Goal: Find contact information: Obtain details needed to contact an individual or organization

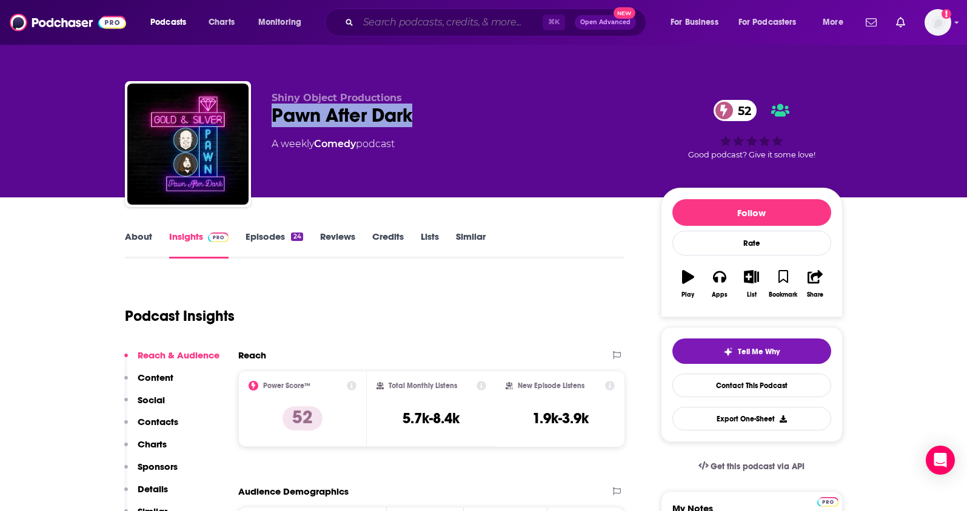
click at [376, 28] on input "Search podcasts, credits, & more..." at bounding box center [450, 22] width 184 height 19
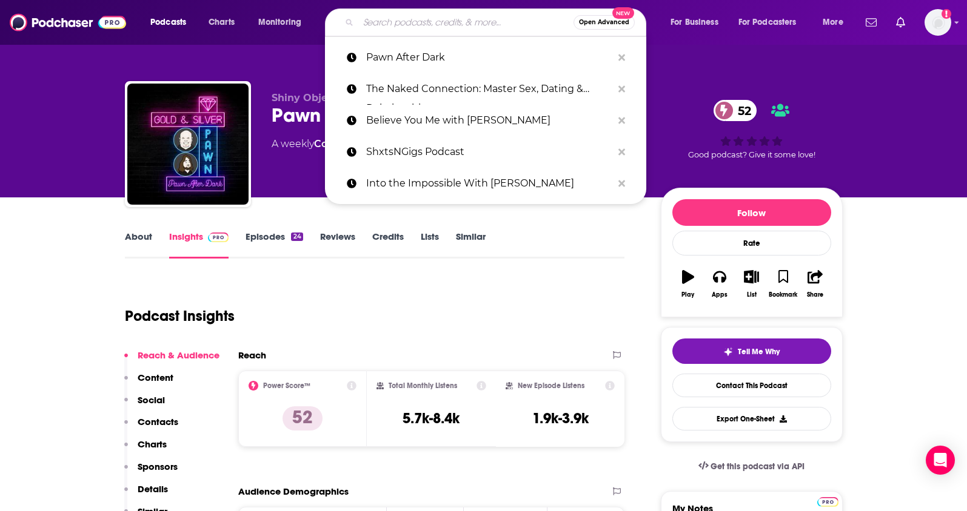
paste input "The [PERSON_NAME] Show"
type input "The [PERSON_NAME] Show"
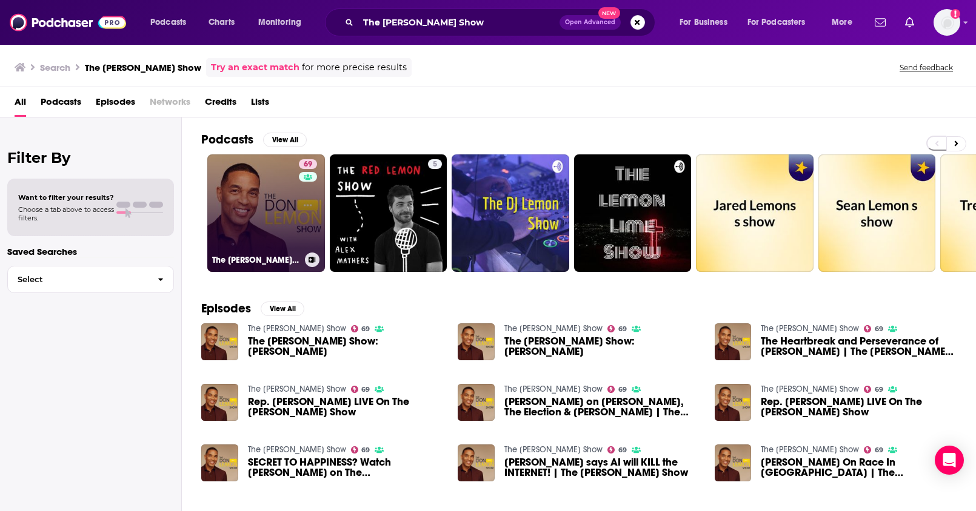
click at [278, 192] on link "69 The [PERSON_NAME] Show" at bounding box center [266, 214] width 118 height 118
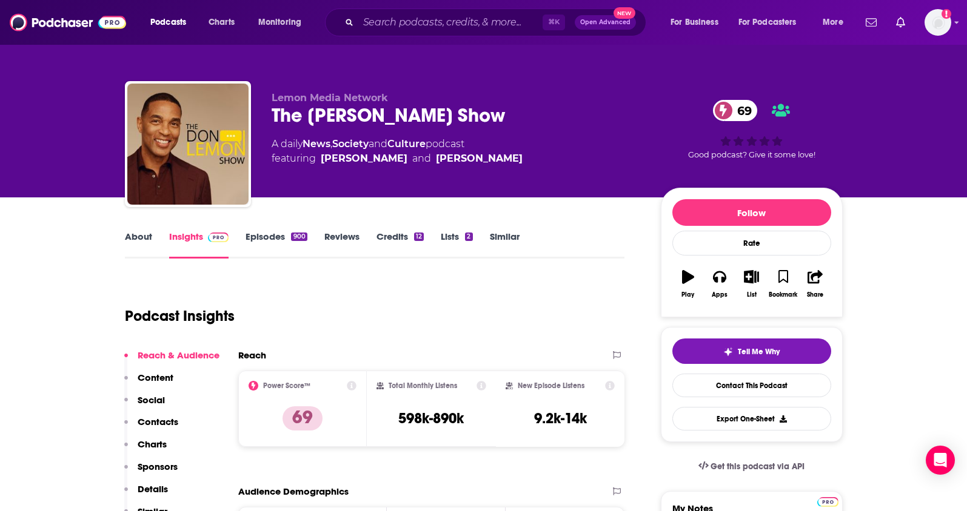
click at [153, 422] on p "Contacts" at bounding box center [158, 422] width 41 height 12
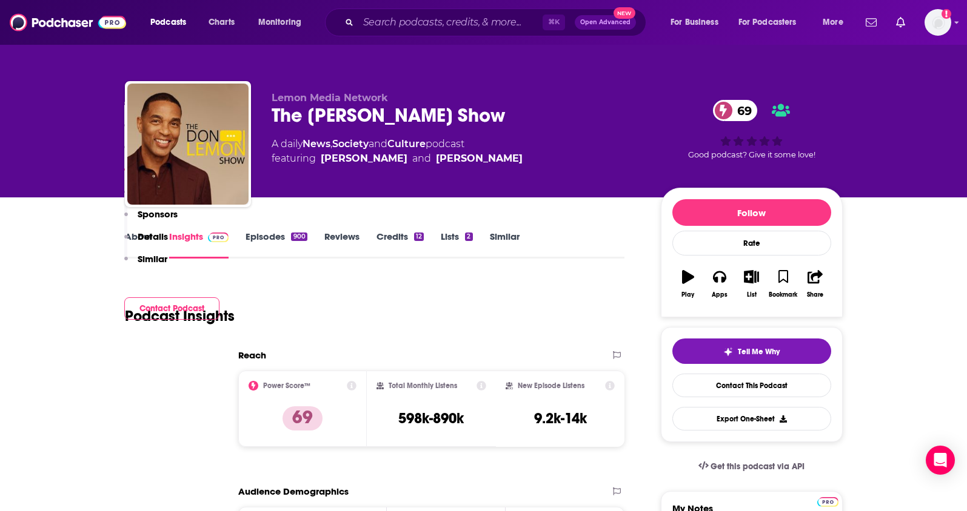
scroll to position [985, 0]
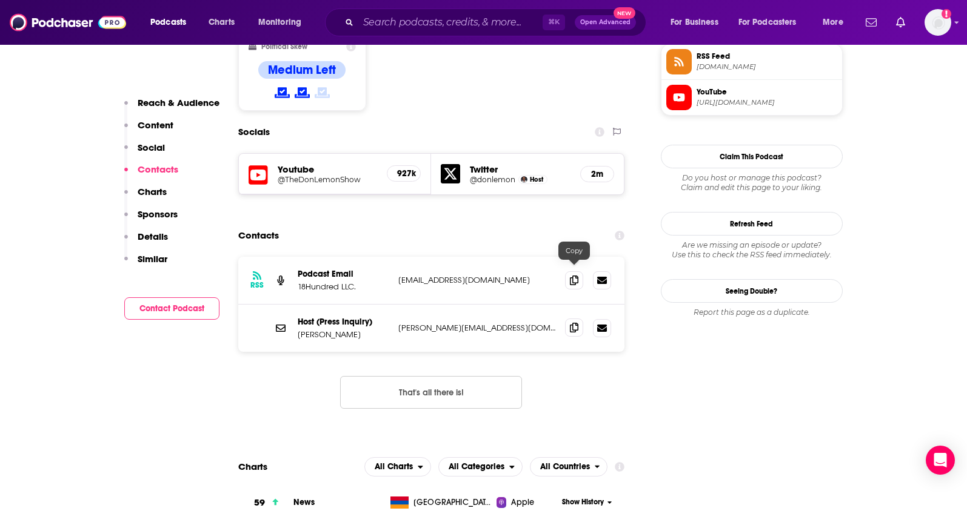
click at [575, 323] on icon at bounding box center [574, 328] width 8 height 10
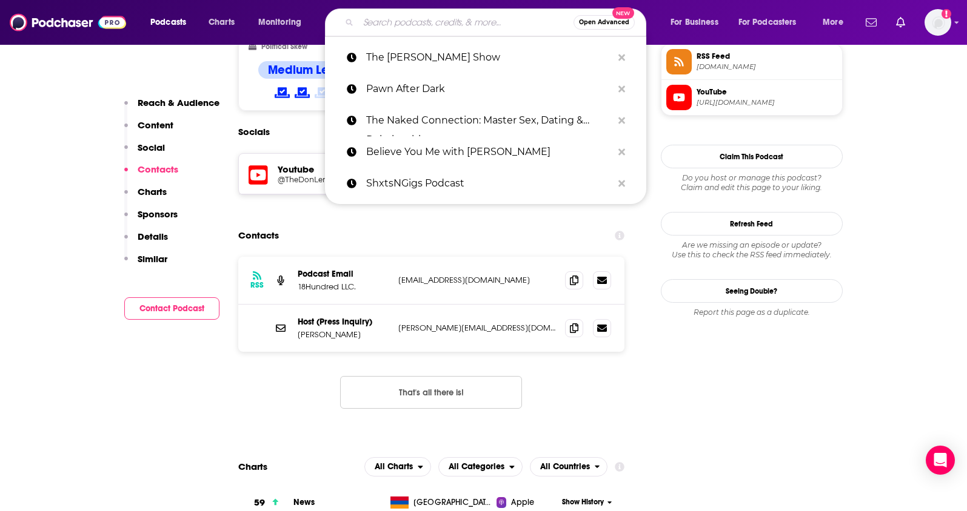
click at [379, 27] on input "Search podcasts, credits, & more..." at bounding box center [465, 22] width 215 height 19
paste input "NEXT WE HAVE with [PERSON_NAME]"
type input "NEXT WE HAVE with [PERSON_NAME]"
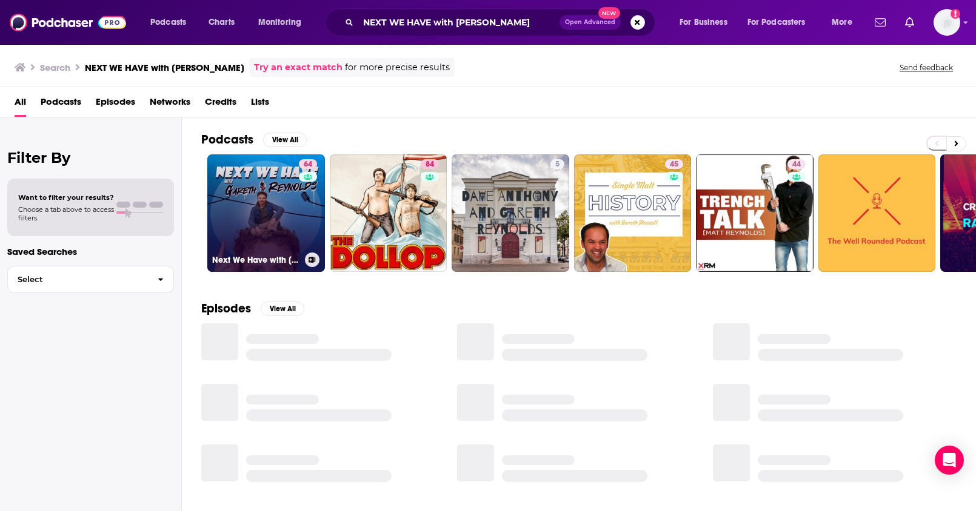
click at [285, 201] on link "64 Next We Have with [PERSON_NAME]" at bounding box center [266, 214] width 118 height 118
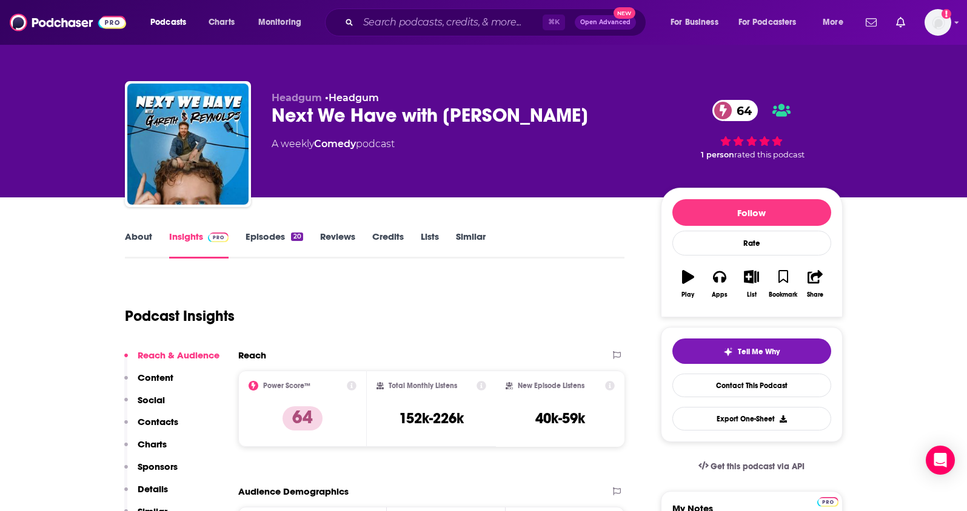
click at [171, 421] on p "Contacts" at bounding box center [158, 422] width 41 height 12
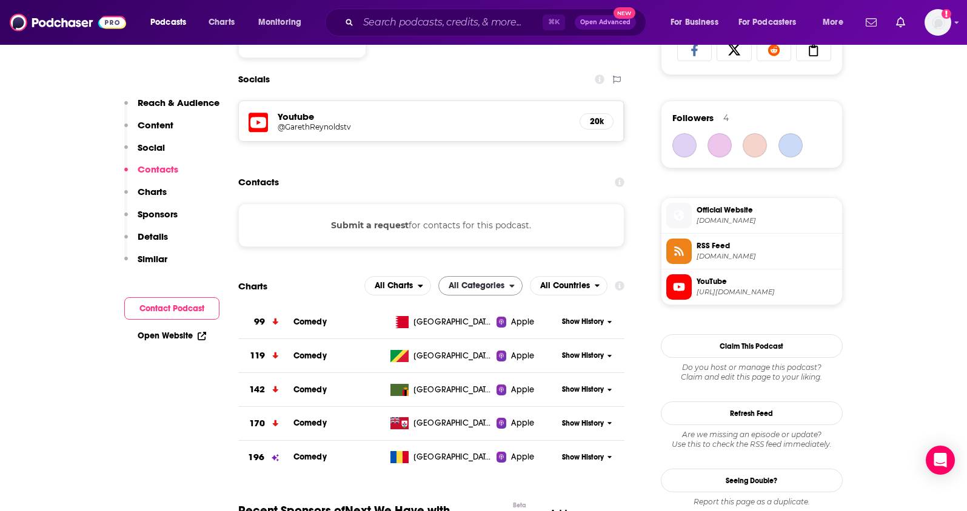
scroll to position [833, 0]
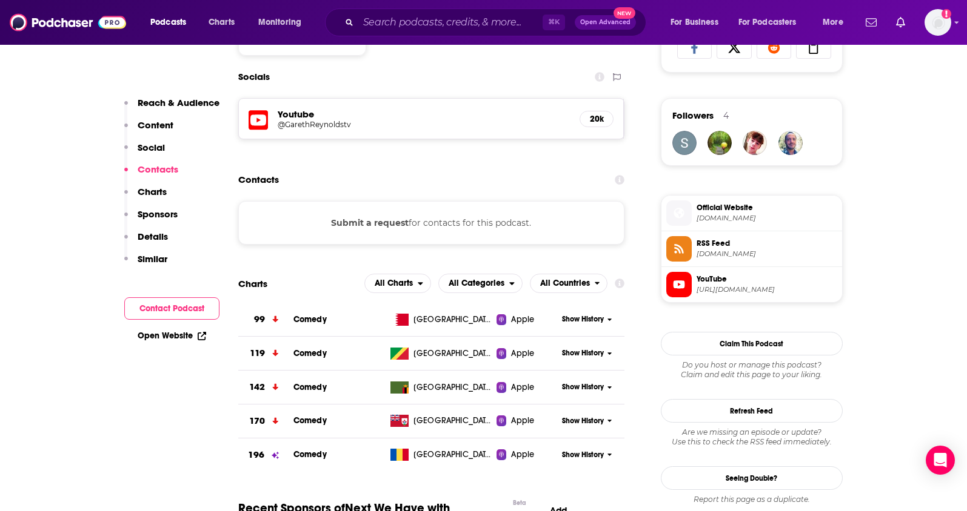
click at [293, 126] on h5 "@GarethReynoldstv" at bounding box center [375, 124] width 194 height 9
click at [385, 31] on input "Search podcasts, credits, & more..." at bounding box center [450, 22] width 184 height 19
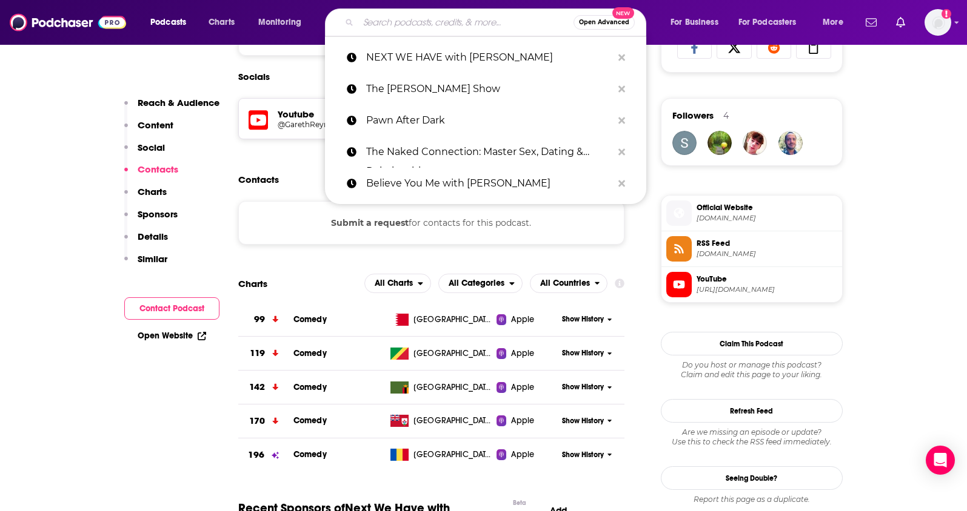
paste input "The Love, happiness and success podcast with Dr. [PERSON_NAME] [PERSON_NAME] [P…"
type input "The Love, happiness and success podcast with Dr. [PERSON_NAME] [PERSON_NAME] [P…"
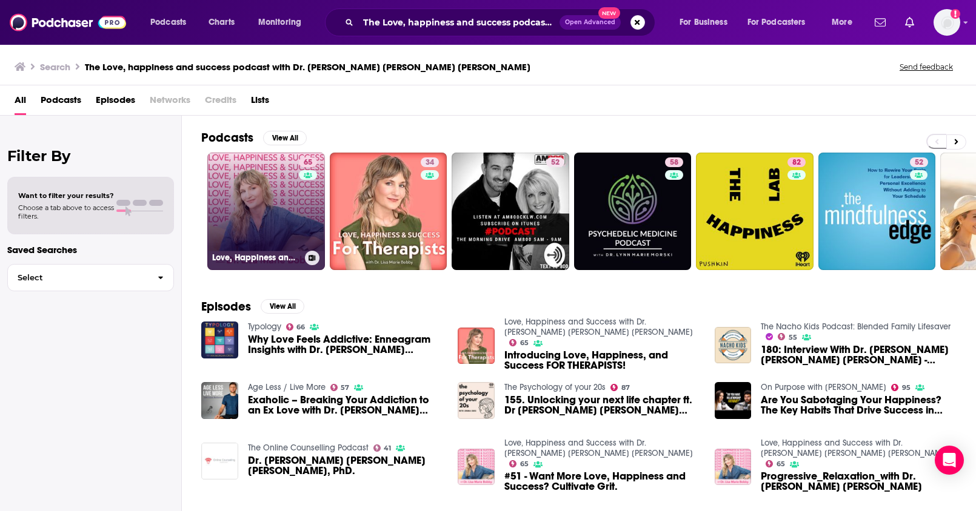
click at [244, 207] on link "65 Love, Happiness and Success with Dr. [PERSON_NAME] [PERSON_NAME] [PERSON_NAM…" at bounding box center [266, 212] width 118 height 118
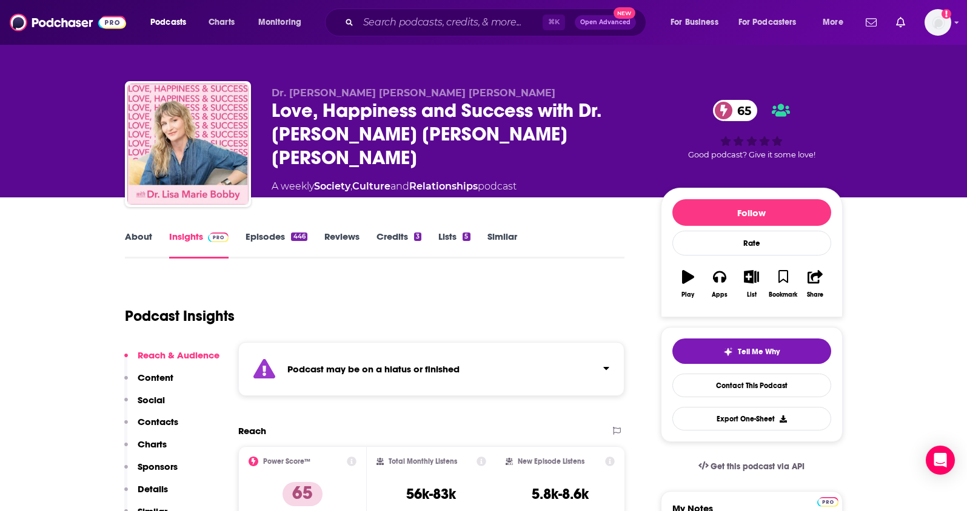
click at [142, 422] on p "Contacts" at bounding box center [158, 422] width 41 height 12
click at [128, 236] on link "About" at bounding box center [138, 245] width 27 height 28
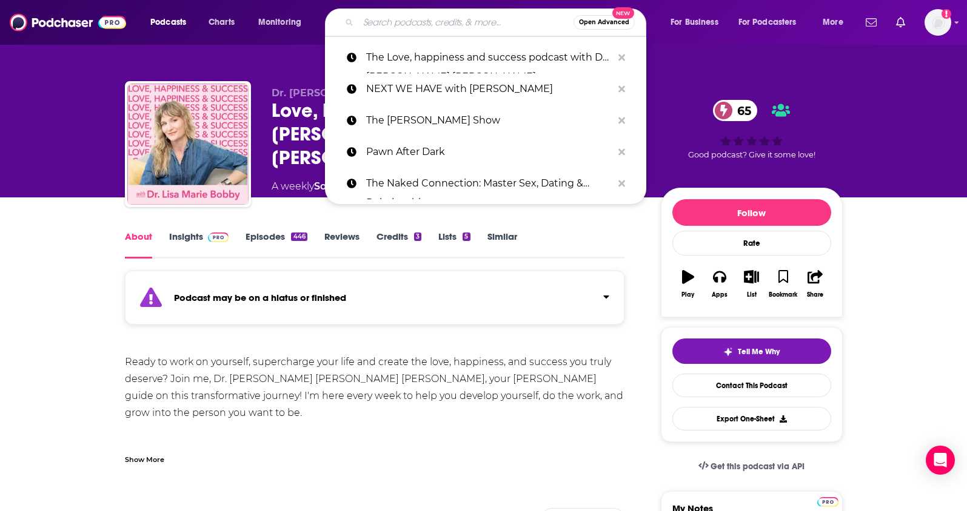
click at [392, 24] on input "Search podcasts, credits, & more..." at bounding box center [465, 22] width 215 height 19
paste input "The Relationship Advice/ I do podcast"
type input "The Relationship Advice/ I do podcast"
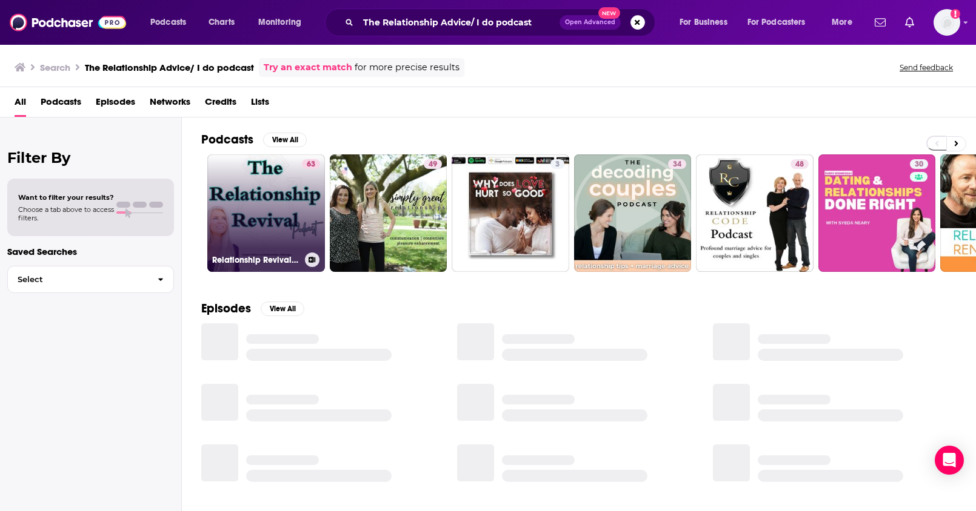
click at [240, 205] on link "63 Relationship Revival Podcast: Expert Advice on Relationships, Marriage, Dati…" at bounding box center [266, 214] width 118 height 118
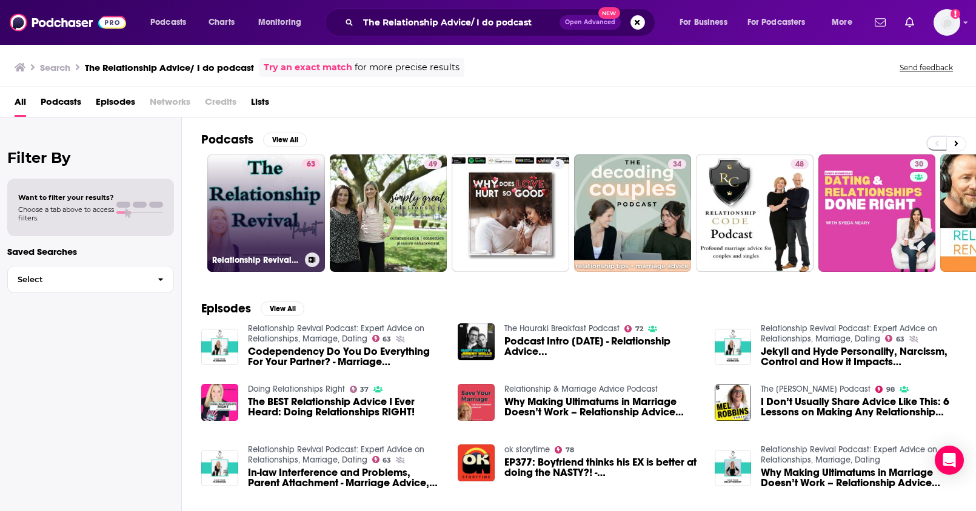
click at [277, 165] on link "63 Relationship Revival Podcast: Expert Advice on Relationships, Marriage, Dati…" at bounding box center [266, 214] width 118 height 118
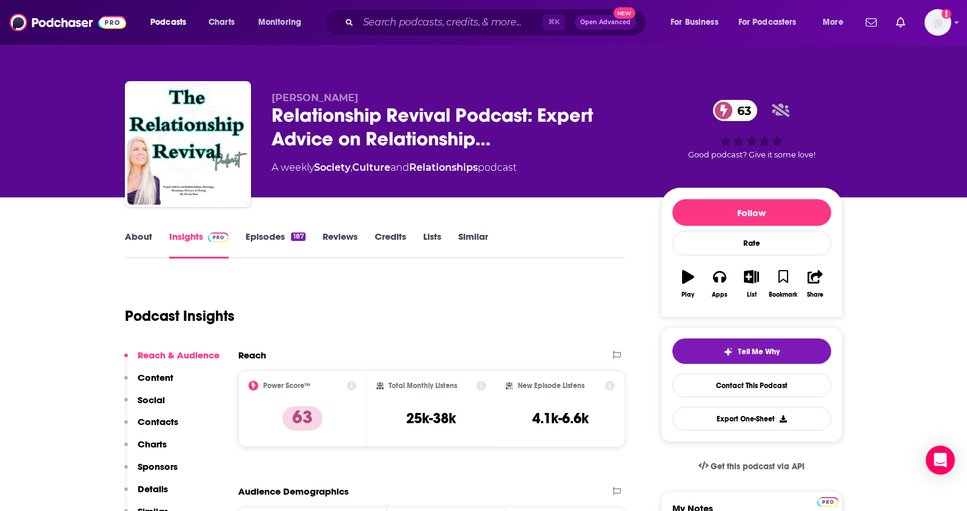
click at [127, 245] on link "About" at bounding box center [138, 245] width 27 height 28
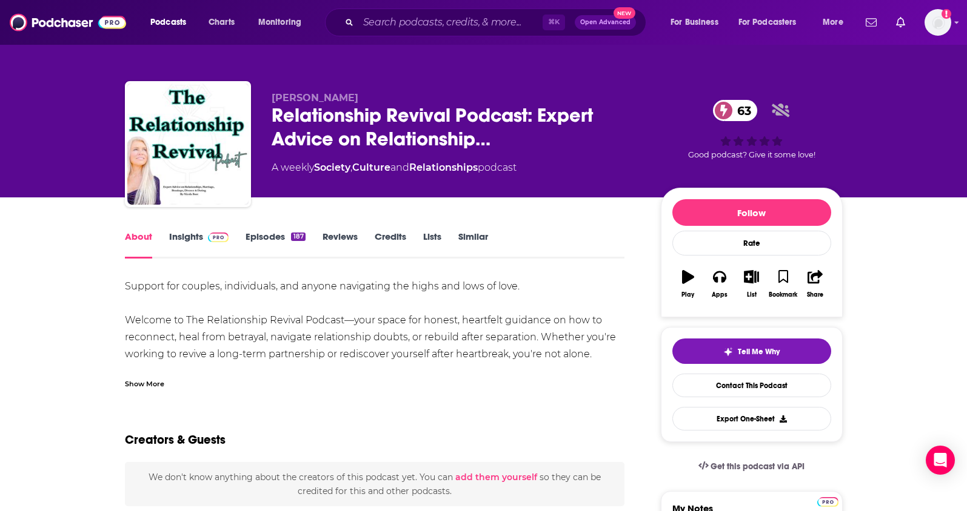
click at [175, 239] on link "Insights" at bounding box center [199, 245] width 60 height 28
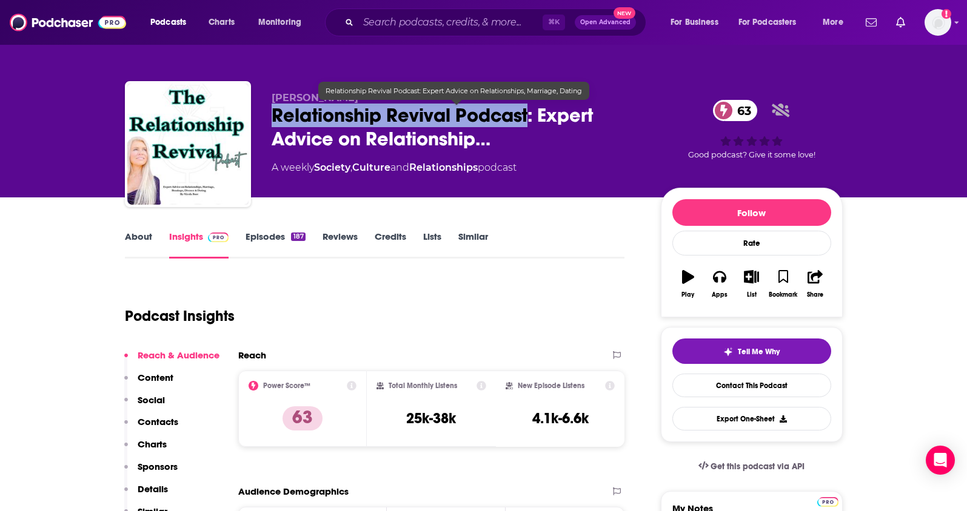
drag, startPoint x: 269, startPoint y: 115, endPoint x: 528, endPoint y: 119, distance: 259.4
click at [528, 119] on div "[PERSON_NAME] Relationship Revival Podcast: Expert Advice on Relationship… 63 A…" at bounding box center [484, 146] width 718 height 131
copy h2 "Relationship Revival Podcast"
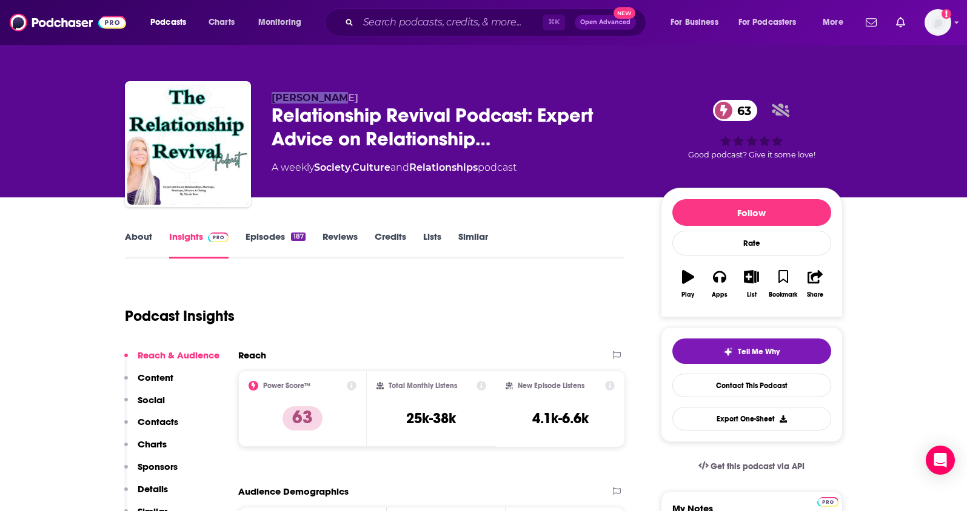
drag, startPoint x: 264, startPoint y: 95, endPoint x: 337, endPoint y: 93, distance: 73.4
click at [337, 93] on div "[PERSON_NAME] Relationship Revival Podcast: Expert Advice on Relationship… 63 A…" at bounding box center [484, 146] width 718 height 131
copy span "[PERSON_NAME]"
click at [147, 424] on p "Contacts" at bounding box center [158, 422] width 41 height 12
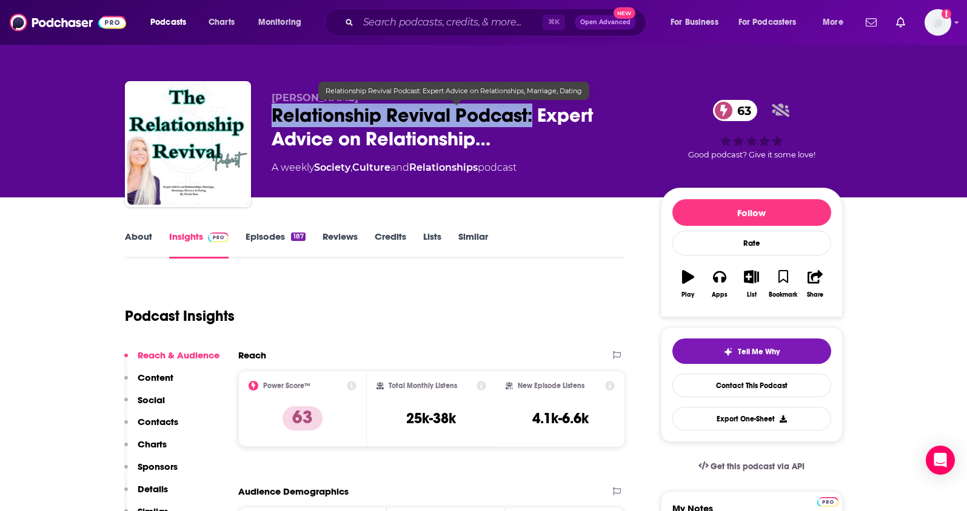
drag, startPoint x: 274, startPoint y: 112, endPoint x: 535, endPoint y: 119, distance: 260.7
click at [535, 119] on span "Relationship Revival Podcast: Expert Advice on Relationship…" at bounding box center [457, 127] width 370 height 47
copy h2 "Relationship Revival Podcast:"
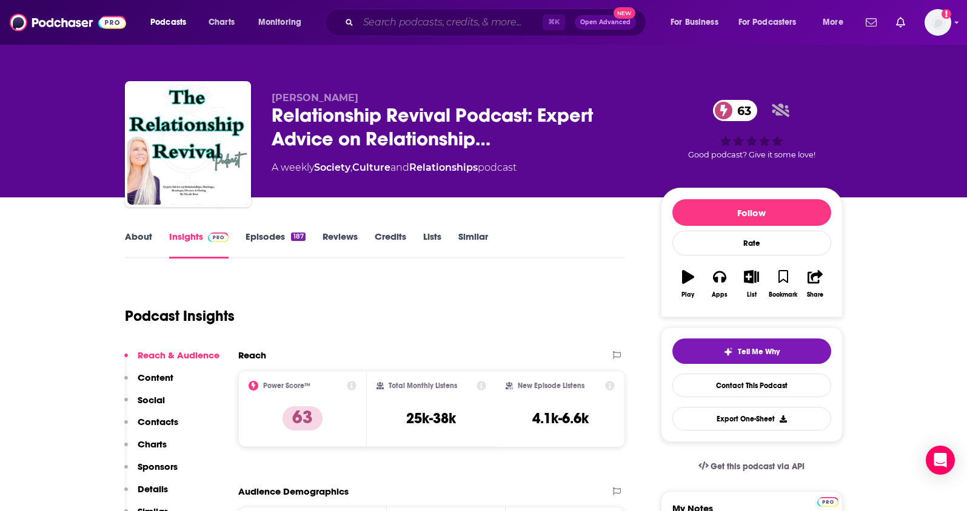
click at [394, 14] on input "Search podcasts, credits, & more..." at bounding box center [450, 22] width 184 height 19
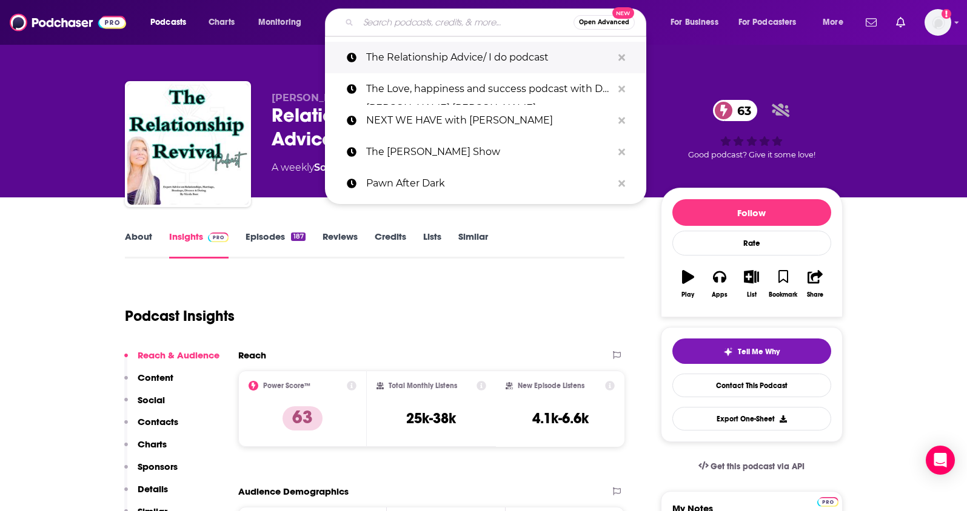
paste input "Relationship Revival Podcast:"
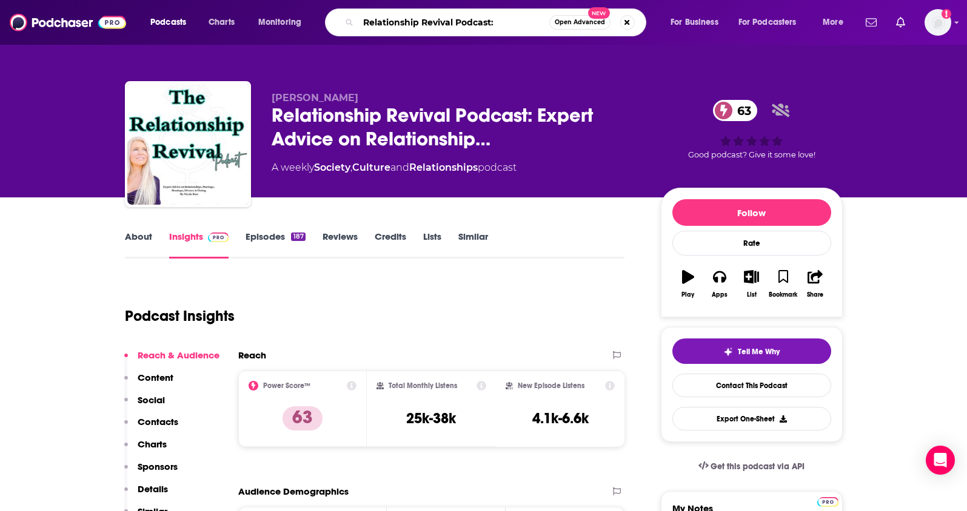
drag, startPoint x: 422, startPoint y: 24, endPoint x: 553, endPoint y: 36, distance: 132.1
click at [553, 36] on div "Podcasts Charts Monitoring Relationship Revival Podcast: Open Advanced New For …" at bounding box center [483, 22] width 967 height 45
type input "Relationship Advice"
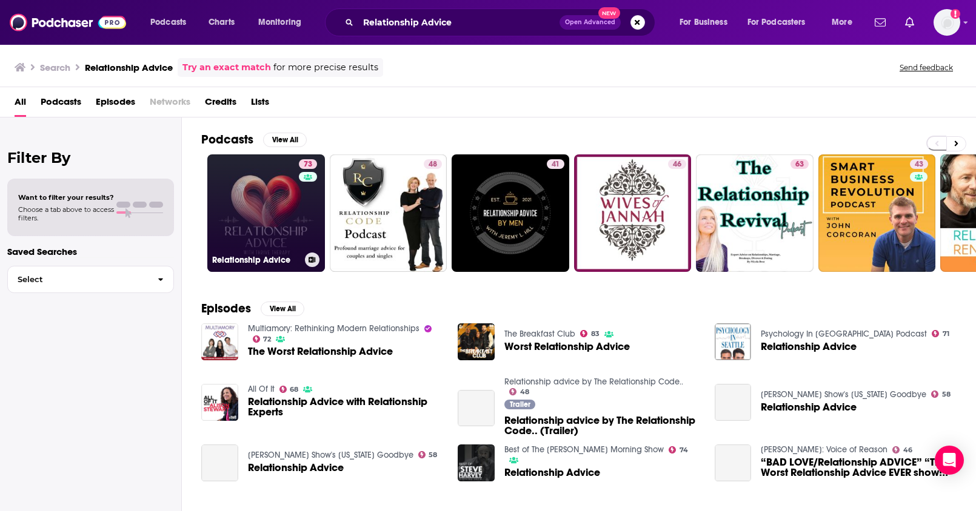
click at [262, 198] on link "73 Relationship Advice" at bounding box center [266, 214] width 118 height 118
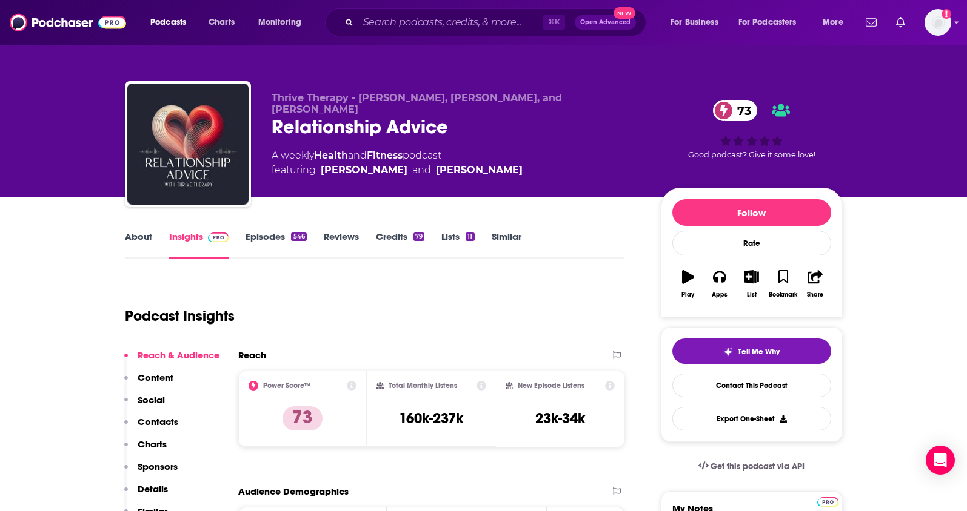
click at [128, 237] on link "About" at bounding box center [138, 245] width 27 height 28
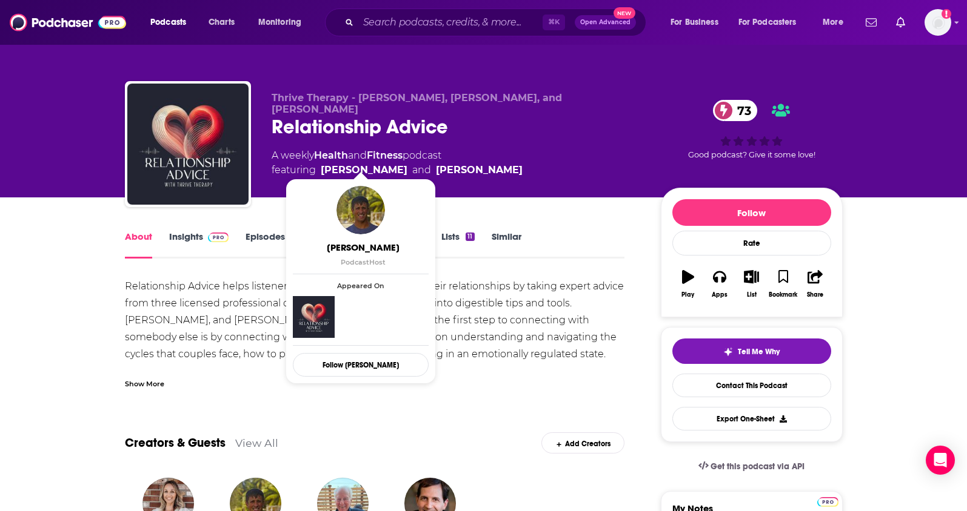
drag, startPoint x: 535, startPoint y: 156, endPoint x: 321, endPoint y: 162, distance: 214.0
click at [321, 162] on div "A weekly Health and Fitness podcast featuring [PERSON_NAME] and [PERSON_NAME]" at bounding box center [457, 162] width 370 height 29
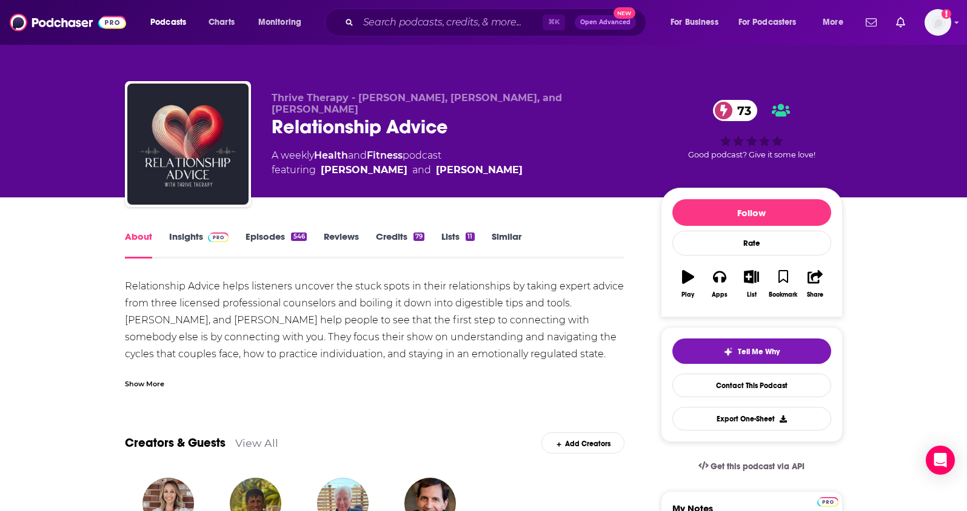
copy span "[PERSON_NAME] and [PERSON_NAME]"
click at [184, 242] on link "Insights" at bounding box center [199, 245] width 60 height 28
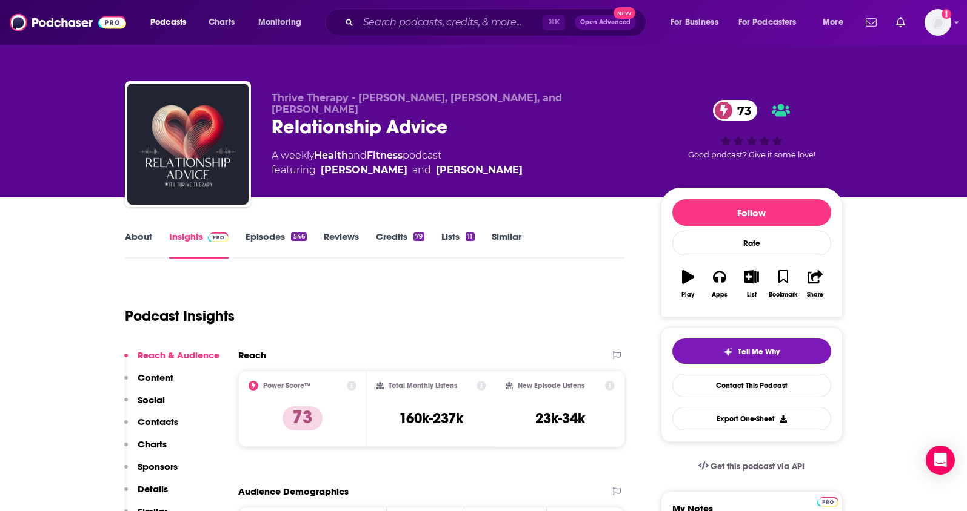
click at [157, 427] on p "Contacts" at bounding box center [158, 422] width 41 height 12
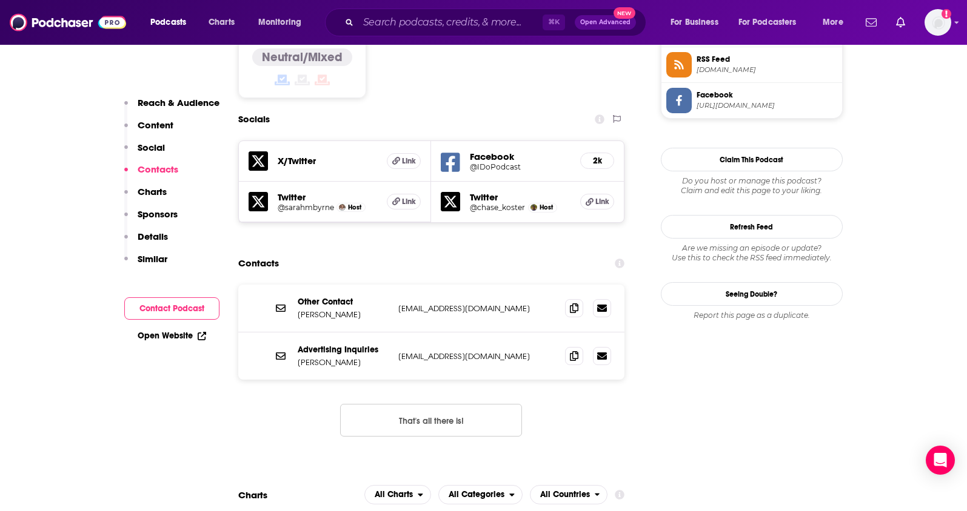
scroll to position [1039, 0]
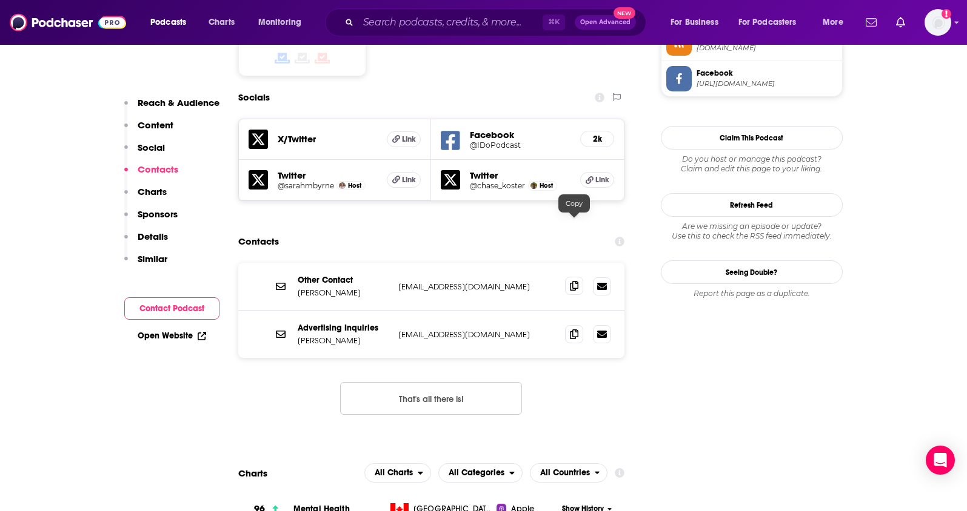
click at [572, 281] on icon at bounding box center [574, 286] width 8 height 10
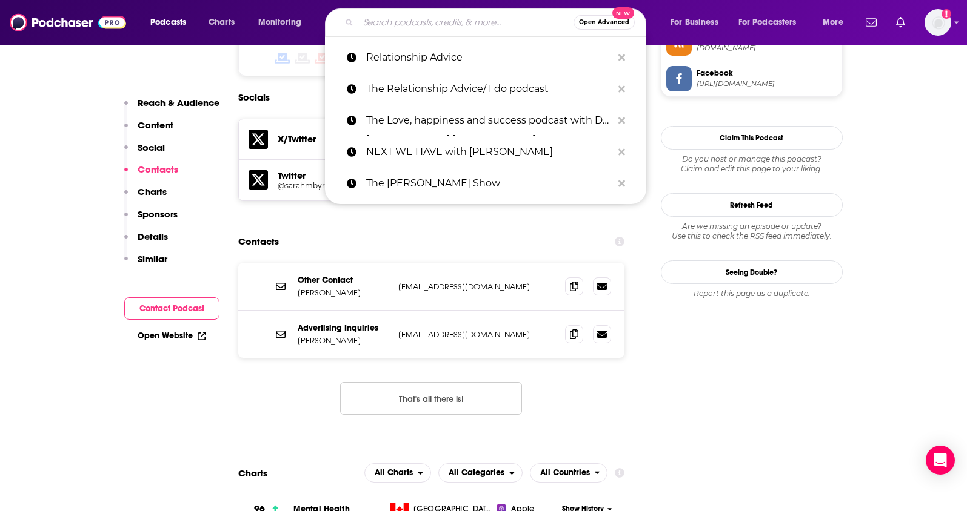
click at [370, 18] on input "Search podcasts, credits, & more..." at bounding box center [465, 22] width 215 height 19
paste input "Cultivating H.E.R. Space: Uplifting Conversations for the Black Woman"
type input "Cultivating H.E.R. Space: Uplifting Conversations for the Black Woman"
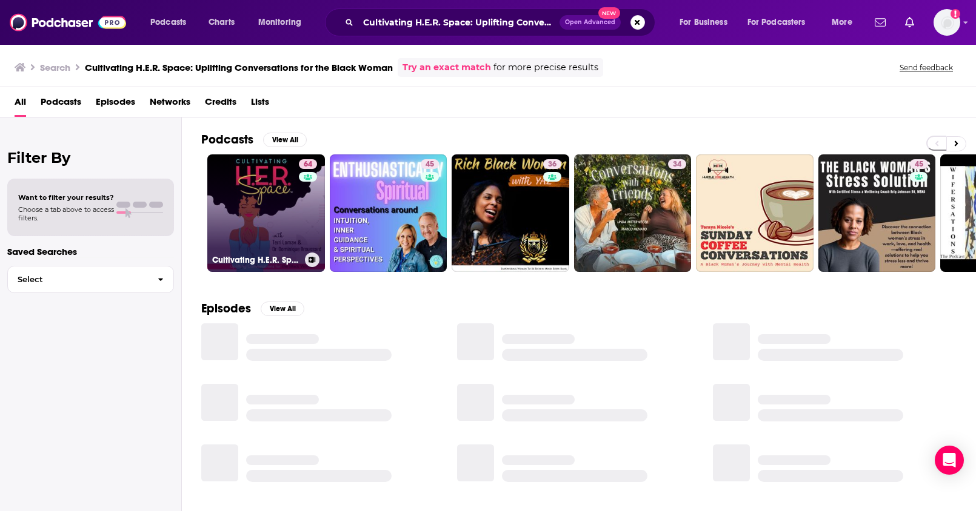
click at [256, 232] on link "64 Cultivating H.E.R. Space: Uplifting Conversations for the Black Woman" at bounding box center [266, 214] width 118 height 118
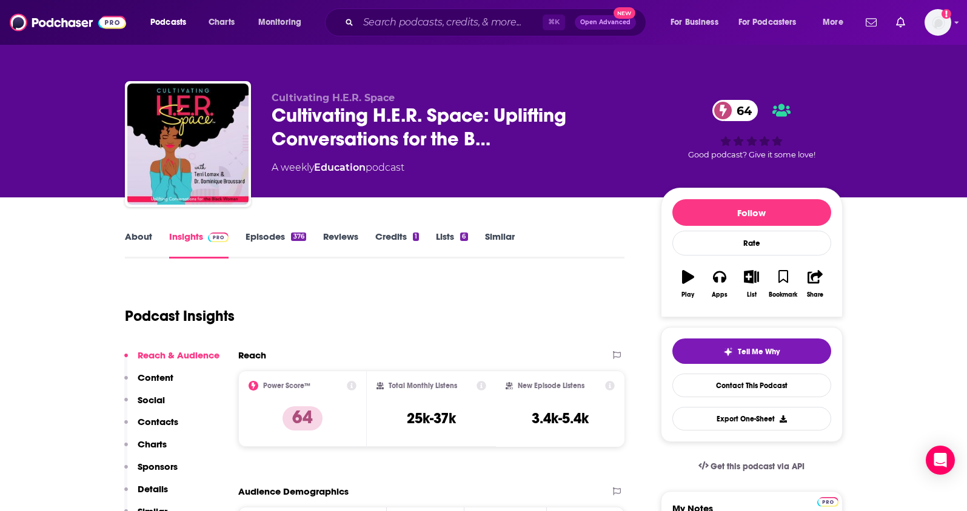
click at [135, 236] on link "About" at bounding box center [138, 245] width 27 height 28
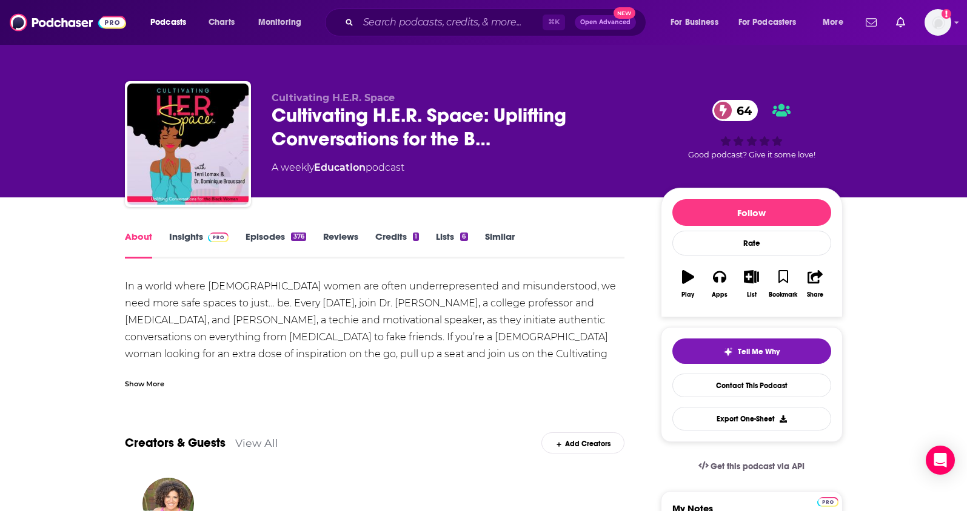
click at [172, 232] on link "Insights" at bounding box center [199, 245] width 60 height 28
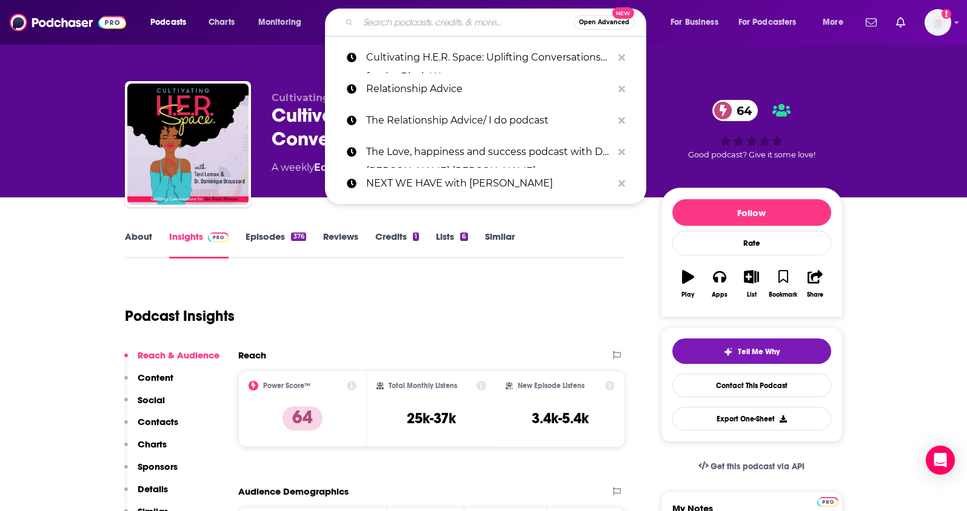
click at [378, 25] on input "Search podcasts, credits, & more..." at bounding box center [465, 22] width 215 height 19
paste input "FriendsLikeUs"
type input "FriendsLikeUs"
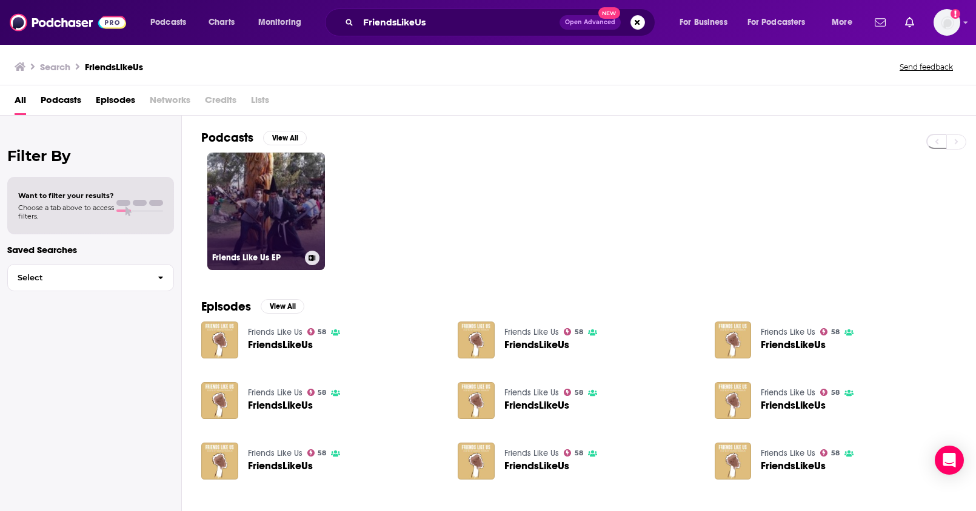
click at [247, 213] on link "Friends Like Us EP" at bounding box center [266, 212] width 118 height 118
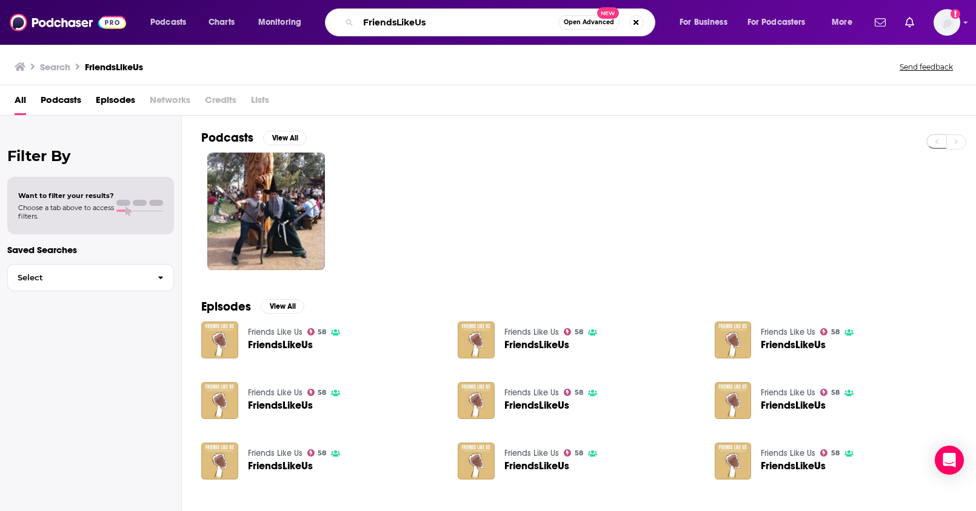
drag, startPoint x: 396, startPoint y: 20, endPoint x: 322, endPoint y: 11, distance: 74.5
click at [322, 11] on div "Podcasts Charts Monitoring FriendsLikeUs Open Advanced New For Business For Pod…" at bounding box center [503, 22] width 722 height 28
paste input "Dear Men: How to Rock Sex, Dating, and Relationships With Women"
type input "Dear Men: How to Rock Sex, Dating, and Relationships With Women"
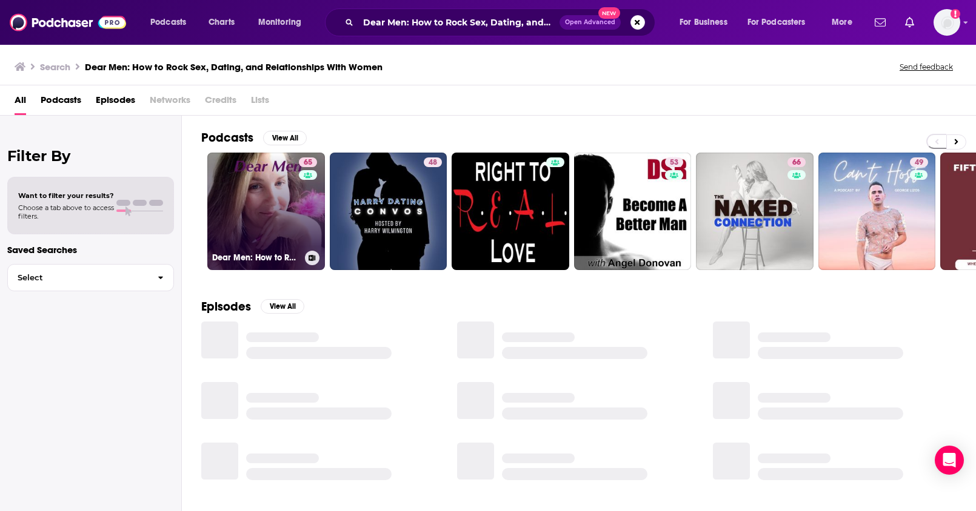
click at [255, 222] on link "65 Dear Men: How to Rock Sex, Dating, and Relationships With Women" at bounding box center [266, 212] width 118 height 118
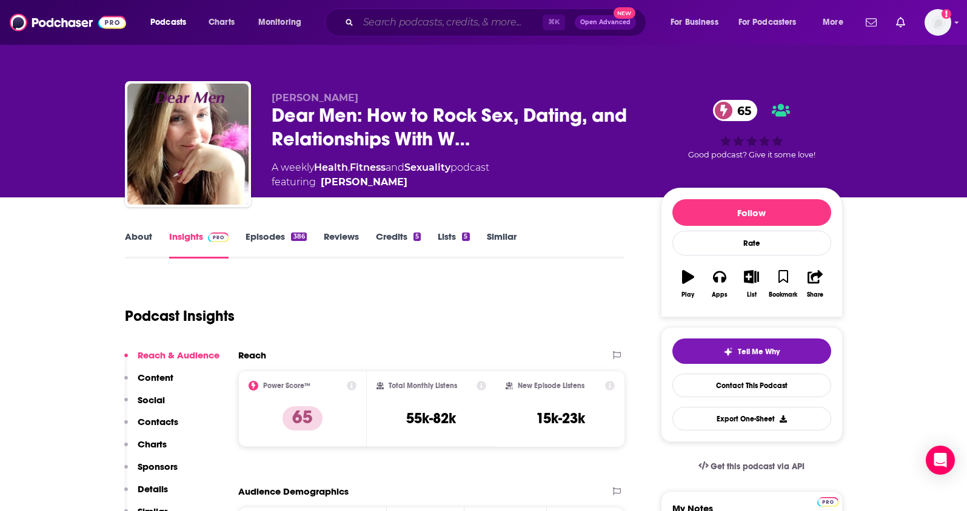
click at [424, 21] on input "Search podcasts, credits, & more..." at bounding box center [450, 22] width 184 height 19
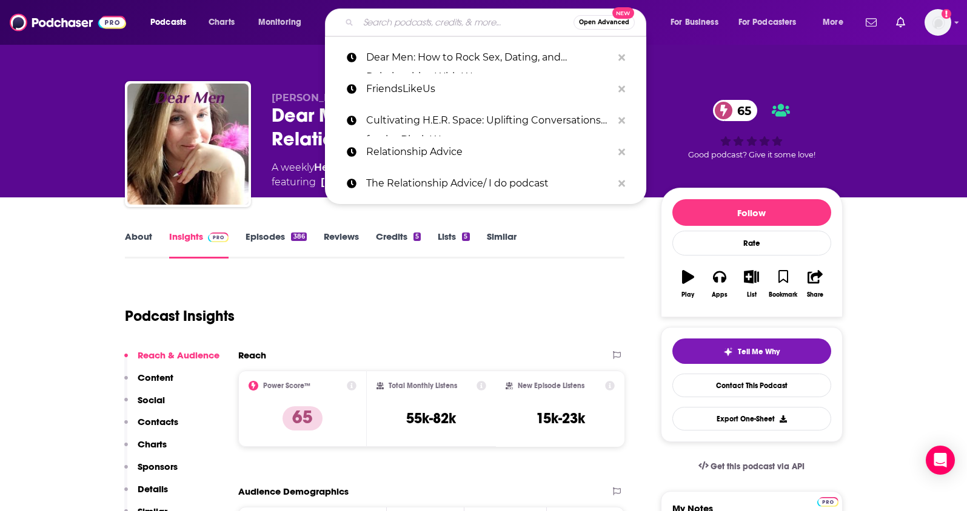
paste input "Nobody Told Me!"
type input "Nobody Told Me!"
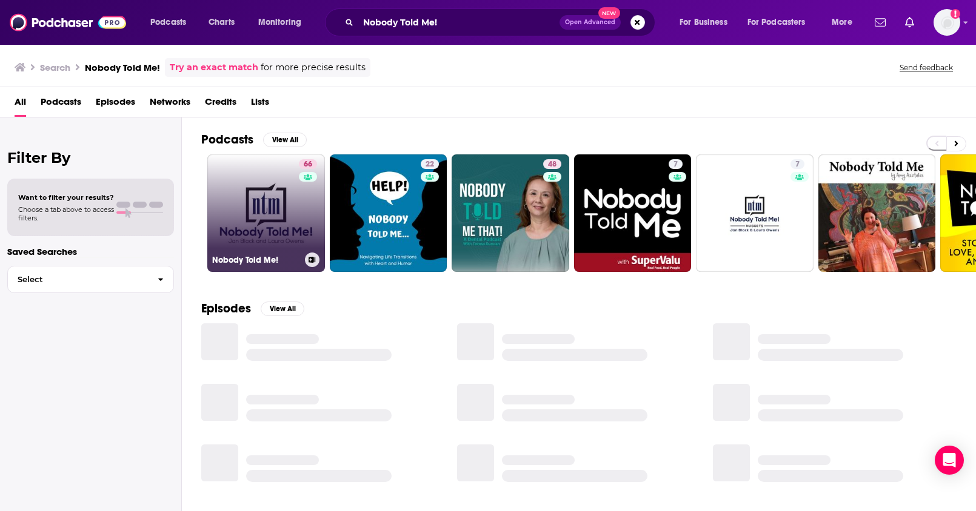
click at [259, 221] on link "66 Nobody Told Me!" at bounding box center [266, 214] width 118 height 118
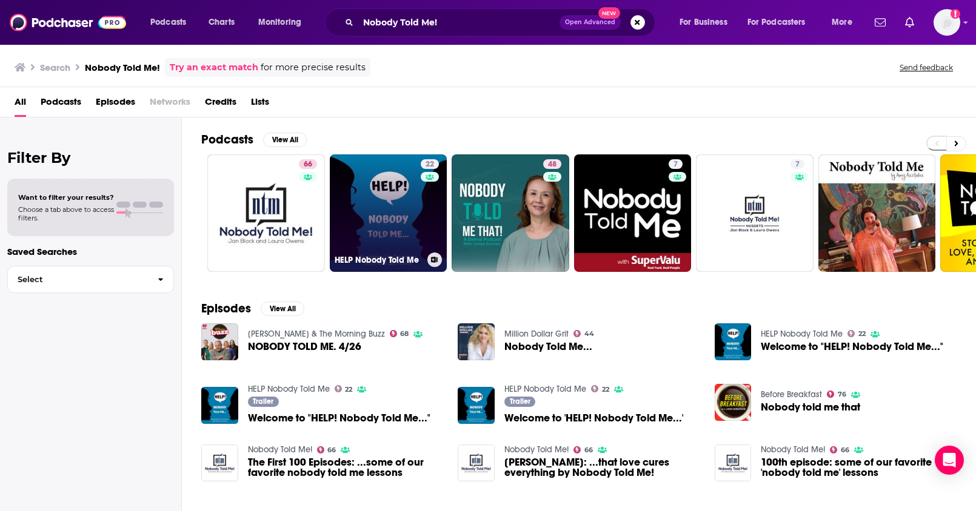
click at [390, 208] on link "22 HELP Nobody Told Me" at bounding box center [389, 214] width 118 height 118
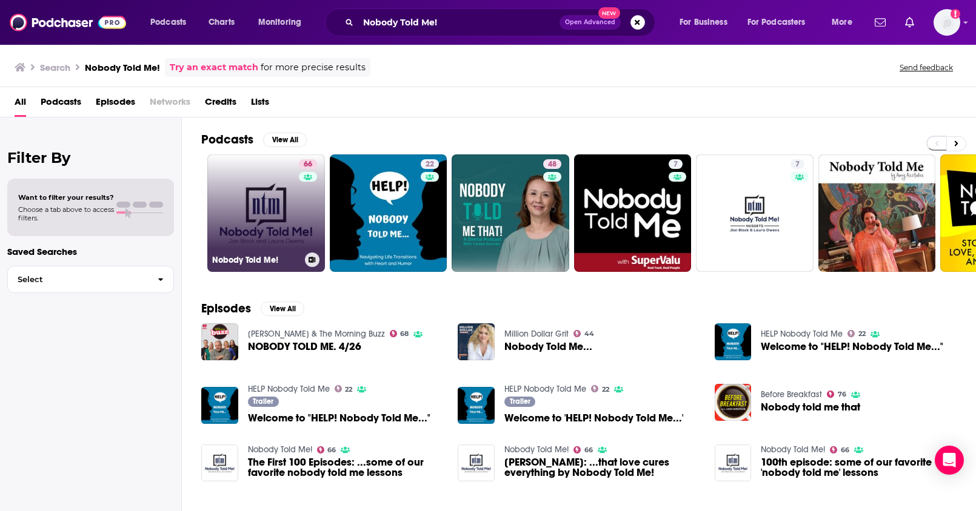
click at [253, 219] on link "66 Nobody Told Me!" at bounding box center [266, 214] width 118 height 118
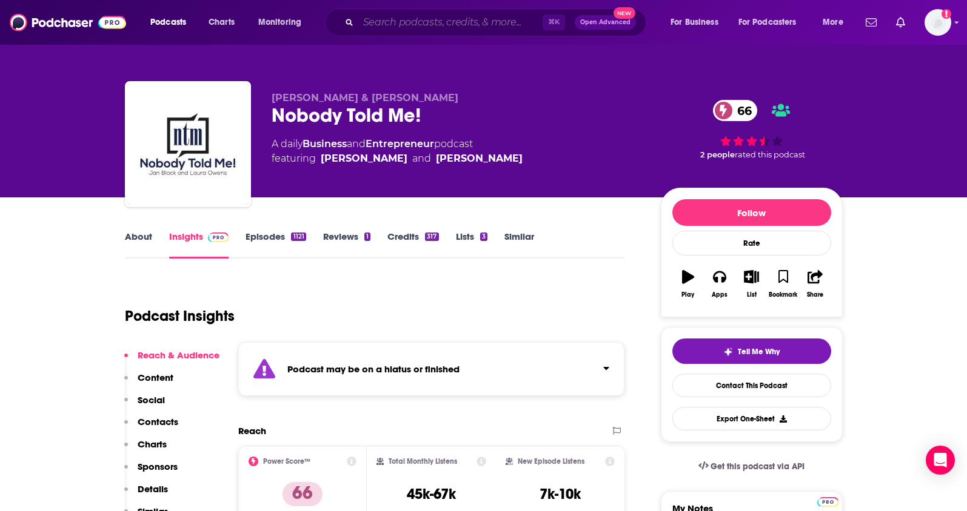
click at [400, 21] on input "Search podcasts, credits, & more..." at bounding box center [450, 22] width 184 height 19
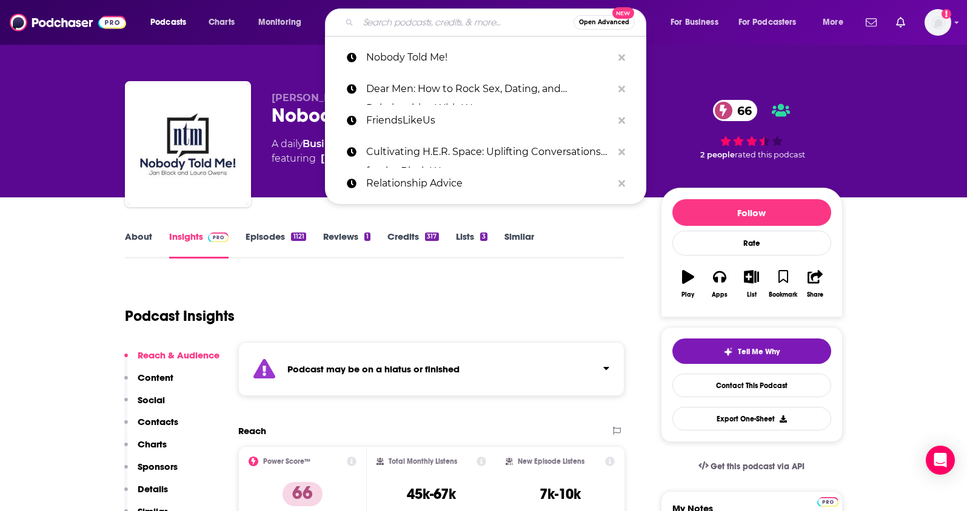
paste input "The Breakfast Club"
type input "The Breakfast Club"
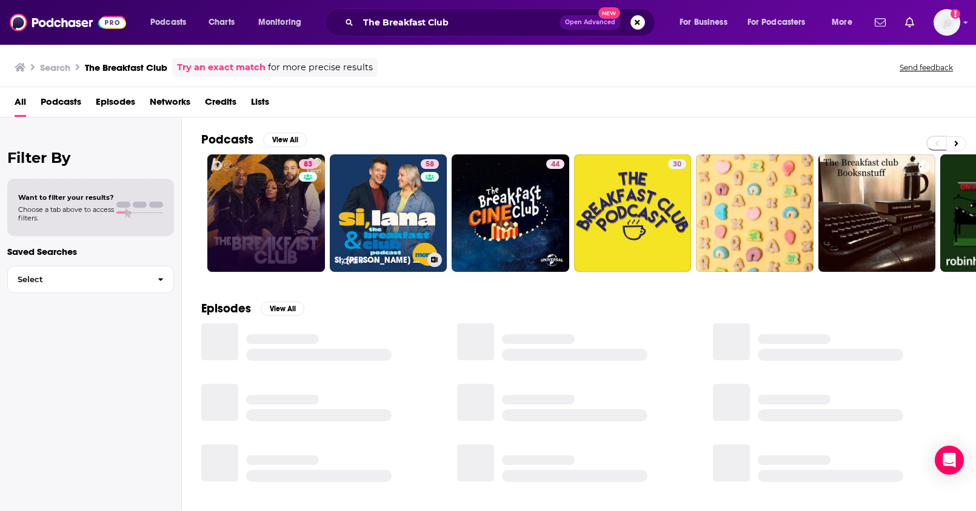
click at [263, 215] on link "83" at bounding box center [266, 214] width 118 height 118
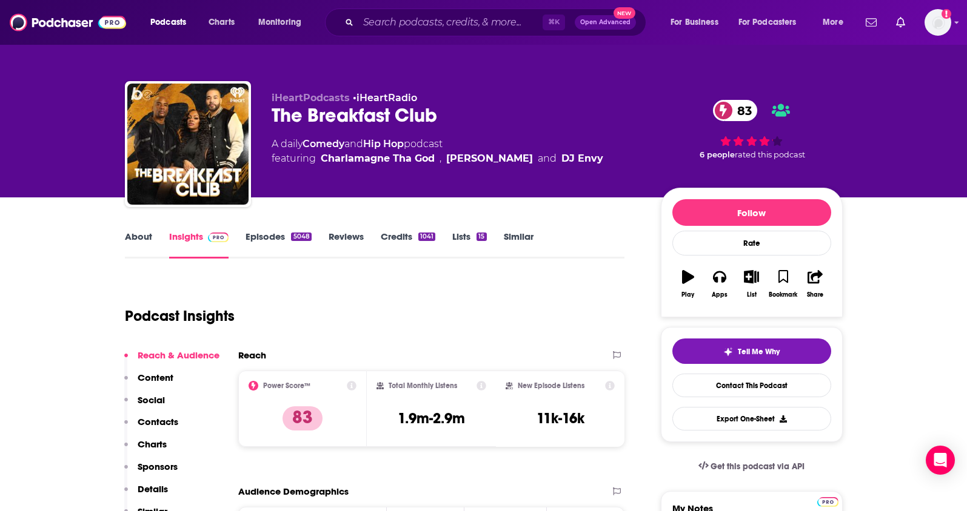
click at [143, 236] on link "About" at bounding box center [138, 245] width 27 height 28
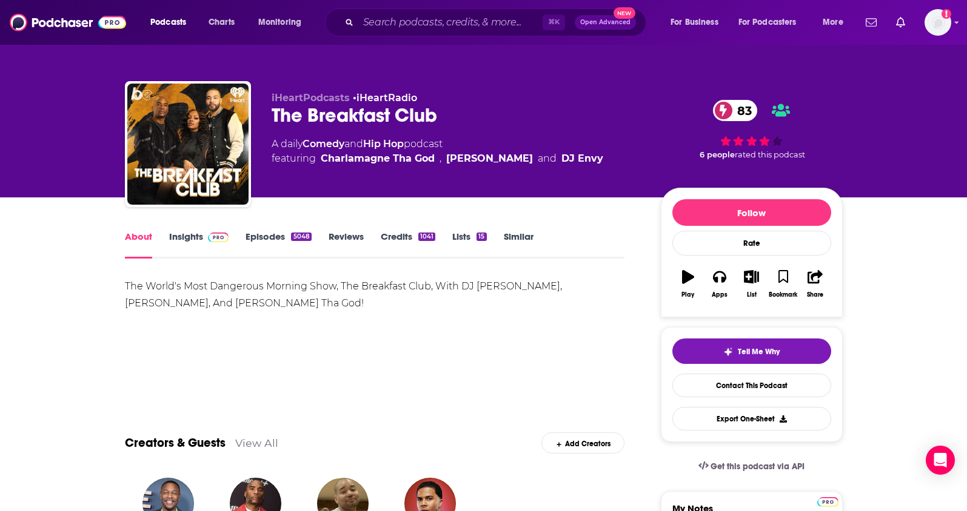
click at [181, 240] on link "Insights" at bounding box center [199, 245] width 60 height 28
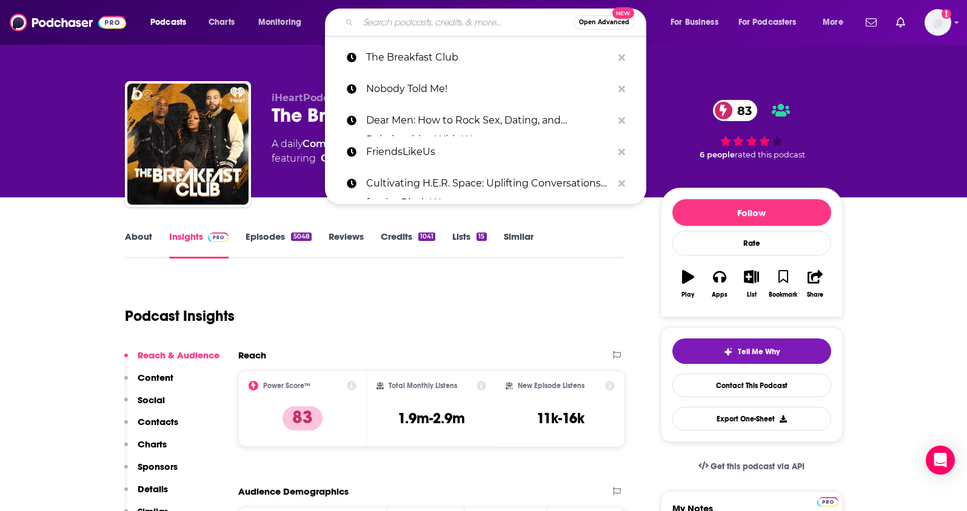
click at [415, 24] on input "Search podcasts, credits, & more..." at bounding box center [465, 22] width 215 height 19
paste input "Deeper Dating Podcast"
type input "Deeper Dating Podcast"
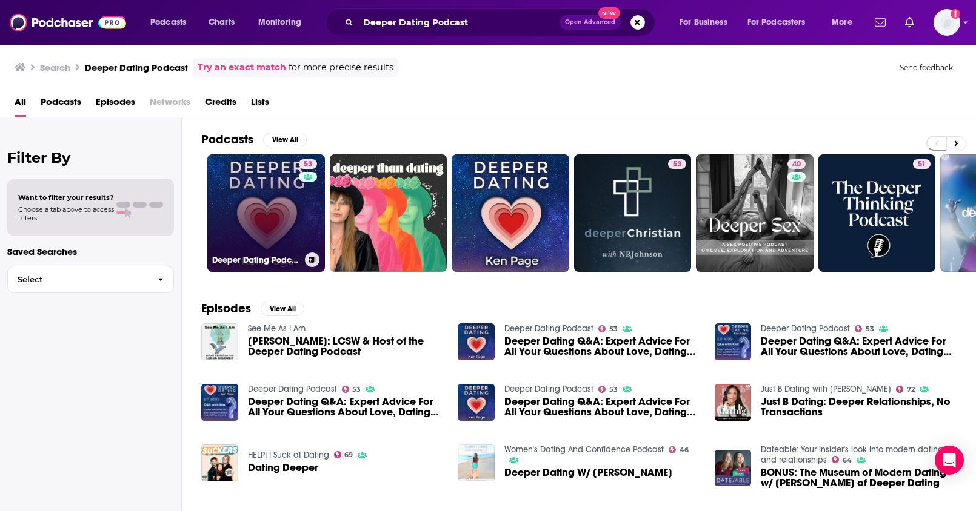
click at [233, 214] on link "53 Deeper Dating Podcast" at bounding box center [266, 214] width 118 height 118
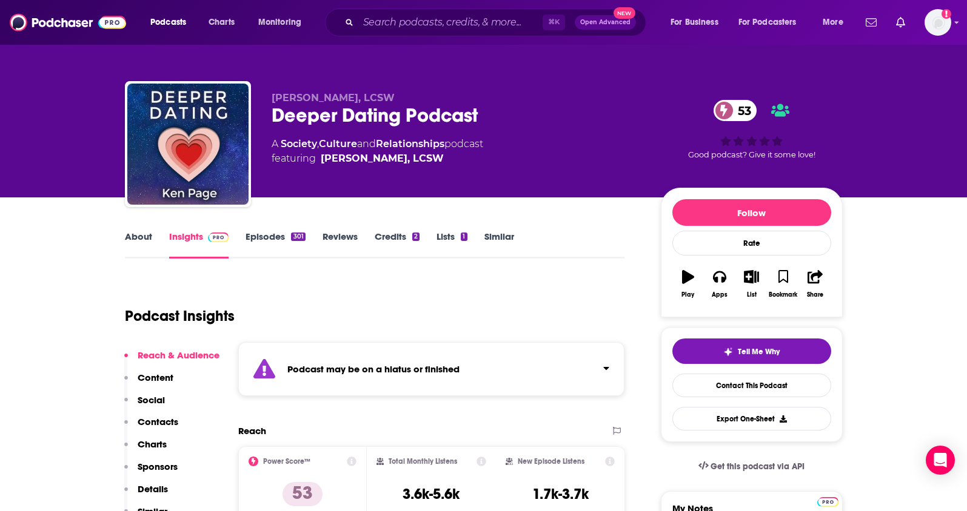
click at [155, 421] on p "Contacts" at bounding box center [158, 422] width 41 height 12
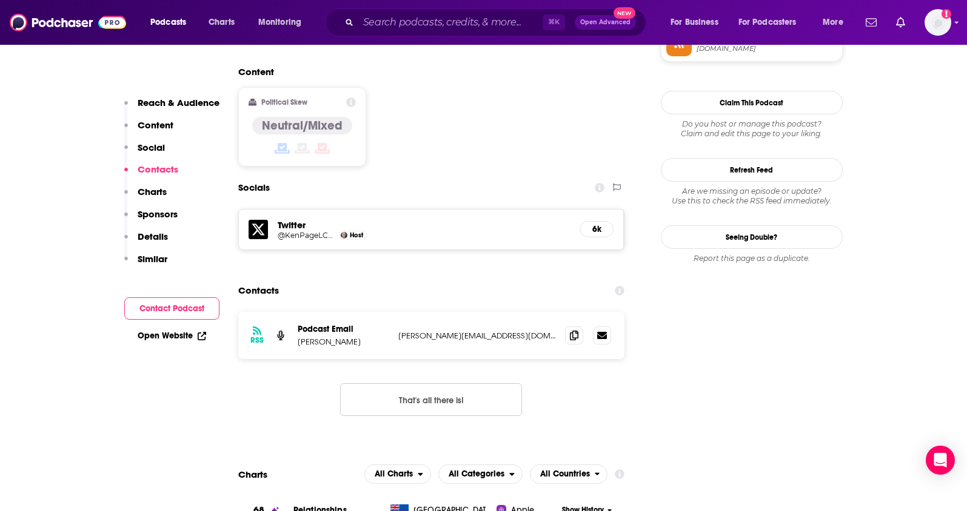
scroll to position [1074, 0]
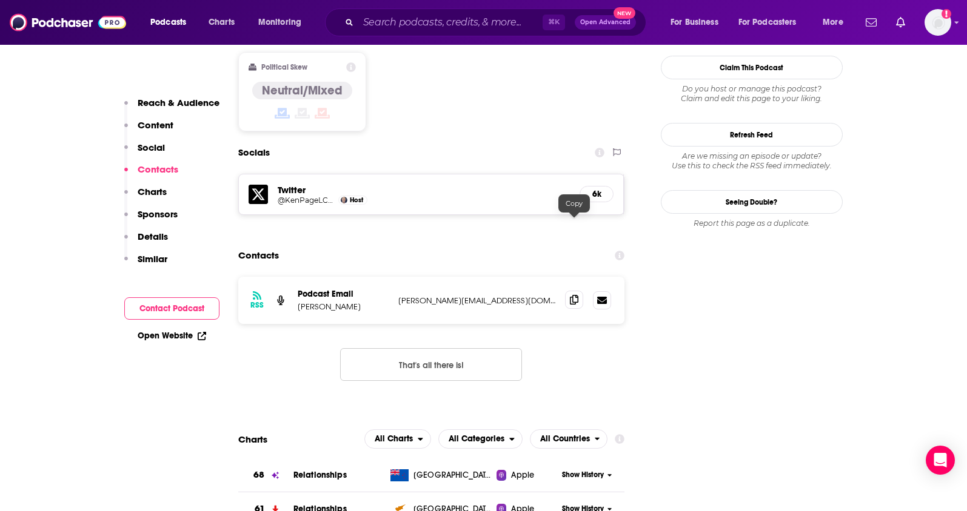
click at [573, 295] on icon at bounding box center [574, 300] width 8 height 10
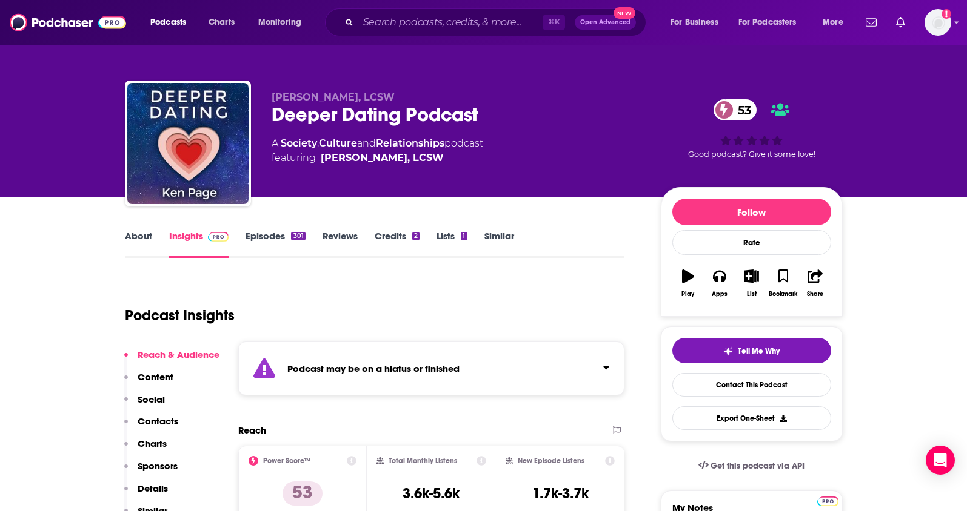
scroll to position [0, 0]
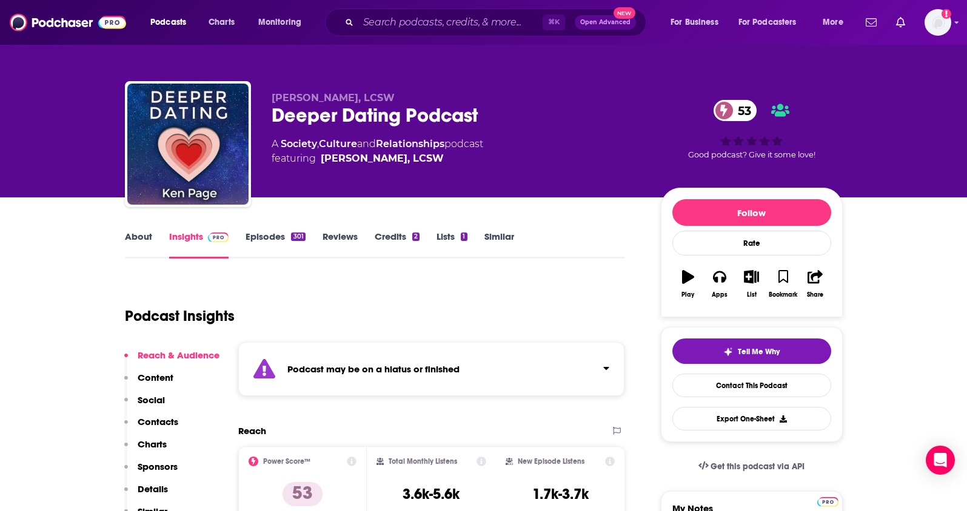
click at [141, 238] on link "About" at bounding box center [138, 245] width 27 height 28
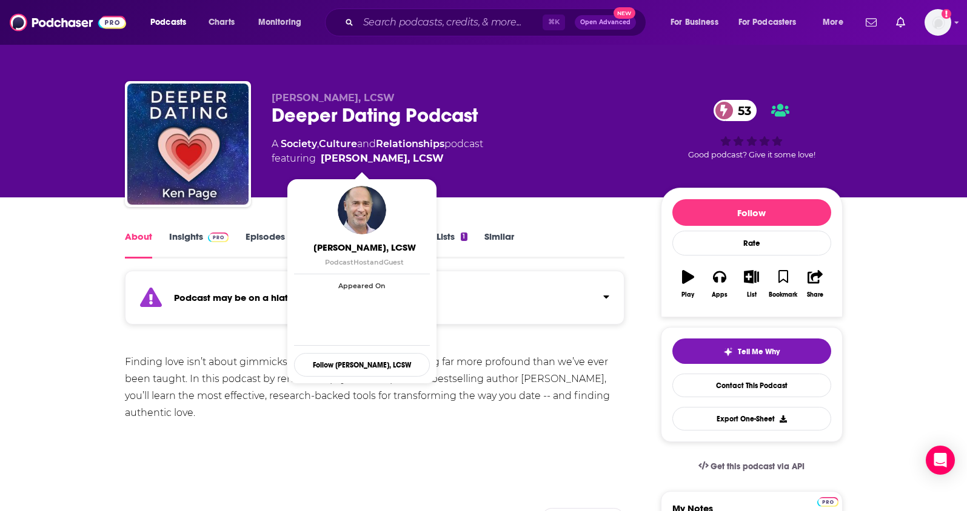
drag, startPoint x: 424, startPoint y: 162, endPoint x: 301, endPoint y: 129, distance: 126.7
click at [330, 156] on span "featuring [PERSON_NAME], LCSW" at bounding box center [378, 159] width 212 height 15
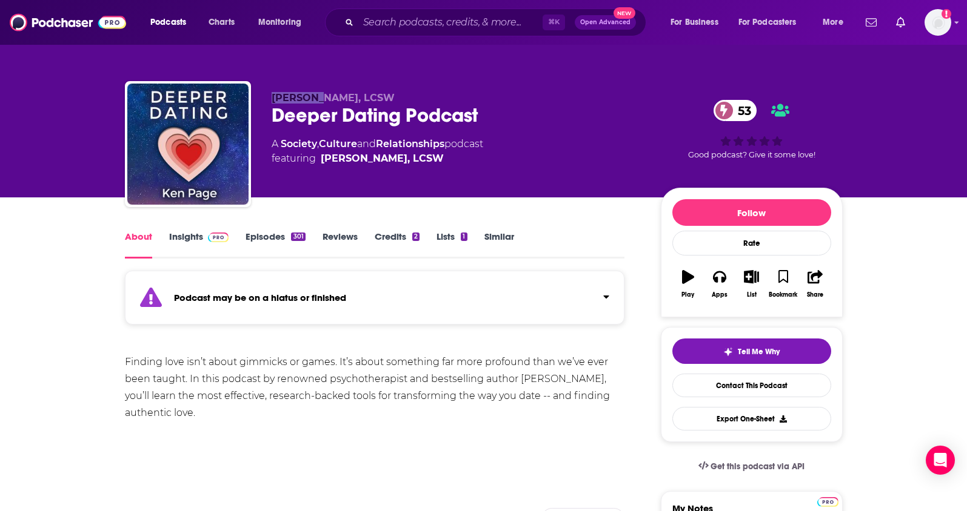
drag, startPoint x: 265, startPoint y: 91, endPoint x: 318, endPoint y: 102, distance: 54.0
click at [318, 102] on div "[PERSON_NAME], LCSW Deeper Dating Podcast 53 A Society , Culture and Relationsh…" at bounding box center [484, 146] width 718 height 131
copy span "[PERSON_NAME]"
click at [404, 19] on input "Search podcasts, credits, & more..." at bounding box center [450, 22] width 184 height 19
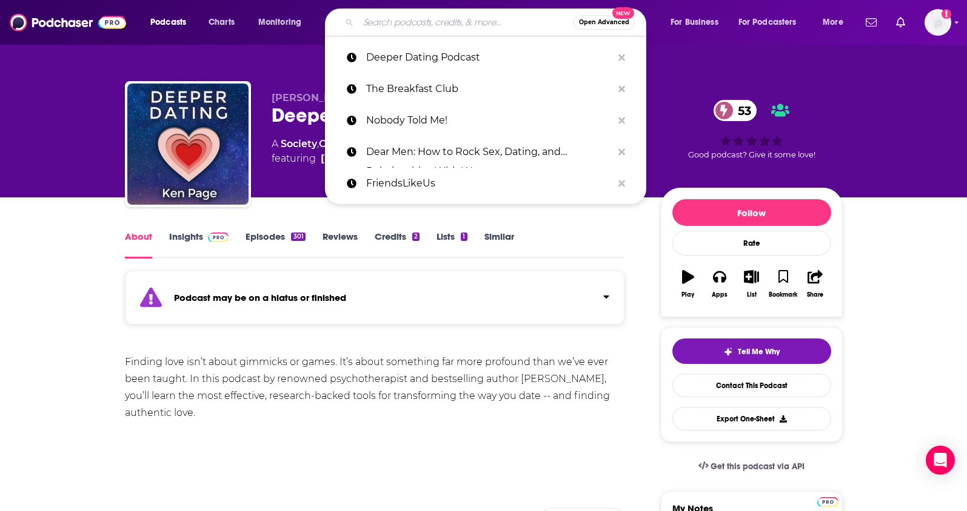
paste input "Velvet's Edge with [PERSON_NAME]"
type input "Velvet's Edge with [PERSON_NAME]"
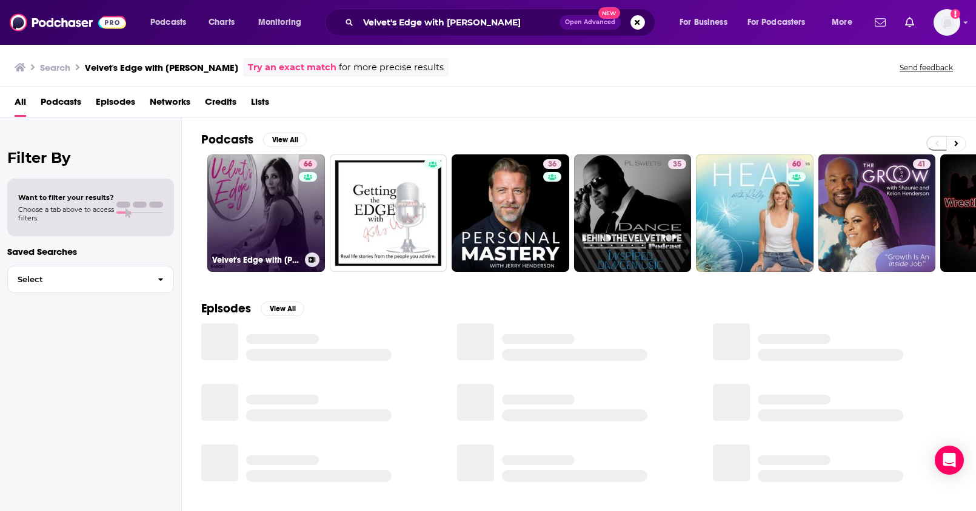
click at [261, 236] on link "66 Velvet's Edge with [PERSON_NAME]" at bounding box center [266, 214] width 118 height 118
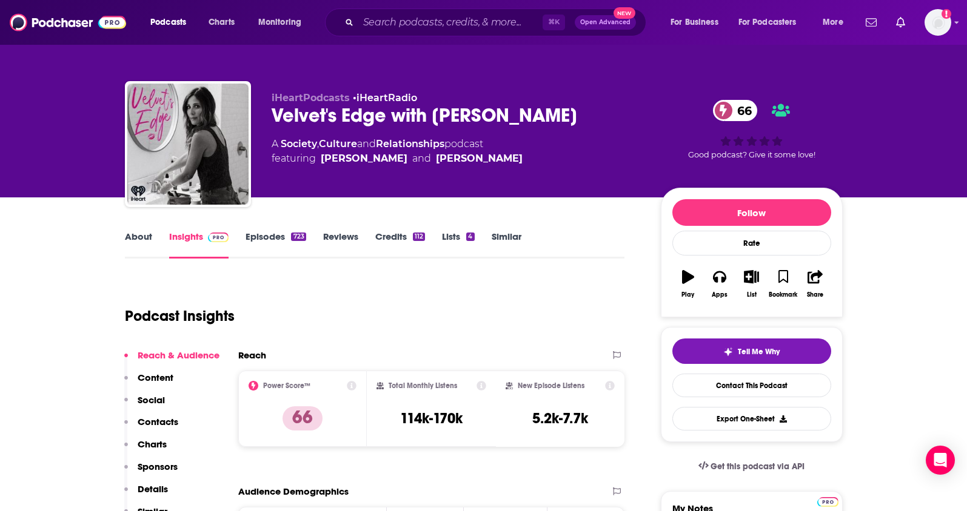
click at [142, 420] on p "Contacts" at bounding box center [158, 422] width 41 height 12
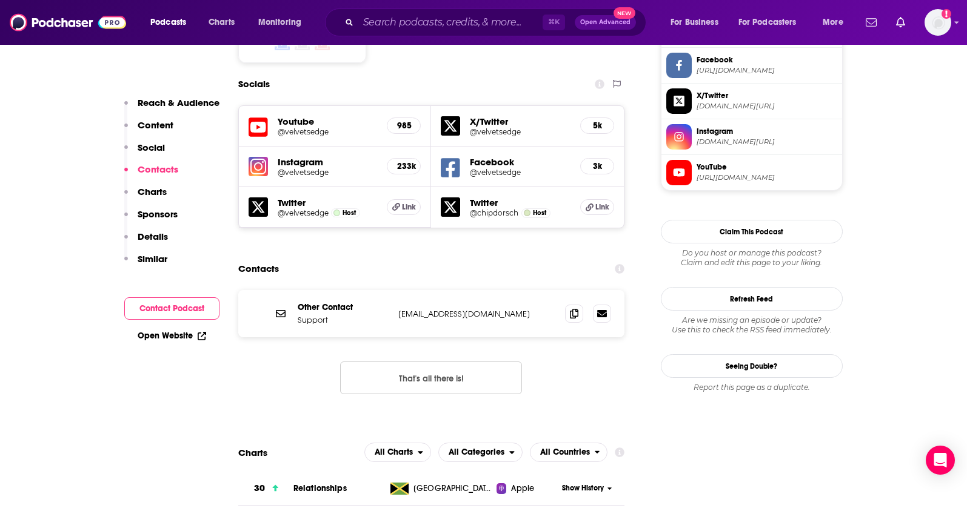
scroll to position [1066, 0]
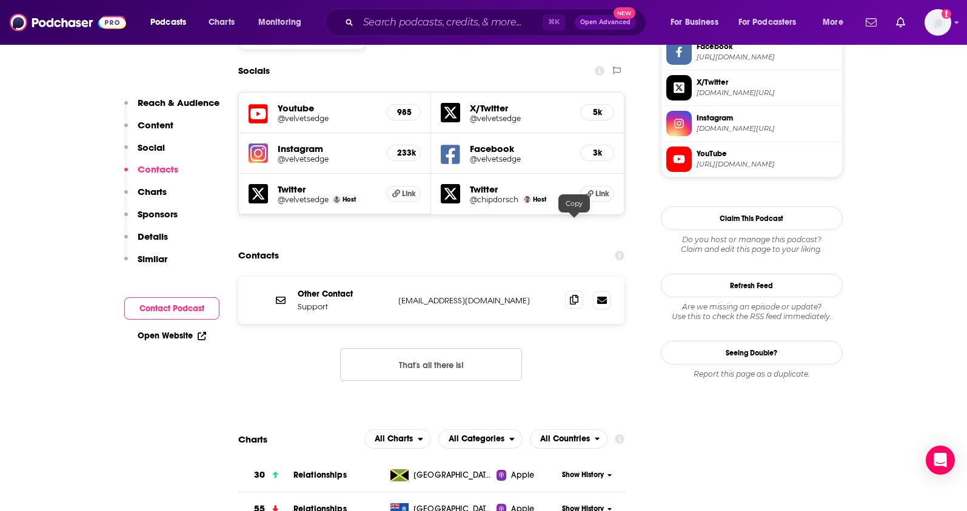
click at [577, 295] on icon at bounding box center [574, 300] width 8 height 10
click at [395, 24] on input "Search podcasts, credits, & more..." at bounding box center [450, 22] width 184 height 19
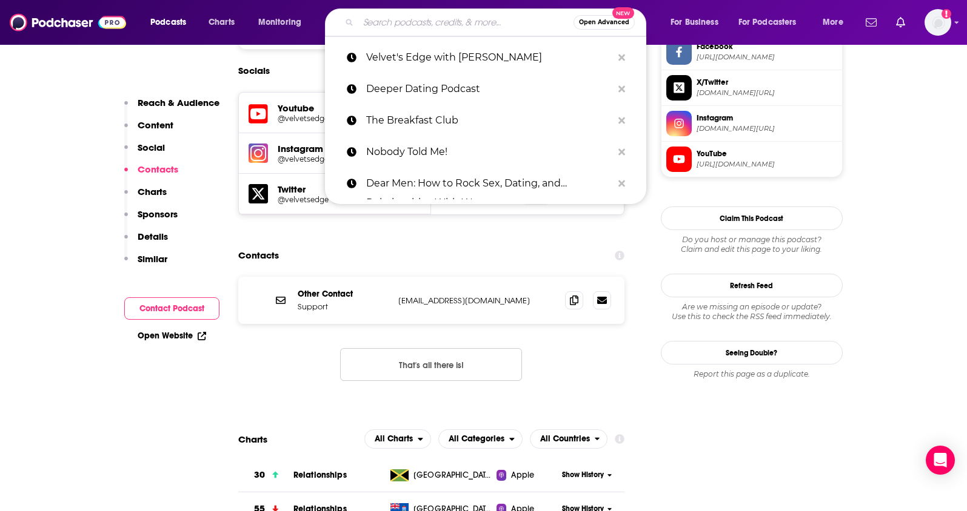
paste input "The Love Lab Podcast"
type input "The Love Lab Podcast"
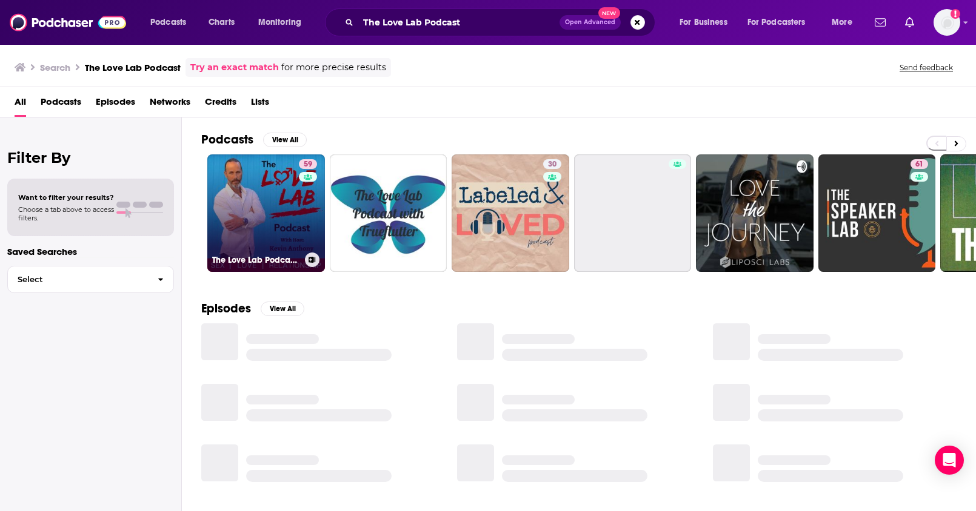
click at [285, 212] on link "59 The Love Lab Podcast: Sex | Love | Relationship" at bounding box center [266, 214] width 118 height 118
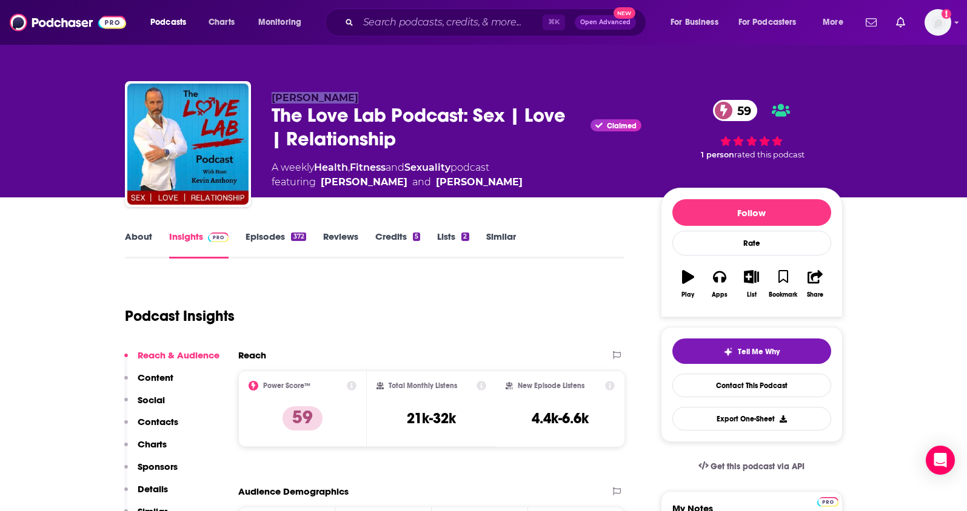
drag, startPoint x: 327, startPoint y: 96, endPoint x: 273, endPoint y: 95, distance: 54.0
click at [270, 96] on div "[PERSON_NAME] The Love Lab Podcast: Sex | Love | Relationship Claimed 59 A week…" at bounding box center [484, 146] width 718 height 131
click at [149, 416] on p "Contacts" at bounding box center [158, 422] width 41 height 12
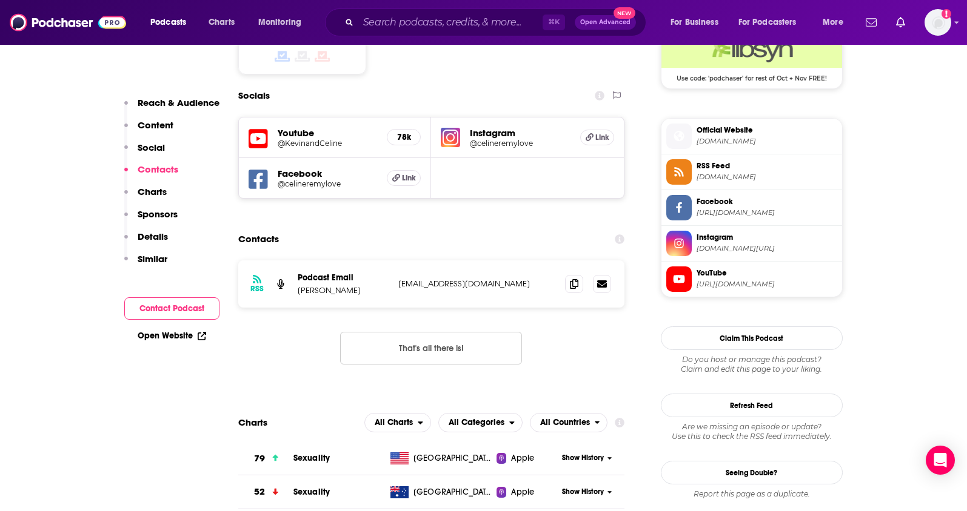
scroll to position [1039, 0]
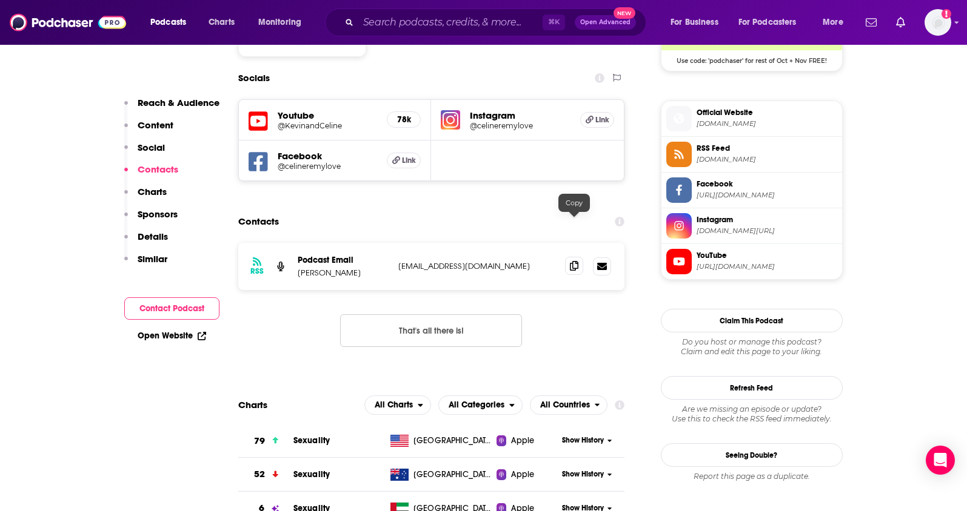
click at [568, 257] on span at bounding box center [574, 266] width 18 height 18
click at [377, 24] on input "Search podcasts, credits, & more..." at bounding box center [450, 22] width 184 height 19
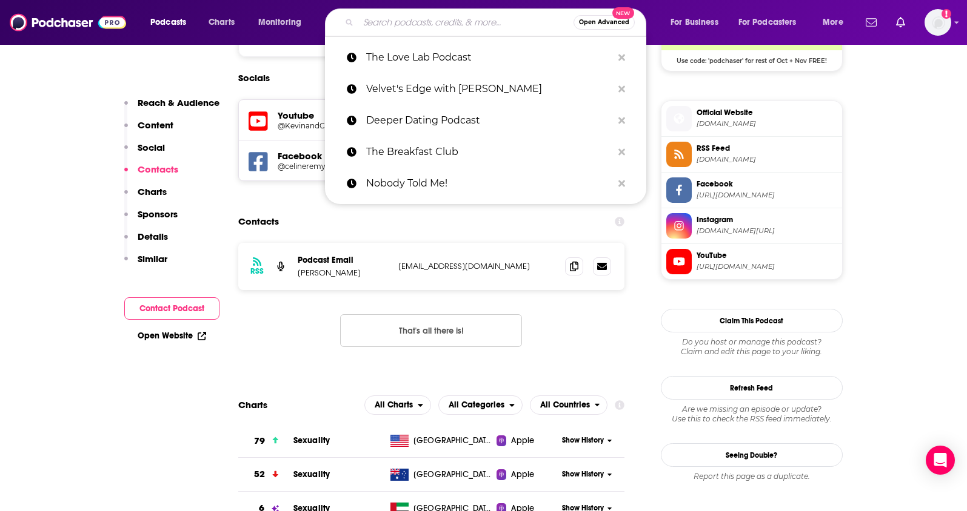
paste input "Typology"
type input "Typology"
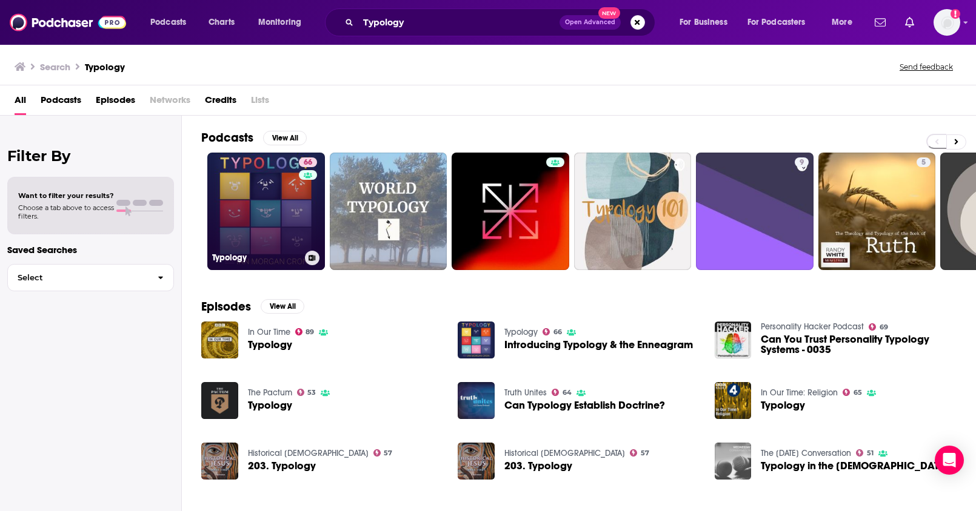
click at [254, 231] on link "66 Typology" at bounding box center [266, 212] width 118 height 118
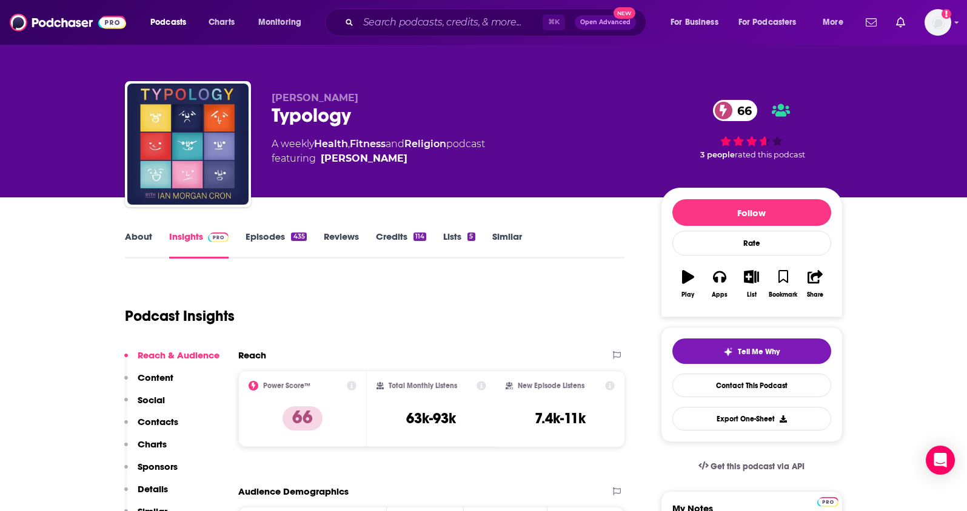
click at [130, 238] on link "About" at bounding box center [138, 245] width 27 height 28
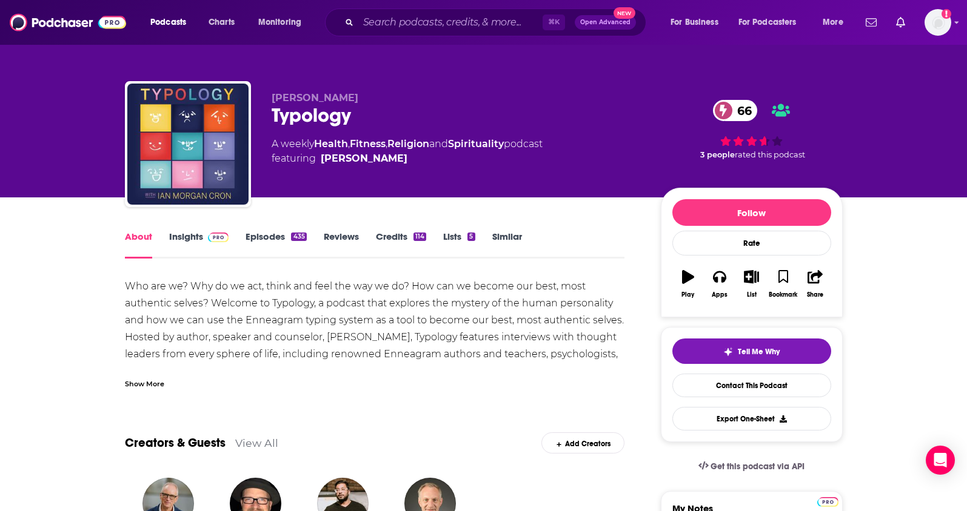
click at [182, 240] on link "Insights" at bounding box center [199, 245] width 60 height 28
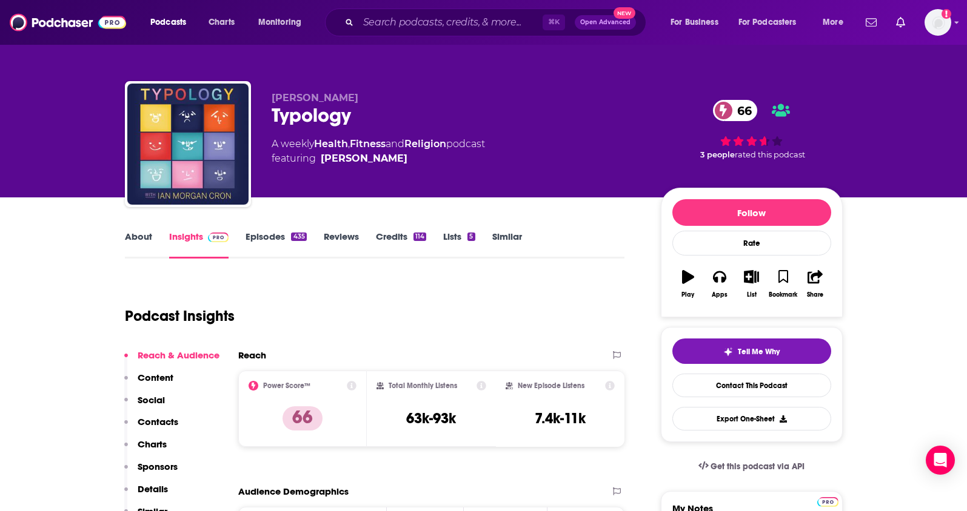
click at [249, 232] on link "Episodes 435" at bounding box center [275, 245] width 61 height 28
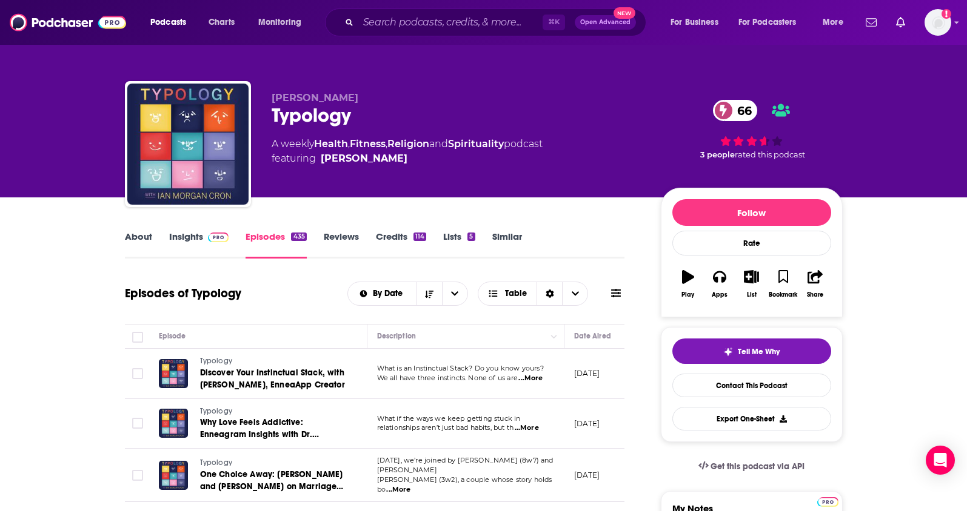
click at [141, 247] on link "About" at bounding box center [138, 245] width 27 height 28
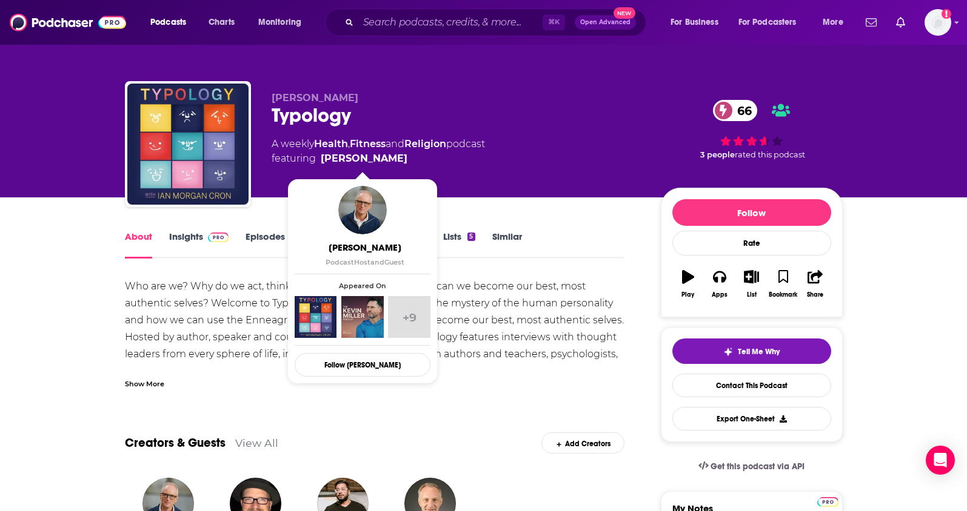
drag, startPoint x: 424, startPoint y: 162, endPoint x: 321, endPoint y: 163, distance: 103.6
click at [321, 163] on span "featuring [PERSON_NAME]" at bounding box center [378, 159] width 213 height 15
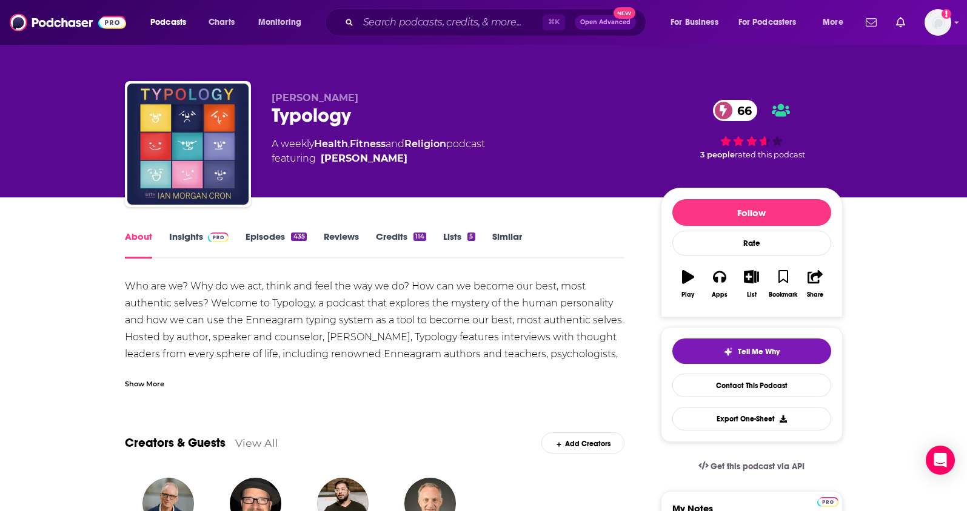
copy link "[PERSON_NAME]"
click at [176, 238] on link "Insights" at bounding box center [199, 245] width 60 height 28
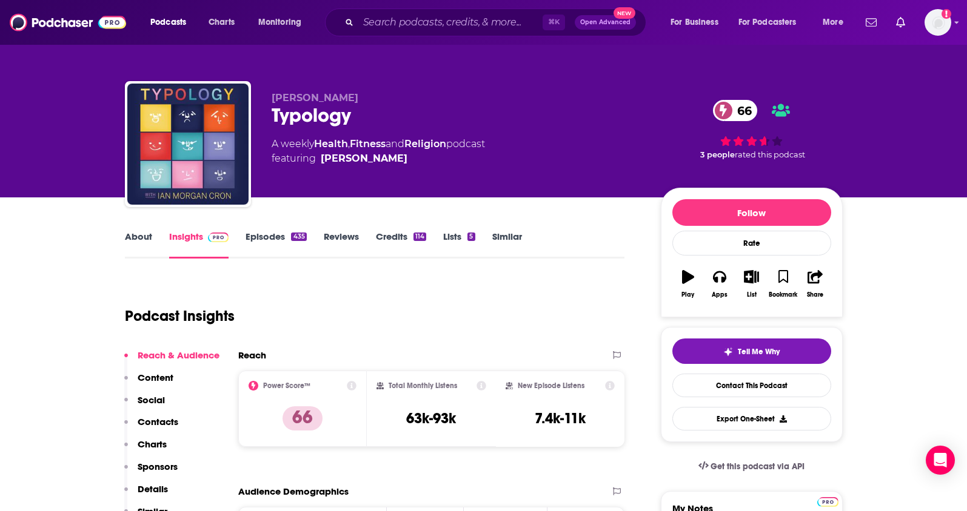
click at [148, 419] on p "Contacts" at bounding box center [158, 422] width 41 height 12
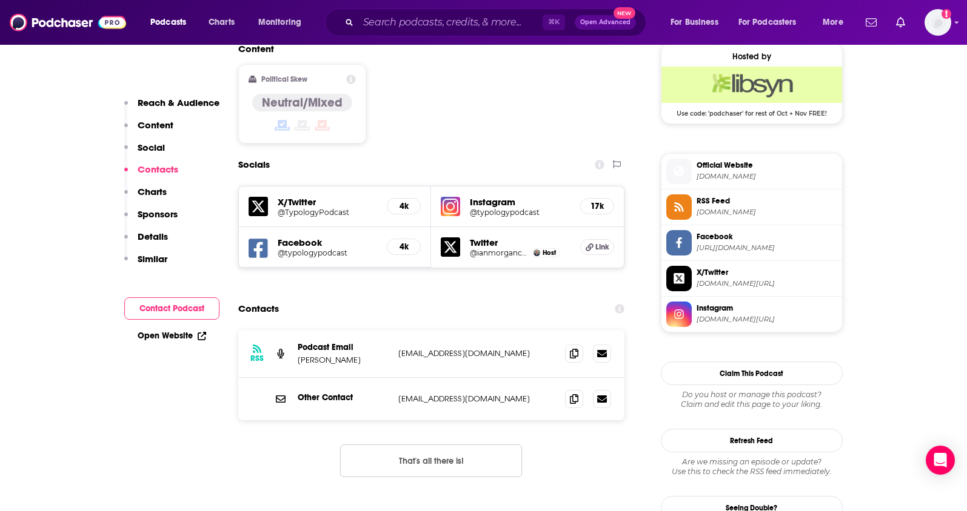
scroll to position [1025, 0]
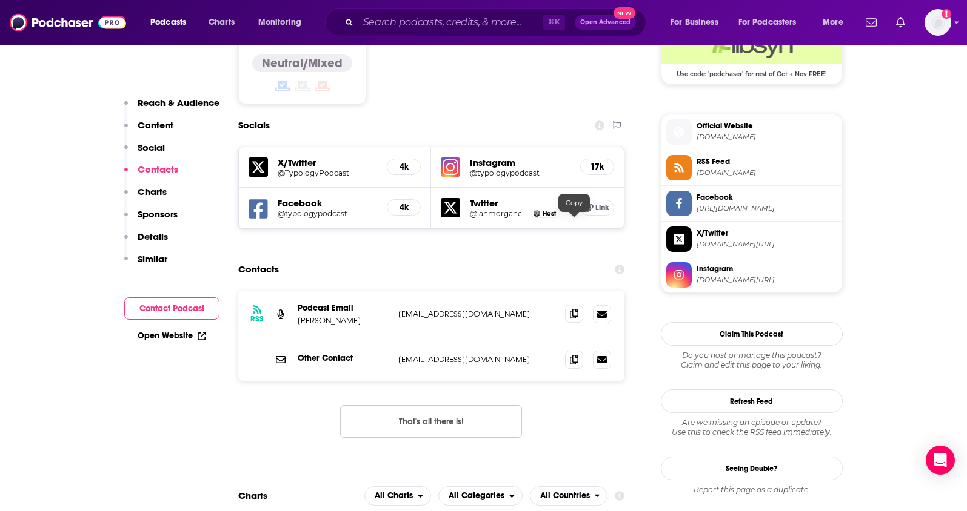
click at [571, 309] on icon at bounding box center [574, 314] width 8 height 10
click at [570, 355] on icon at bounding box center [574, 360] width 8 height 10
click at [369, 18] on input "Search podcasts, credits, & more..." at bounding box center [450, 22] width 184 height 19
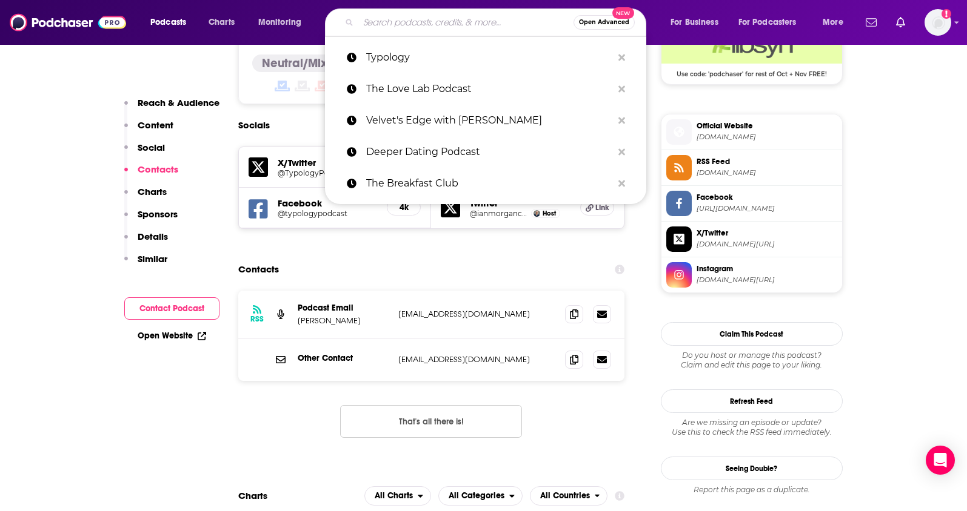
paste input "The Love Drive with [PERSON_NAME]"
type input "The Love Drive with [PERSON_NAME]"
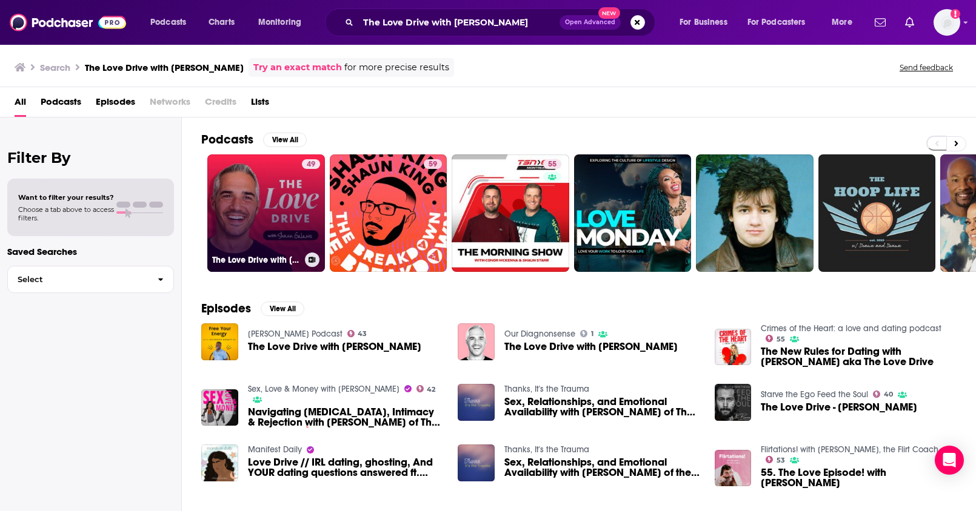
click at [267, 233] on link "49 The Love Drive with [PERSON_NAME]" at bounding box center [266, 214] width 118 height 118
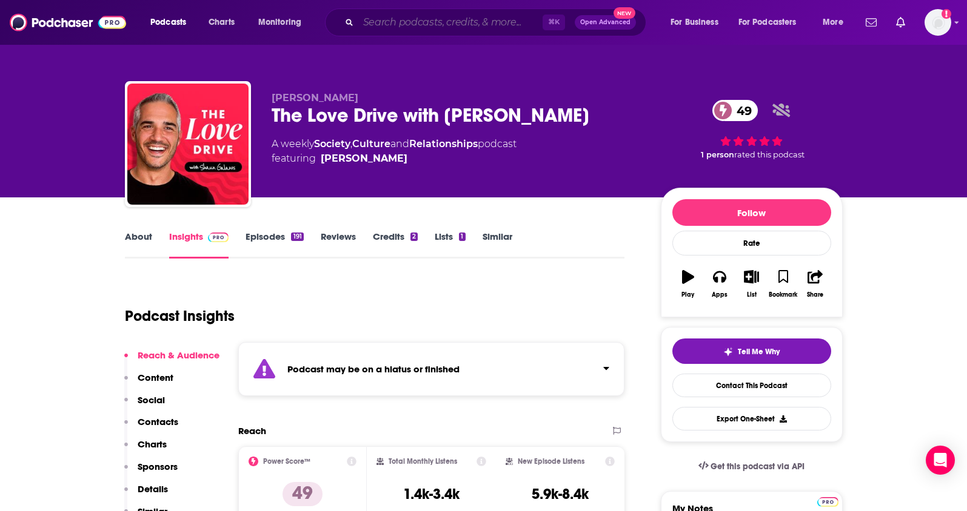
click at [411, 22] on input "Search podcasts, credits, & more..." at bounding box center [450, 22] width 184 height 19
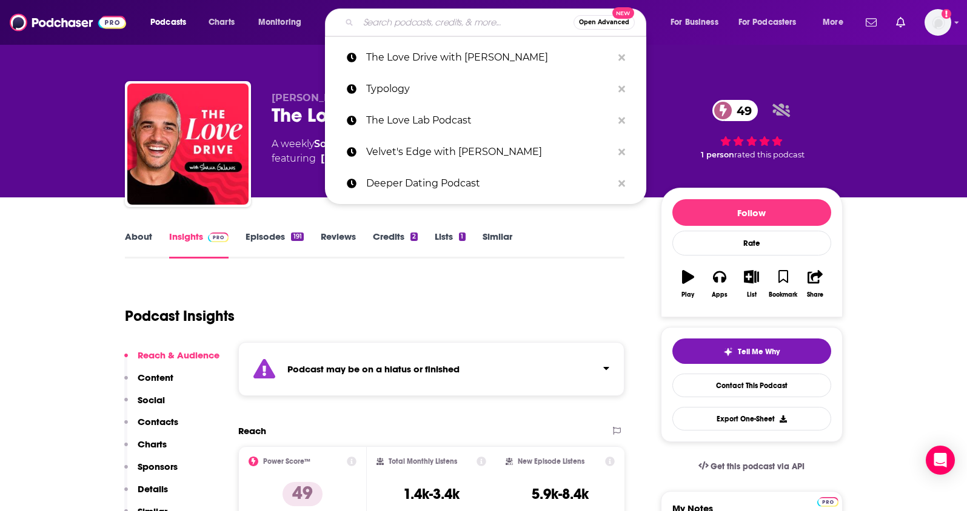
paste input "Black Girls Texting"
type input "Black Girls Texting"
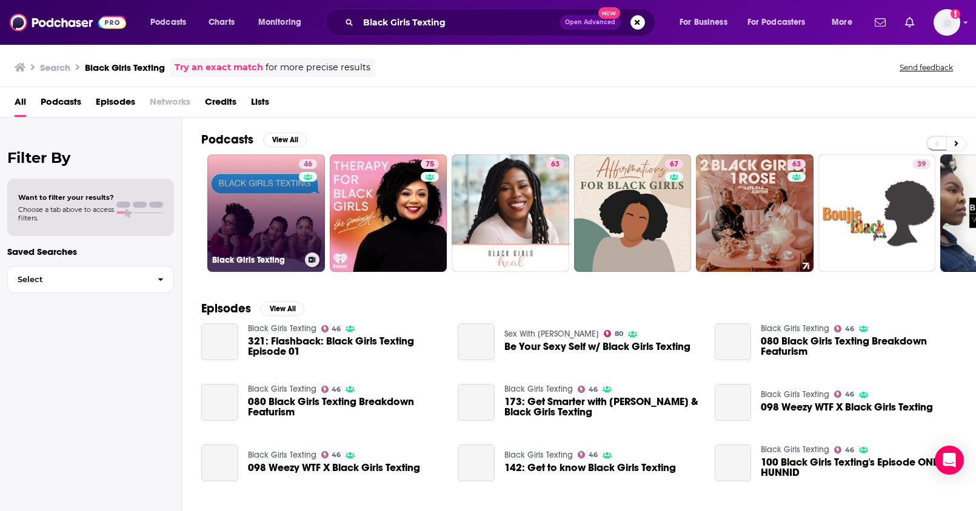
click at [268, 234] on link "46 Black Girls Texting" at bounding box center [266, 214] width 118 height 118
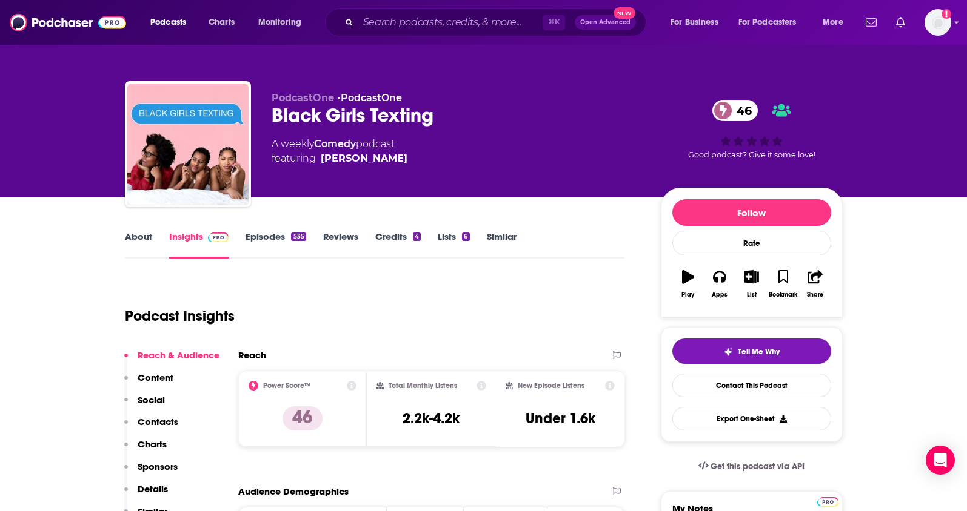
click at [138, 239] on link "About" at bounding box center [138, 245] width 27 height 28
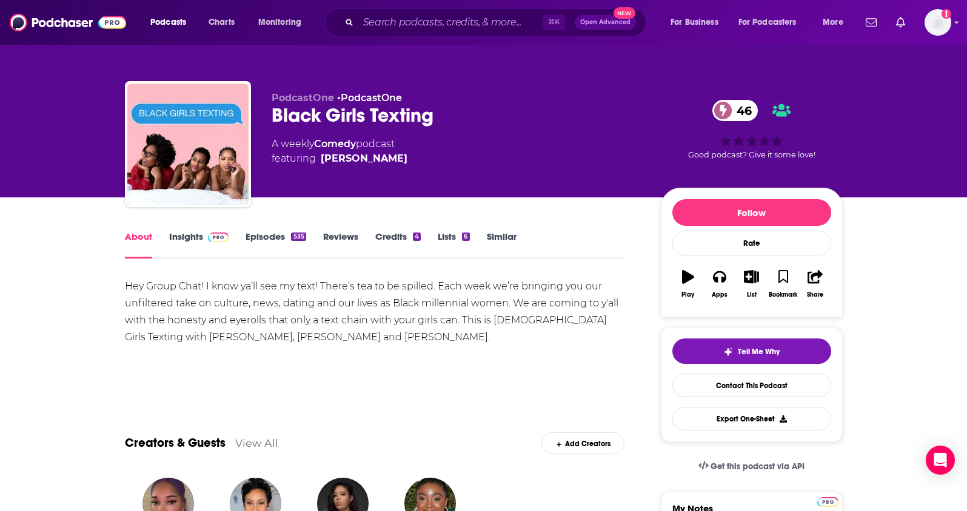
click at [178, 241] on link "Insights" at bounding box center [199, 245] width 60 height 28
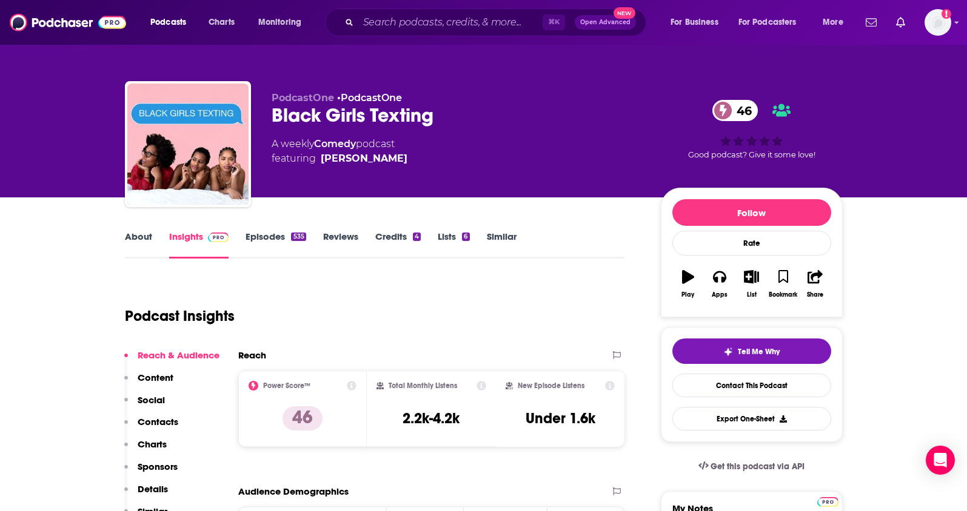
click at [172, 425] on p "Contacts" at bounding box center [158, 422] width 41 height 12
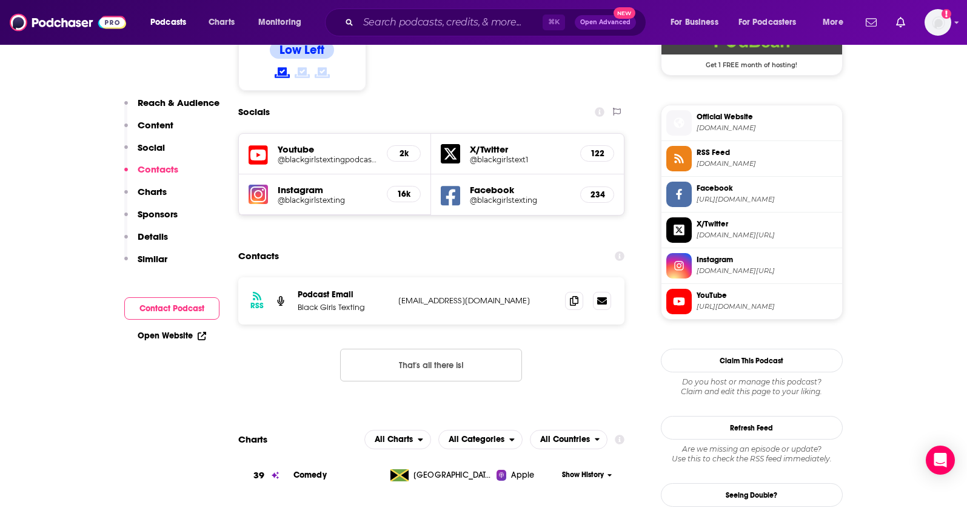
scroll to position [1039, 0]
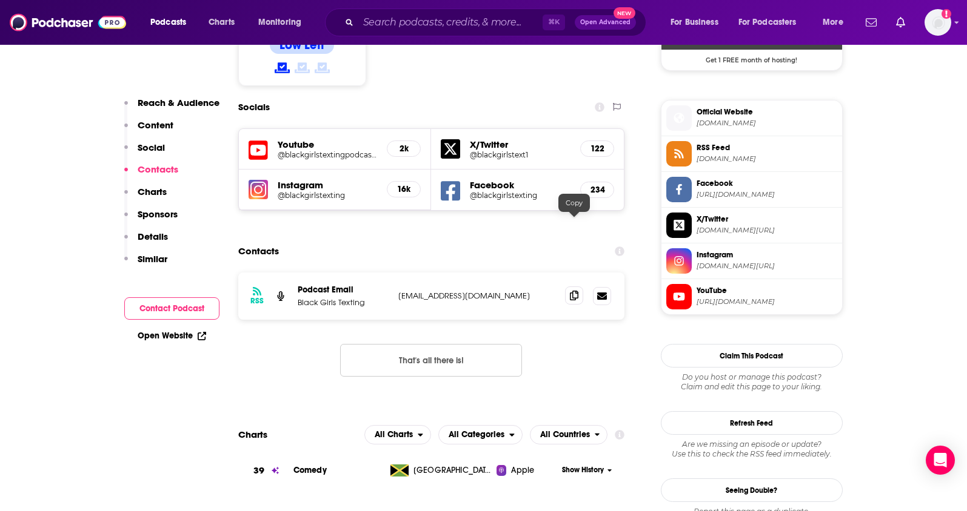
click at [577, 287] on span at bounding box center [574, 296] width 18 height 18
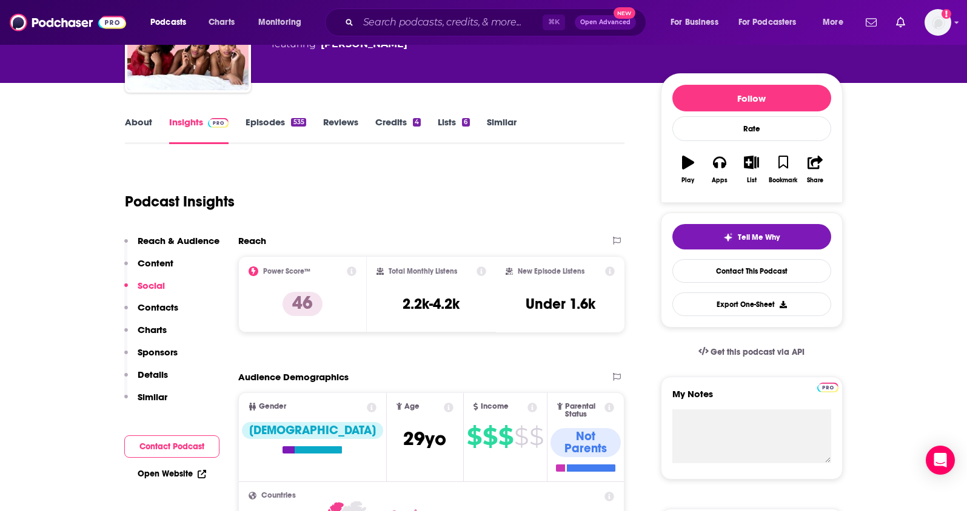
scroll to position [0, 0]
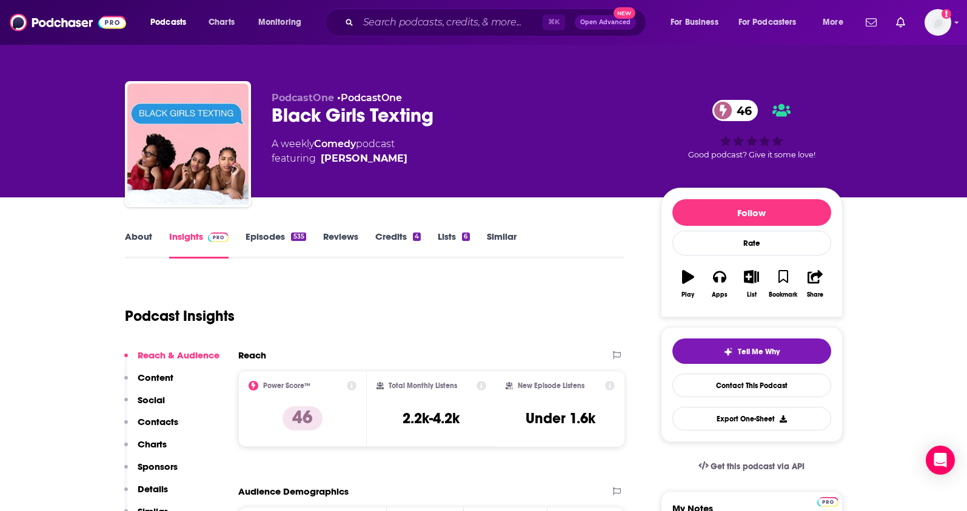
click at [138, 237] on link "About" at bounding box center [138, 245] width 27 height 28
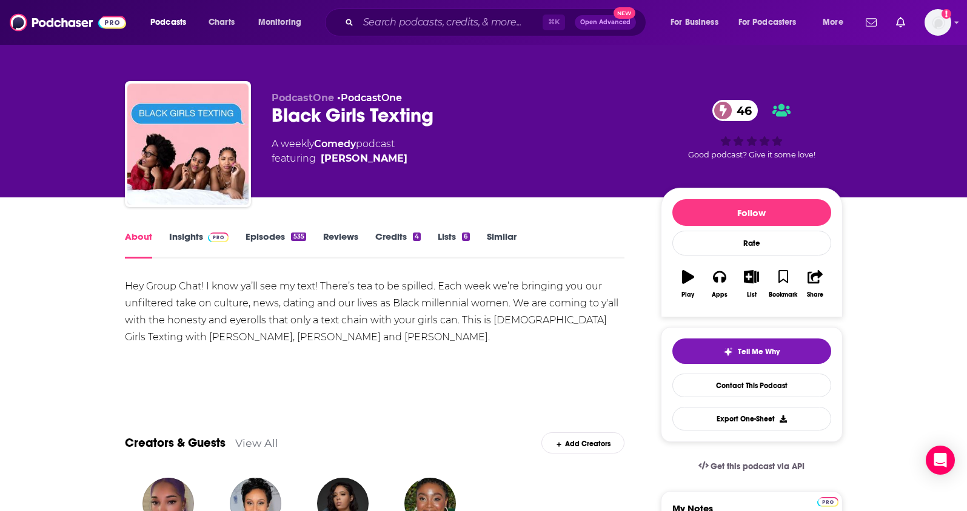
drag, startPoint x: 409, startPoint y: 156, endPoint x: 389, endPoint y: 159, distance: 20.3
click at [389, 159] on div "A weekly Comedy podcast featuring [PERSON_NAME]" at bounding box center [457, 151] width 370 height 29
copy span "[PERSON_NAME]"
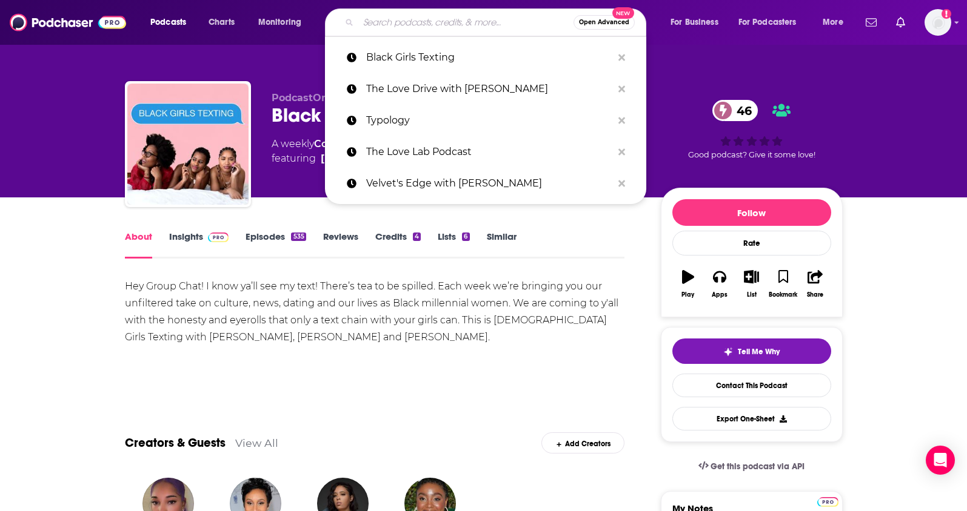
click at [387, 25] on input "Search podcasts, credits, & more..." at bounding box center [465, 22] width 215 height 19
paste input "Therapy for Black Girls"
type input "Therapy for Black Girls"
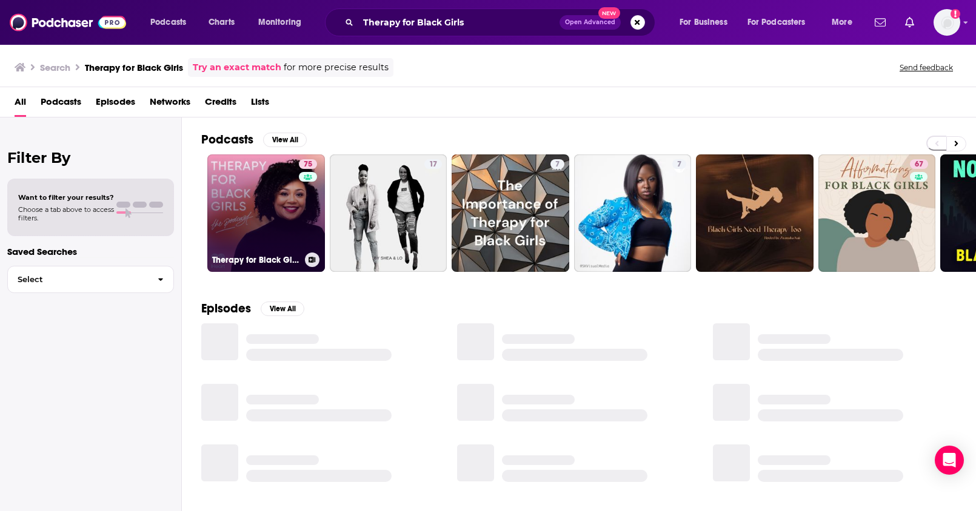
click at [277, 230] on link "75 Therapy for Black Girls" at bounding box center [266, 214] width 118 height 118
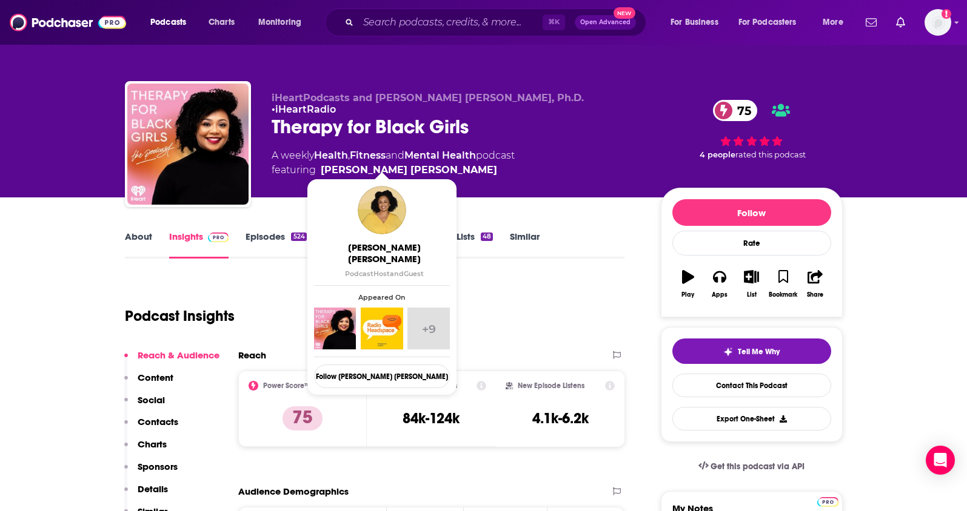
drag, startPoint x: 453, startPoint y: 159, endPoint x: 441, endPoint y: 159, distance: 12.1
click at [441, 163] on span "featuring [PERSON_NAME] [PERSON_NAME]" at bounding box center [393, 170] width 243 height 15
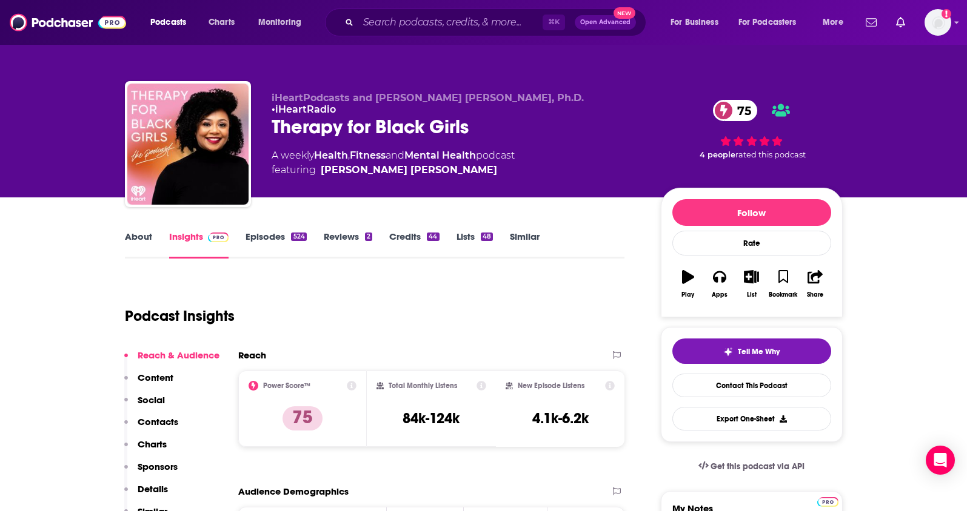
copy span "[PERSON_NAME] [PERSON_NAME]"
click at [150, 419] on p "Contacts" at bounding box center [158, 422] width 41 height 12
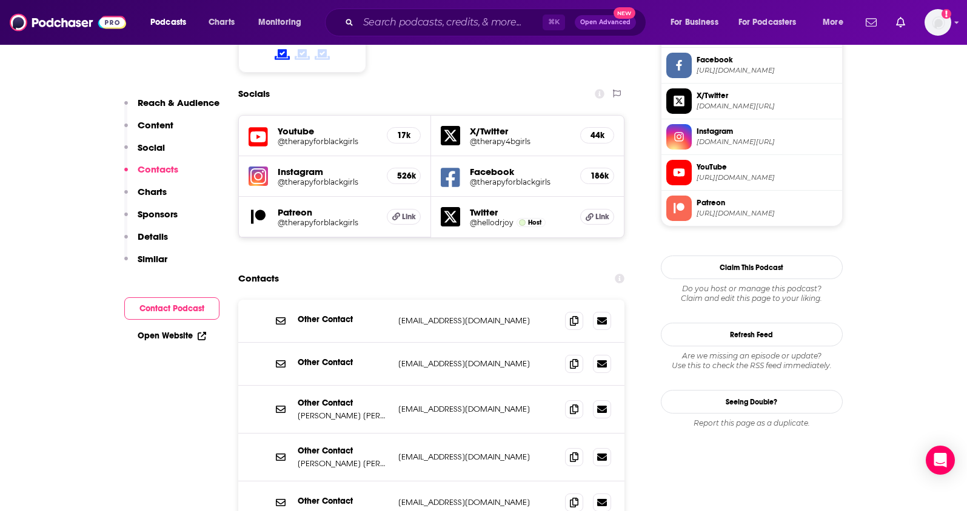
scroll to position [1066, 0]
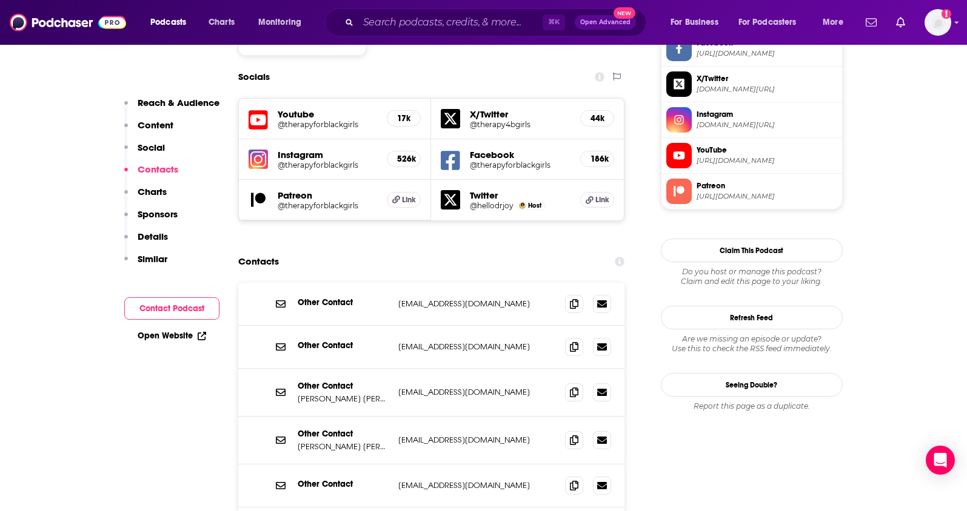
scroll to position [1144, 0]
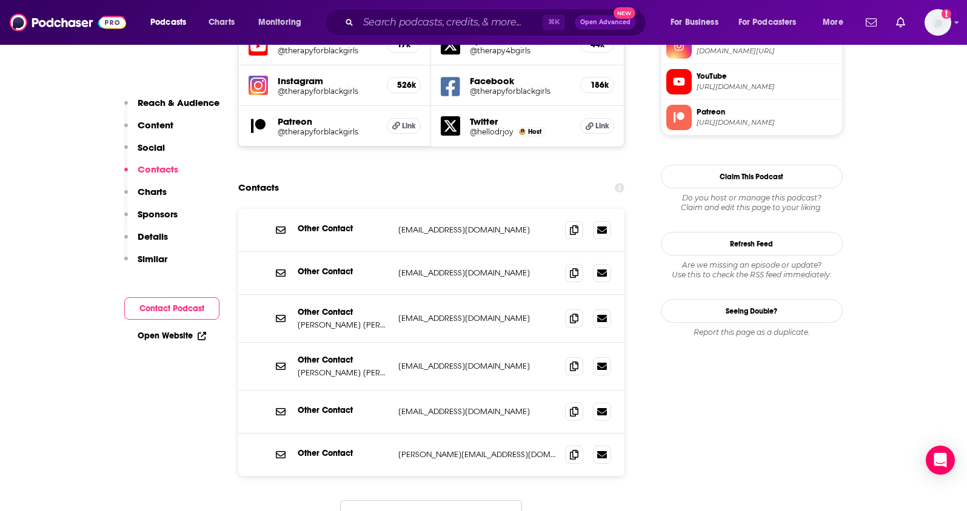
click at [378, 368] on p "[PERSON_NAME] [PERSON_NAME], Ph.D. and iHeartPodcasts" at bounding box center [343, 373] width 91 height 10
click at [579, 357] on span at bounding box center [574, 366] width 18 height 18
click at [386, 15] on input "Search podcasts, credits, & more..." at bounding box center [450, 22] width 184 height 19
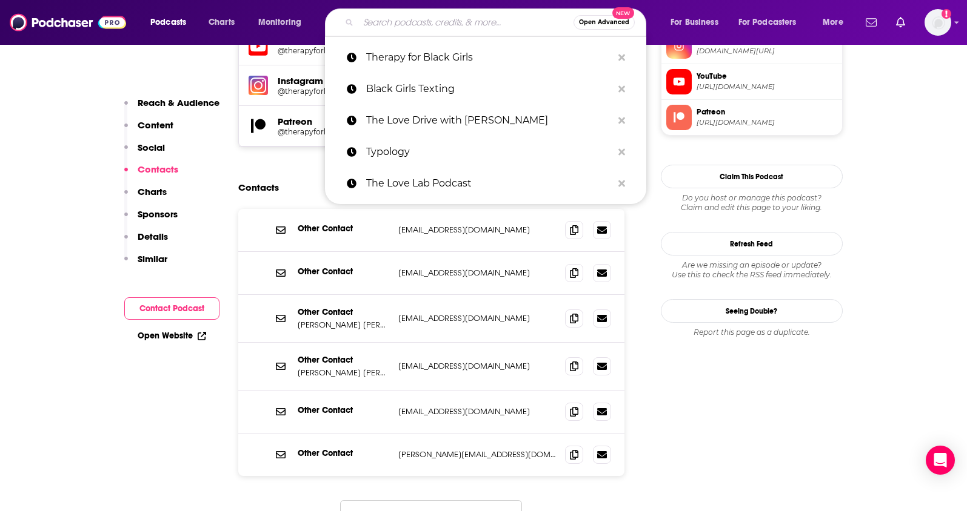
paste input "Lovers and Friends with [PERSON_NAME]"
type input "Lovers and Friends with [PERSON_NAME]"
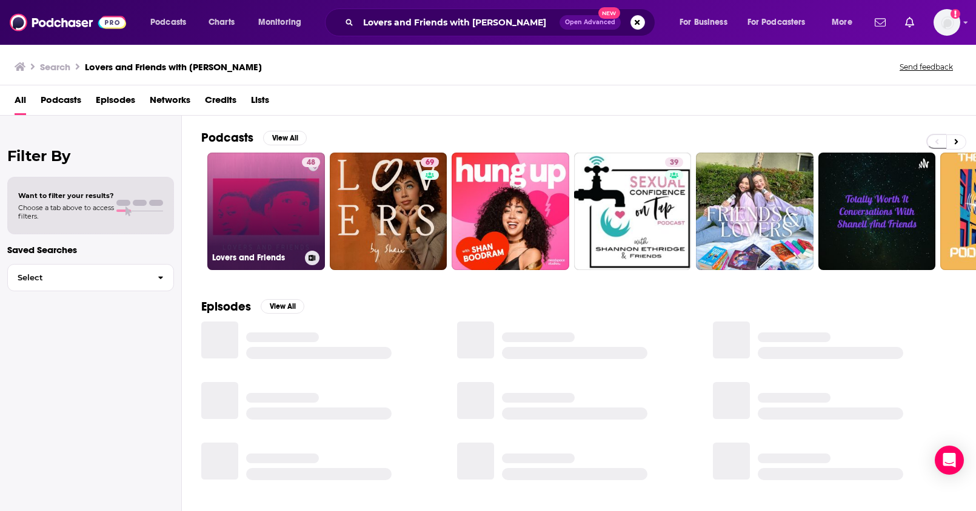
click at [267, 205] on link "48 Lovers and Friends" at bounding box center [266, 212] width 118 height 118
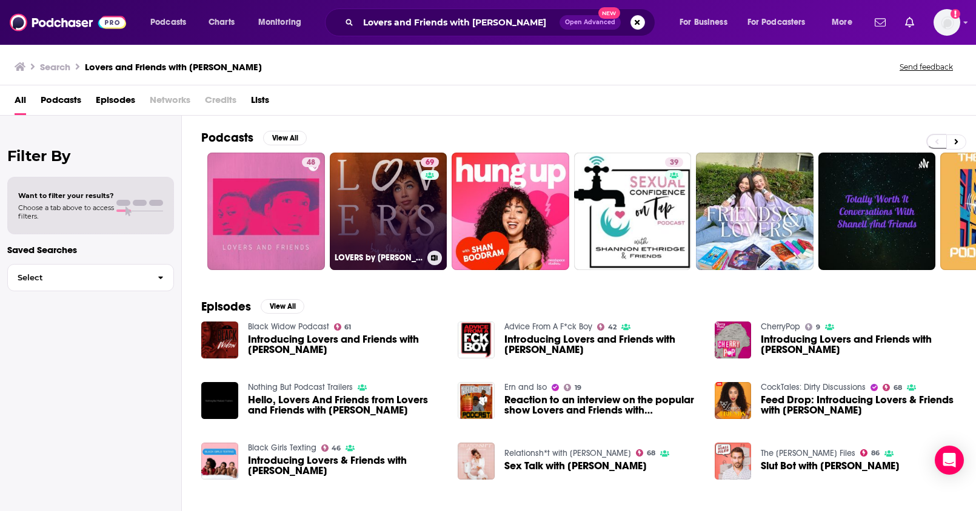
click at [387, 213] on link "69 LOVERS by [PERSON_NAME]" at bounding box center [389, 212] width 118 height 118
click at [422, 176] on link at bounding box center [430, 175] width 18 height 10
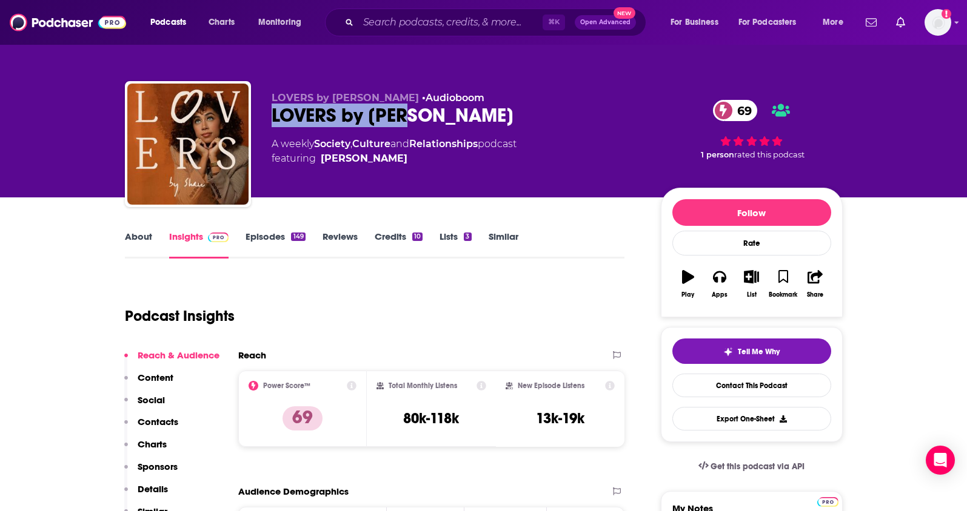
drag, startPoint x: 339, startPoint y: 113, endPoint x: 336, endPoint y: 65, distance: 47.4
click at [263, 113] on div "LOVERS by [PERSON_NAME] • Audioboom LOVERS by [PERSON_NAME] 69 A weekly Society…" at bounding box center [484, 146] width 718 height 131
click at [430, 121] on div "LOVERS by [PERSON_NAME] 69" at bounding box center [457, 116] width 370 height 24
drag, startPoint x: 435, startPoint y: 118, endPoint x: 264, endPoint y: 120, distance: 170.9
click at [264, 120] on div "LOVERS by [PERSON_NAME] • Audioboom LOVERS by [PERSON_NAME] 69 A weekly Society…" at bounding box center [484, 146] width 718 height 131
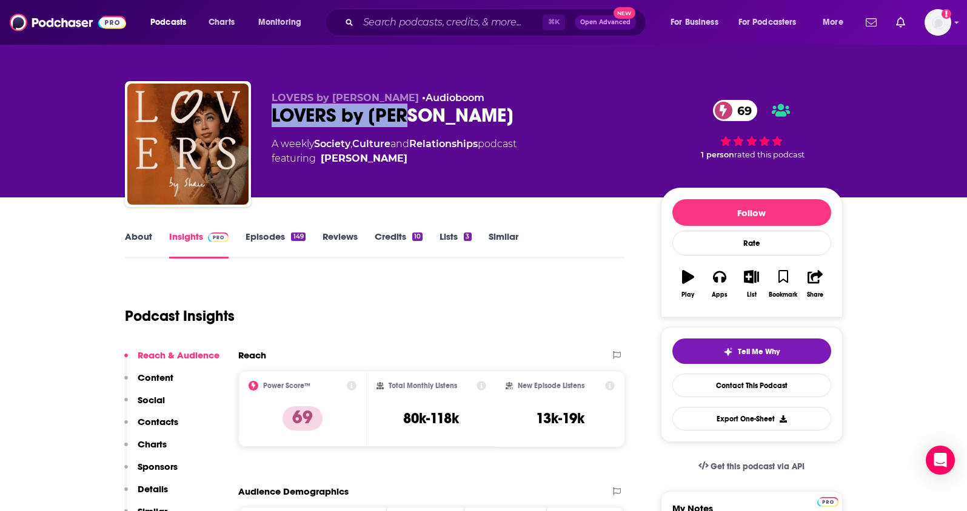
copy h2 "LOVERS by [PERSON_NAME]"
click at [328, 162] on span "featuring [PERSON_NAME]" at bounding box center [394, 159] width 245 height 15
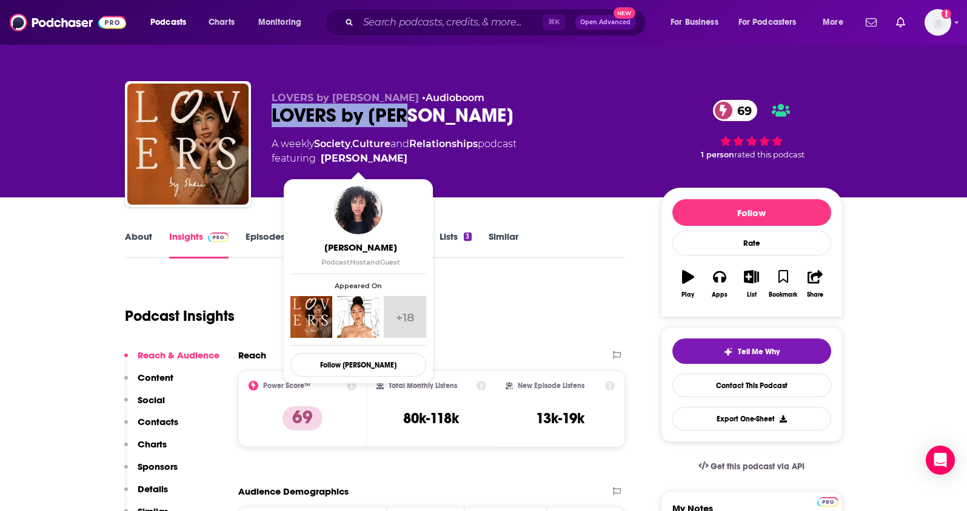
click at [410, 161] on span "featuring [PERSON_NAME]" at bounding box center [394, 159] width 245 height 15
drag, startPoint x: 407, startPoint y: 159, endPoint x: 392, endPoint y: 160, distance: 14.6
click at [392, 160] on span "featuring [PERSON_NAME]" at bounding box center [394, 159] width 245 height 15
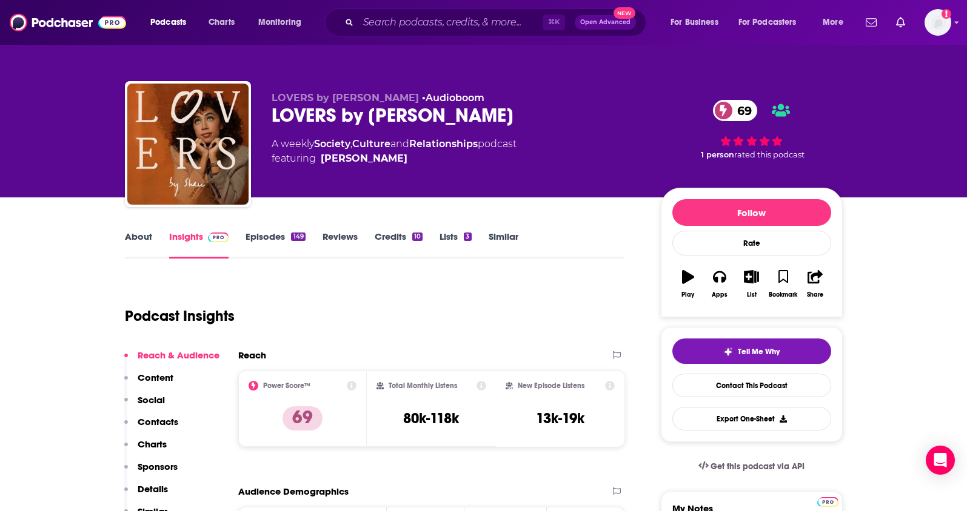
copy span "[PERSON_NAME]"
click at [152, 420] on p "Contacts" at bounding box center [158, 422] width 41 height 12
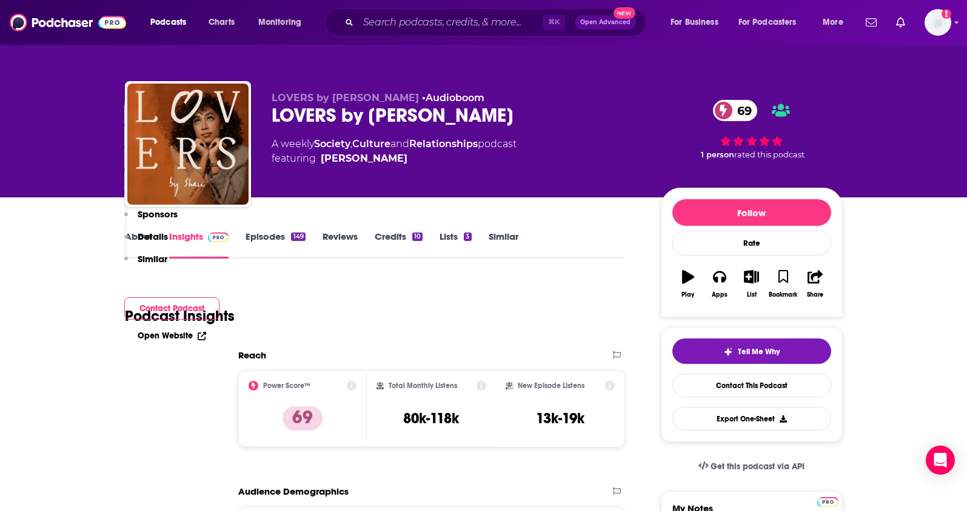
scroll to position [1107, 0]
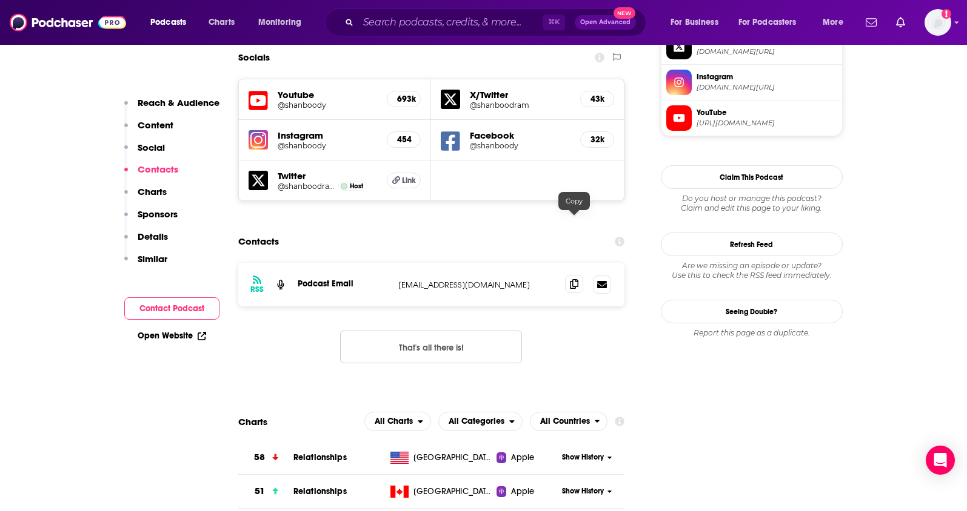
click at [578, 279] on icon at bounding box center [574, 284] width 8 height 10
click at [415, 18] on input "Search podcasts, credits, & more..." at bounding box center [450, 22] width 184 height 19
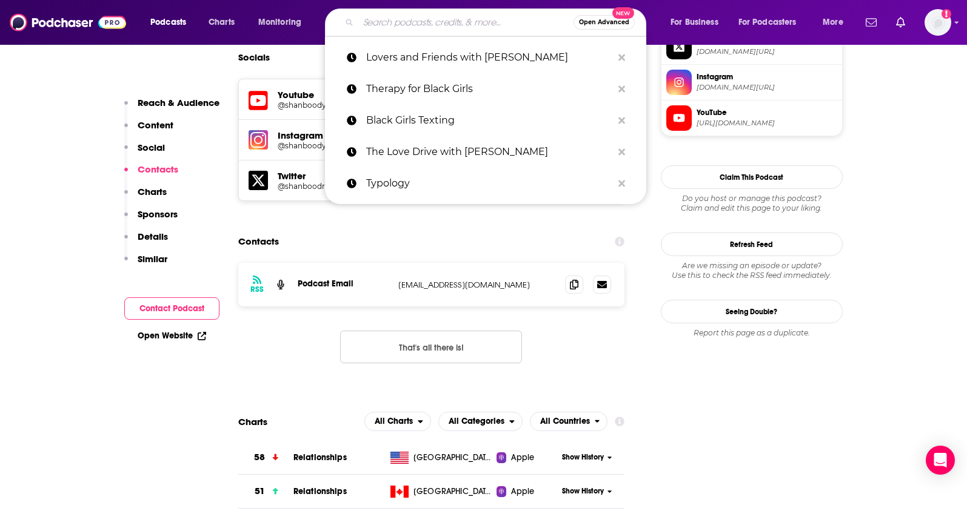
paste input "My Worst Date"
type input "My Worst Date"
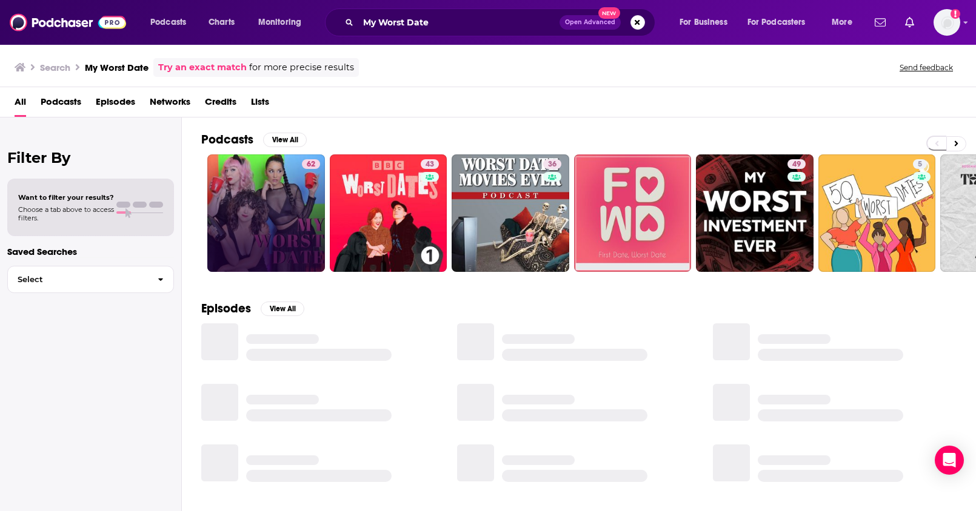
click at [273, 210] on link "62" at bounding box center [266, 214] width 118 height 118
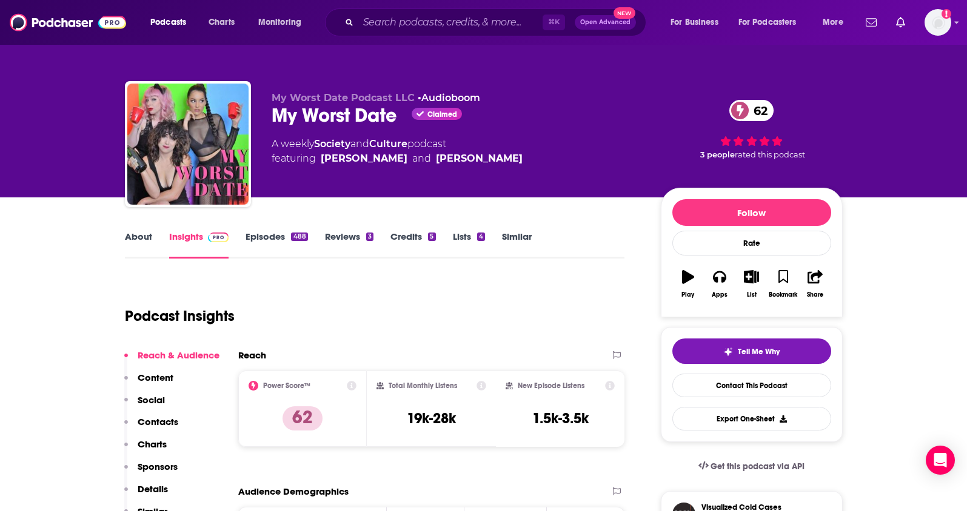
click at [125, 237] on link "About" at bounding box center [138, 245] width 27 height 28
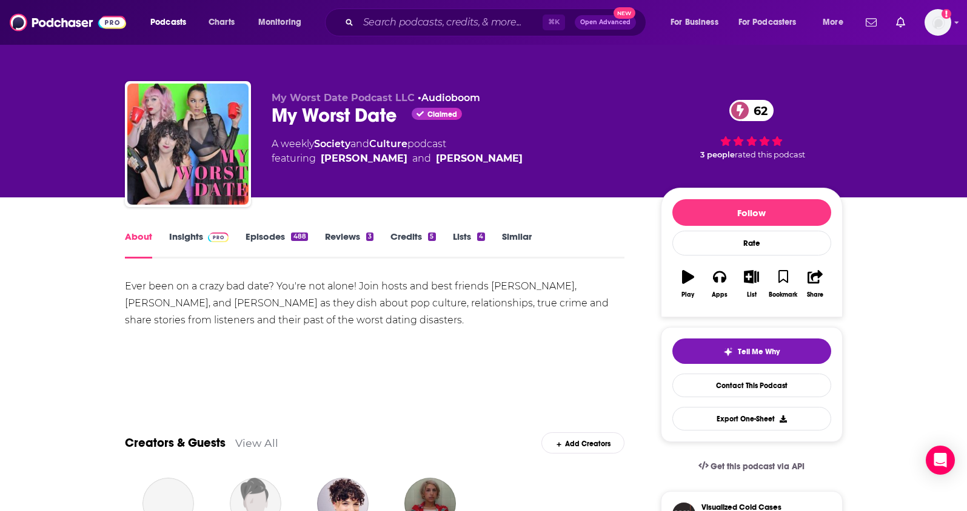
scroll to position [217, 0]
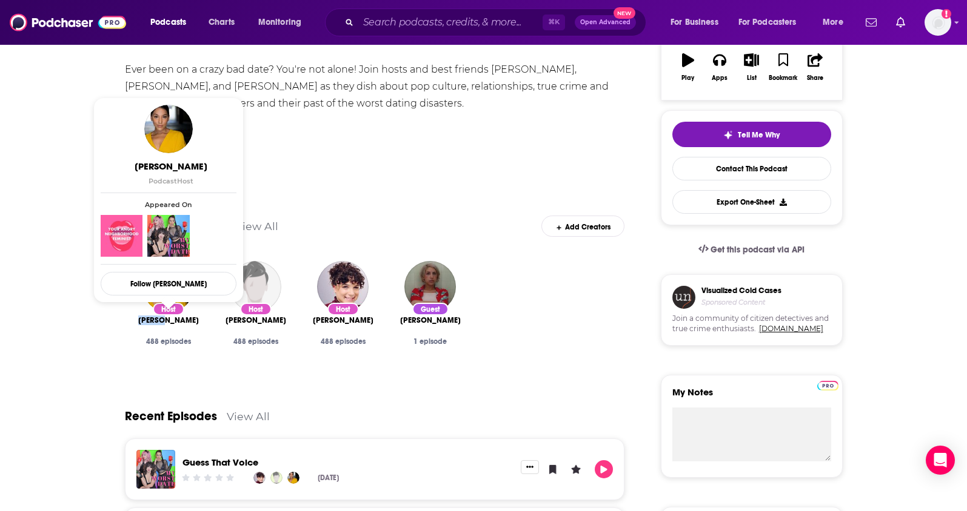
drag, startPoint x: 127, startPoint y: 321, endPoint x: 167, endPoint y: 322, distance: 40.0
click at [167, 322] on div "Host [PERSON_NAME] 488 episodes" at bounding box center [168, 316] width 87 height 128
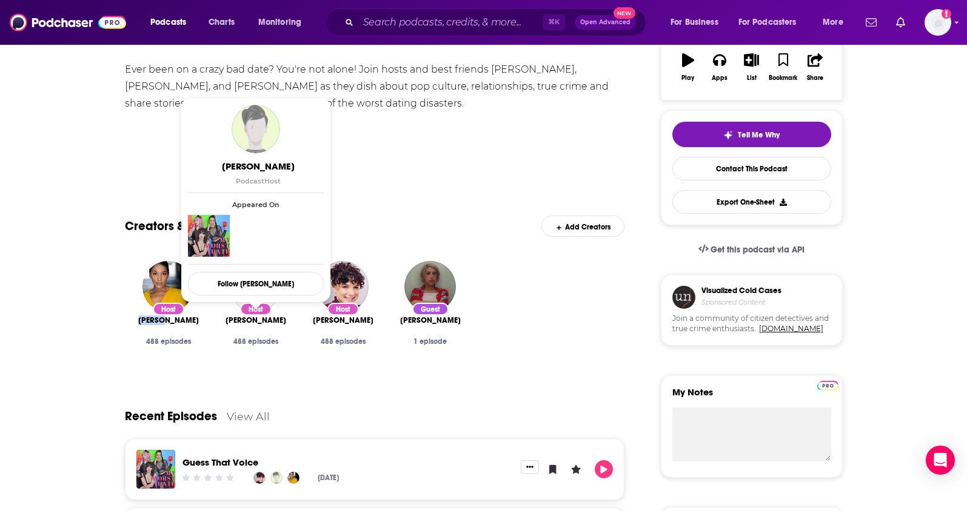
scroll to position [0, 0]
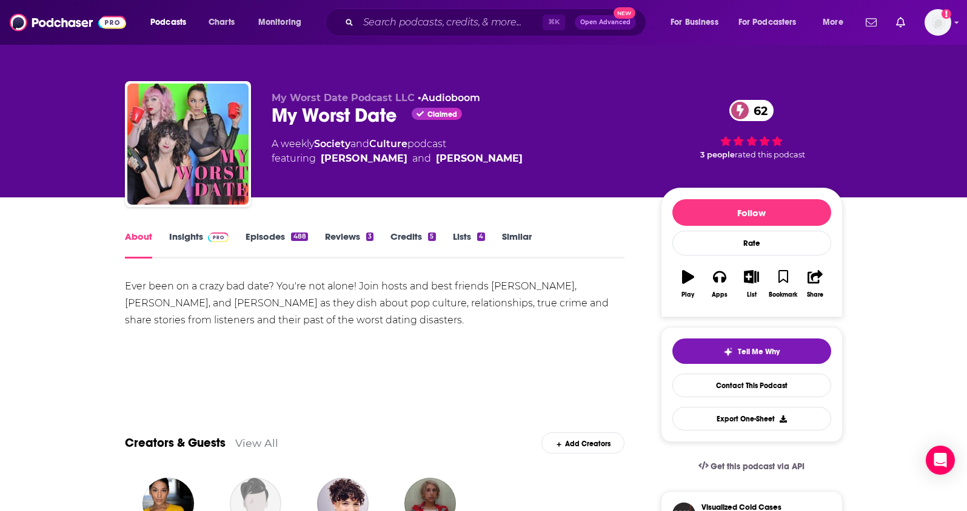
drag, startPoint x: 438, startPoint y: 155, endPoint x: 458, endPoint y: 2, distance: 153.4
click at [175, 241] on link "Insights" at bounding box center [199, 245] width 60 height 28
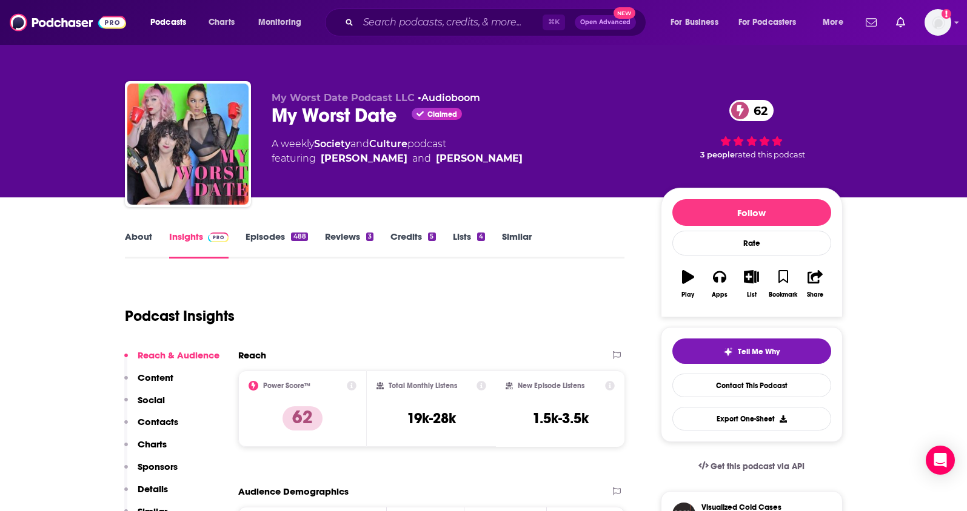
click at [148, 424] on p "Contacts" at bounding box center [158, 422] width 41 height 12
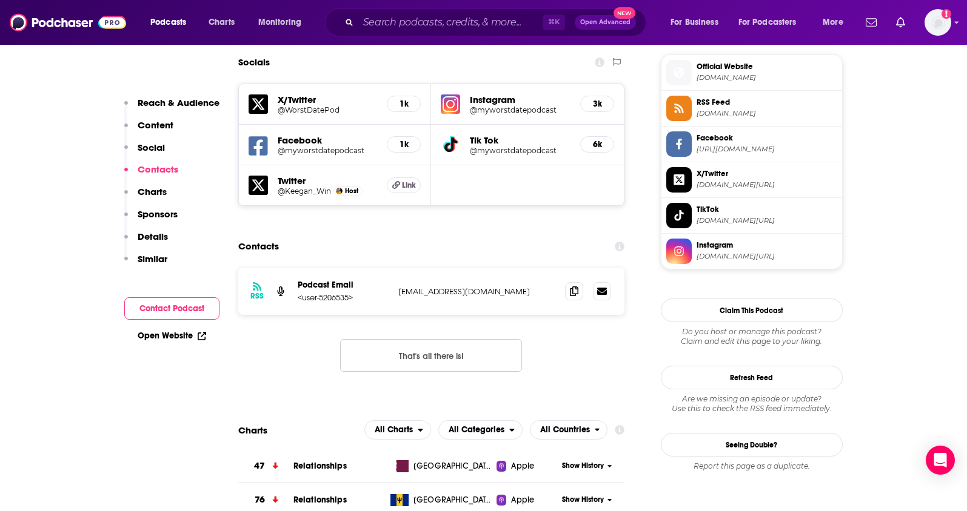
scroll to position [1079, 0]
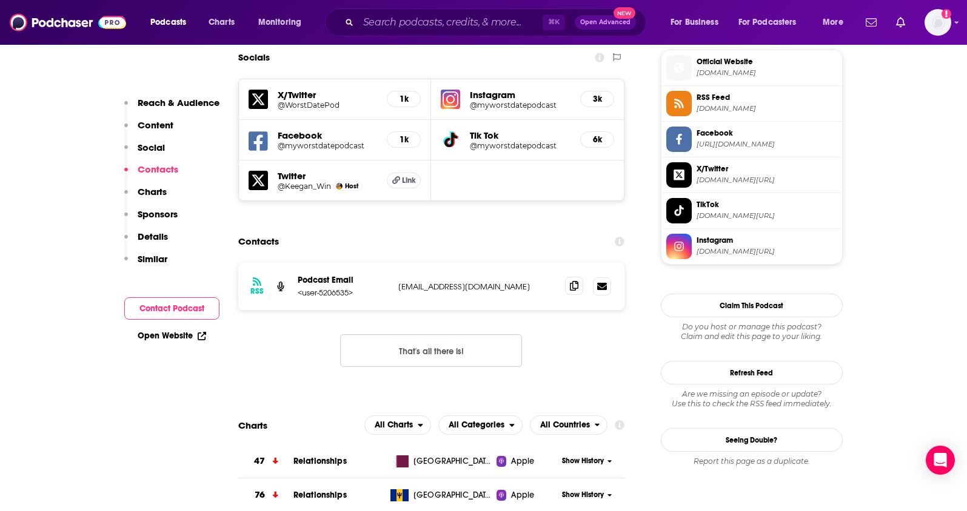
click at [571, 277] on span at bounding box center [574, 286] width 18 height 18
click at [428, 25] on input "Search podcasts, credits, & more..." at bounding box center [450, 22] width 184 height 19
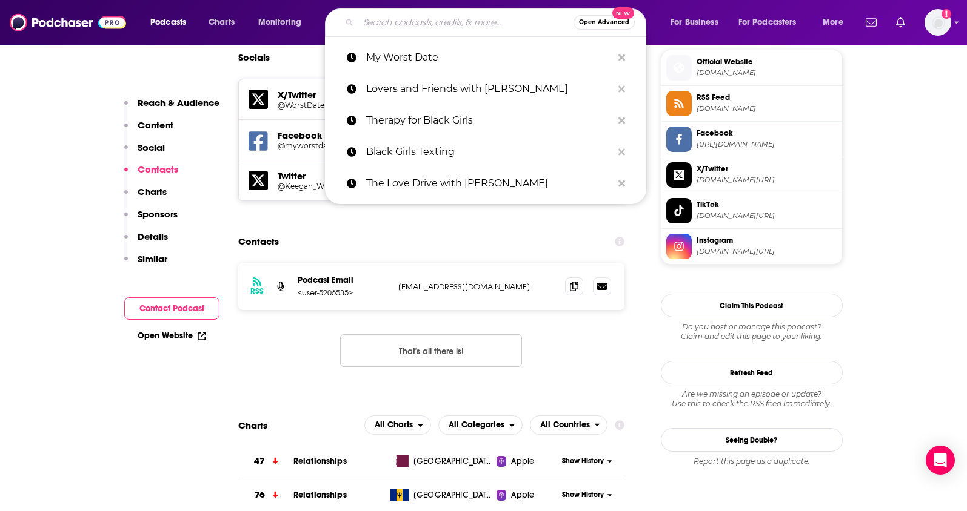
paste input "Ask Women Podcast: What Women Want"
type input "Ask Women Podcast: What Women Want"
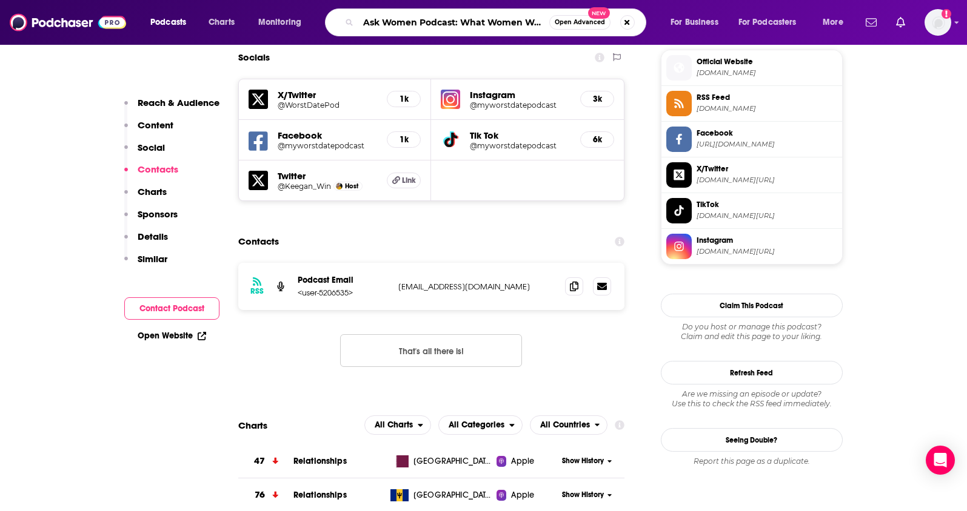
scroll to position [0, 6]
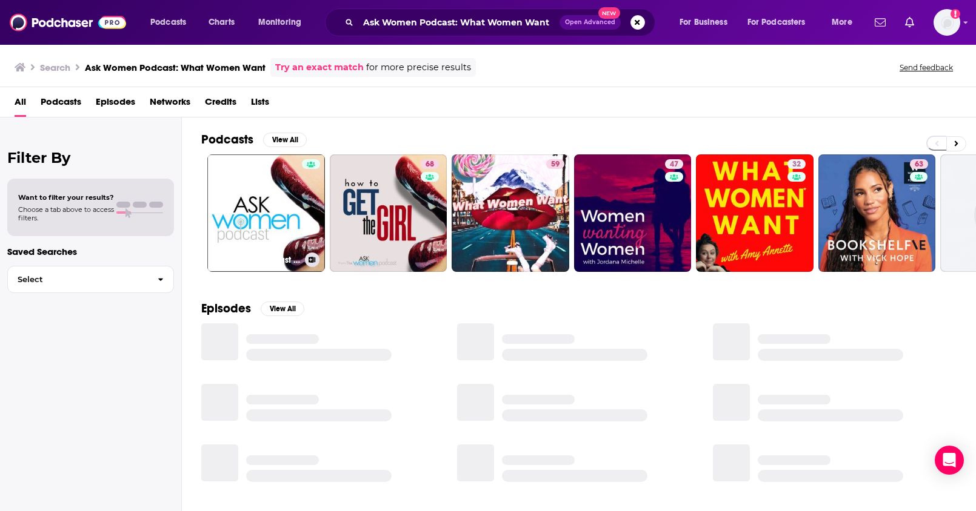
click at [261, 213] on link "Ask Women Podcast : What Women Want" at bounding box center [266, 214] width 118 height 118
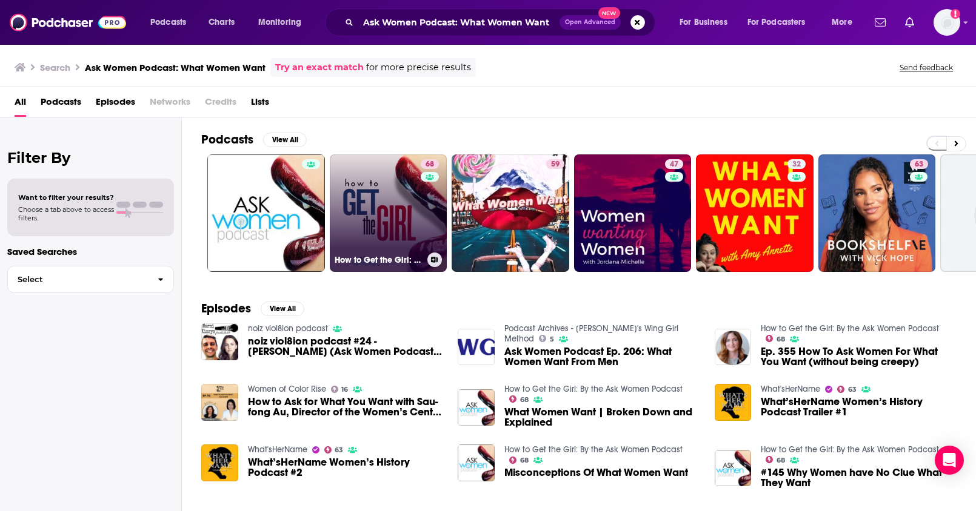
click at [425, 213] on div "68" at bounding box center [431, 205] width 21 height 93
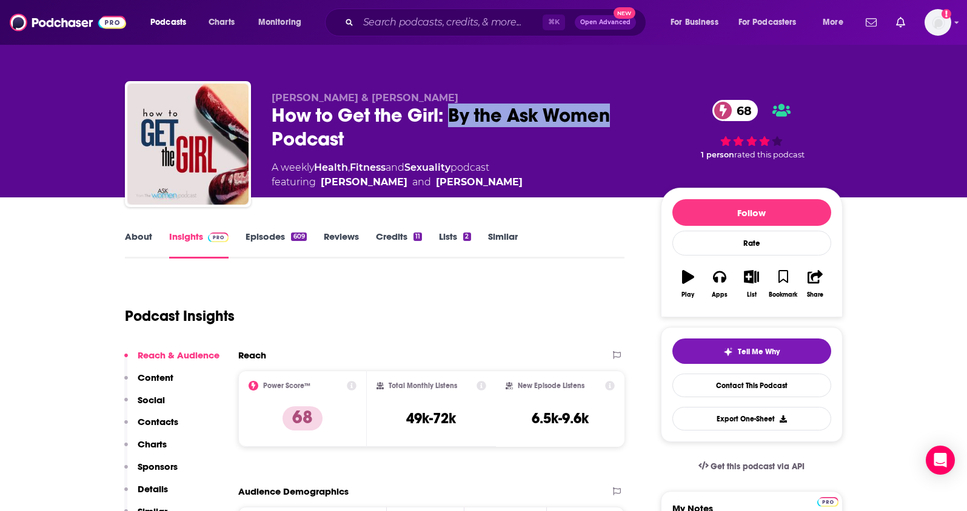
drag, startPoint x: 450, startPoint y: 115, endPoint x: 616, endPoint y: 126, distance: 167.1
click at [616, 126] on div "How to Get the Girl: By the Ask Women Podcast 68" at bounding box center [457, 127] width 370 height 47
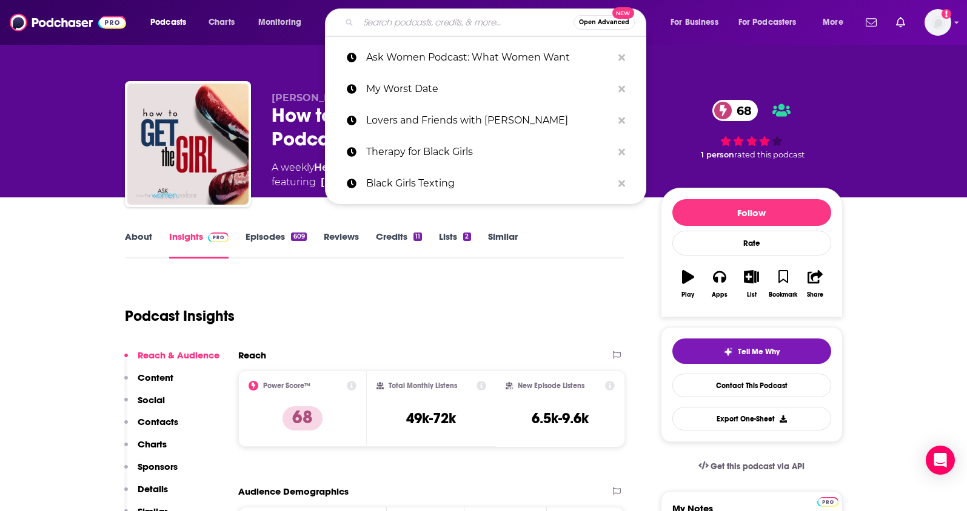
click at [392, 13] on input "Search podcasts, credits, & more..." at bounding box center [465, 22] width 215 height 19
paste input "The [DEMOGRAPHIC_DATA] Dating Strategy"
type input "The [DEMOGRAPHIC_DATA] Dating Strategy"
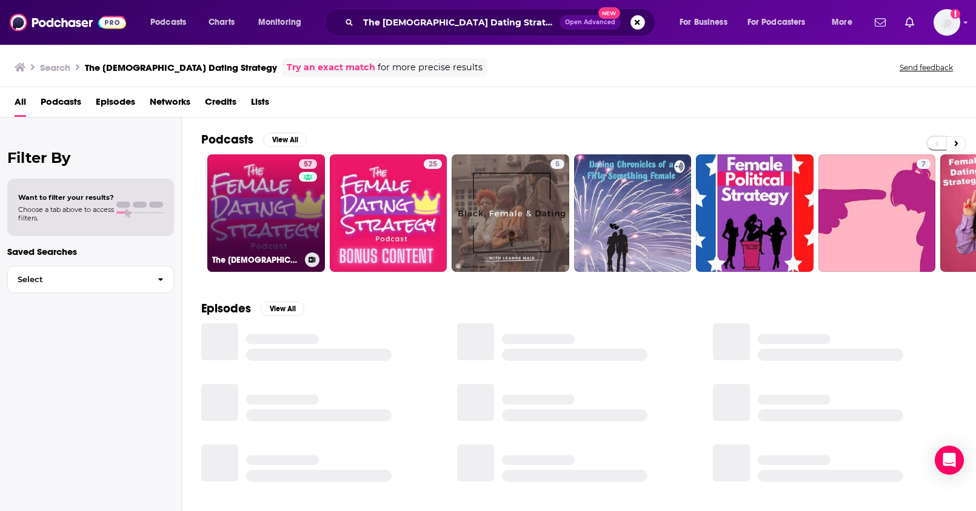
click at [252, 199] on link "57 The [DEMOGRAPHIC_DATA] Dating Strategy" at bounding box center [266, 214] width 118 height 118
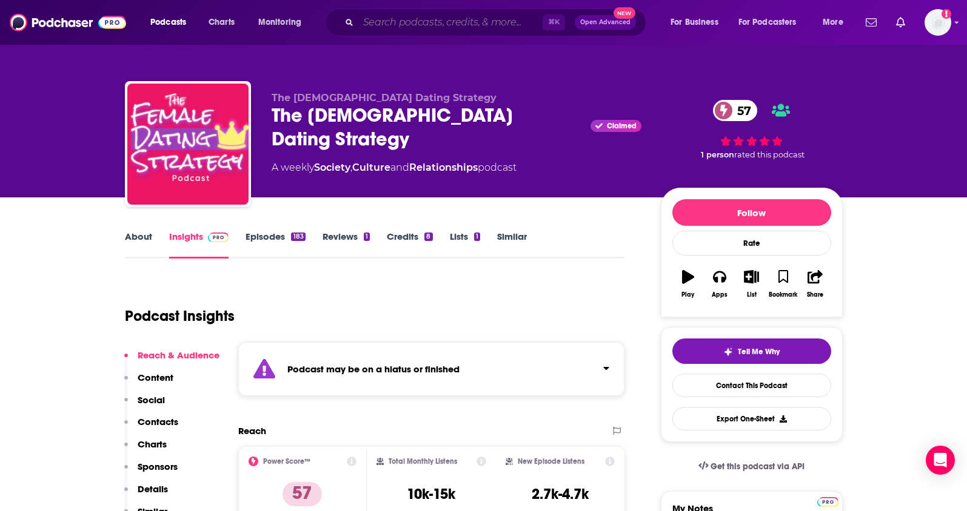
click at [425, 20] on input "Search podcasts, credits, & more..." at bounding box center [450, 22] width 184 height 19
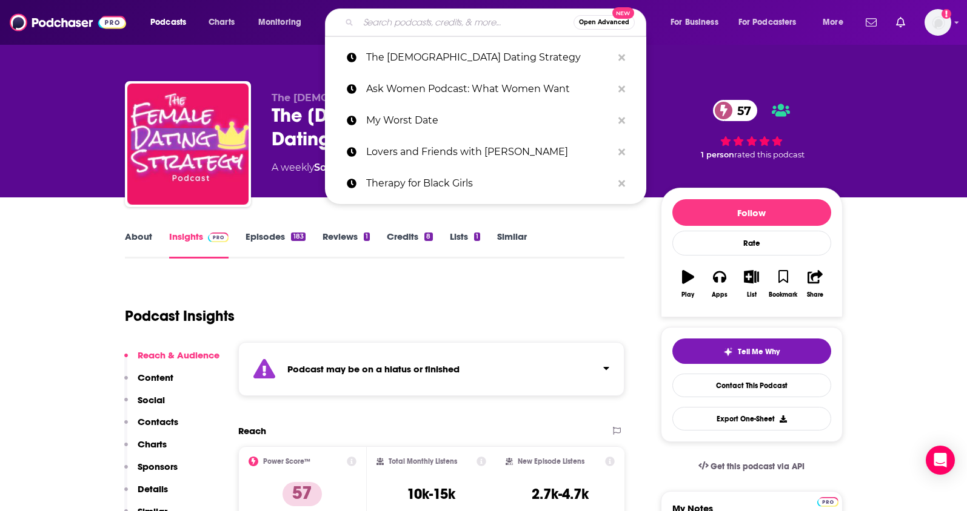
paste input ""See, The Thing Is...""
type input ""See, The Thing Is...""
